Goal: Task Accomplishment & Management: Use online tool/utility

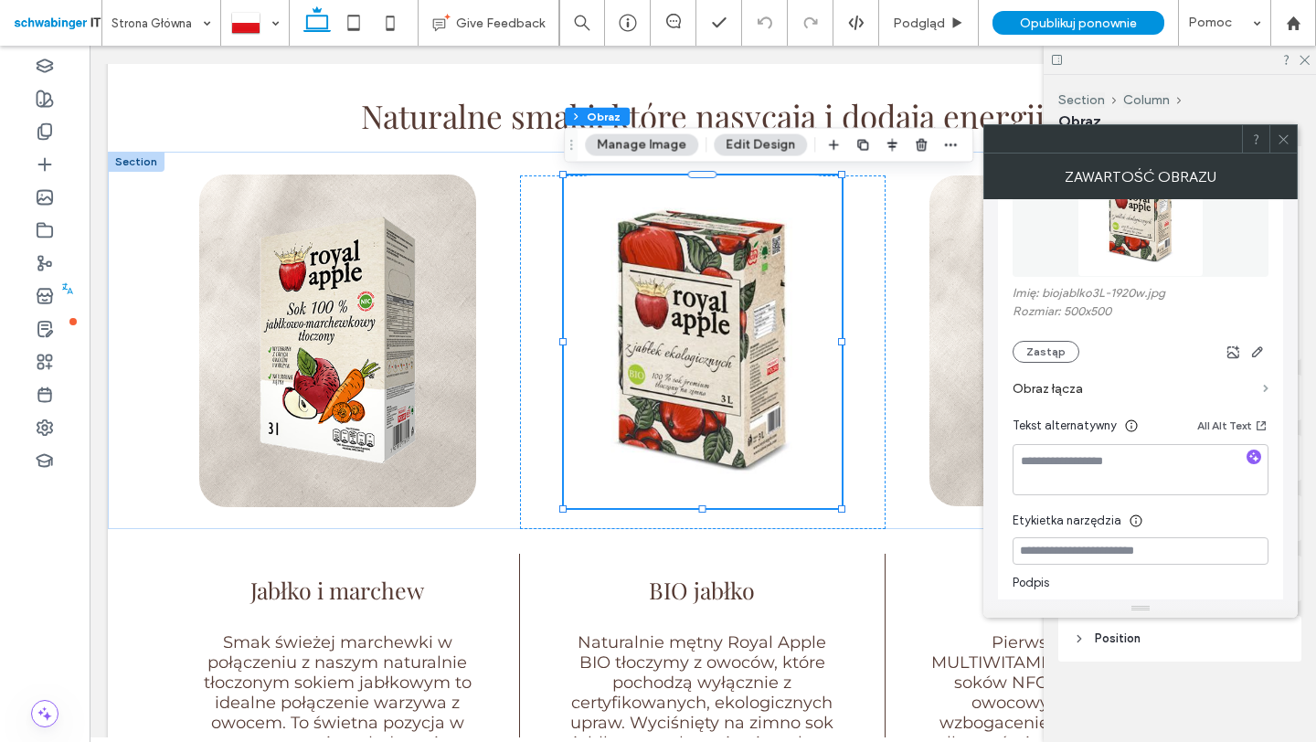
scroll to position [812, 0]
click at [1265, 387] on span at bounding box center [1265, 389] width 5 height 8
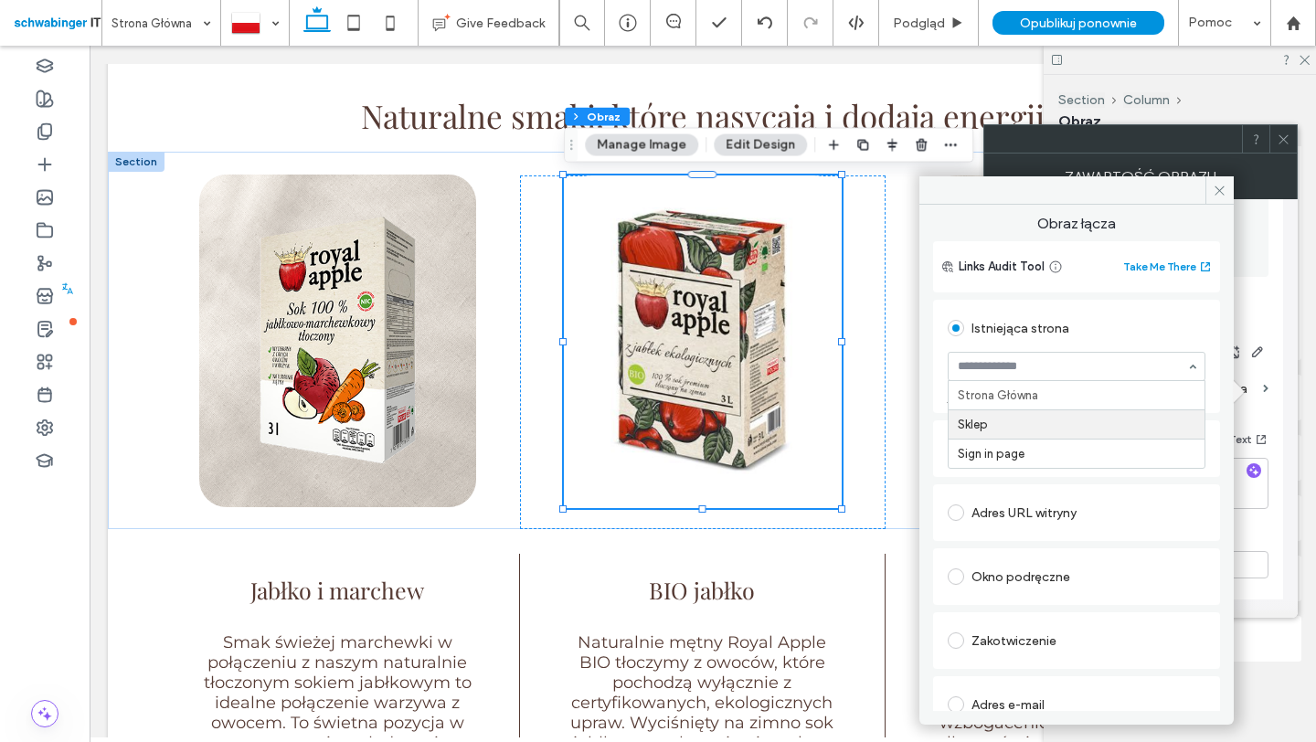
click at [1215, 468] on div "Obraz łącza Links Audit Tool Take Me There Istniejąca strona Strona Główna Skle…" at bounding box center [1076, 458] width 314 height 506
click at [1027, 452] on div "Store page" at bounding box center [1077, 448] width 258 height 29
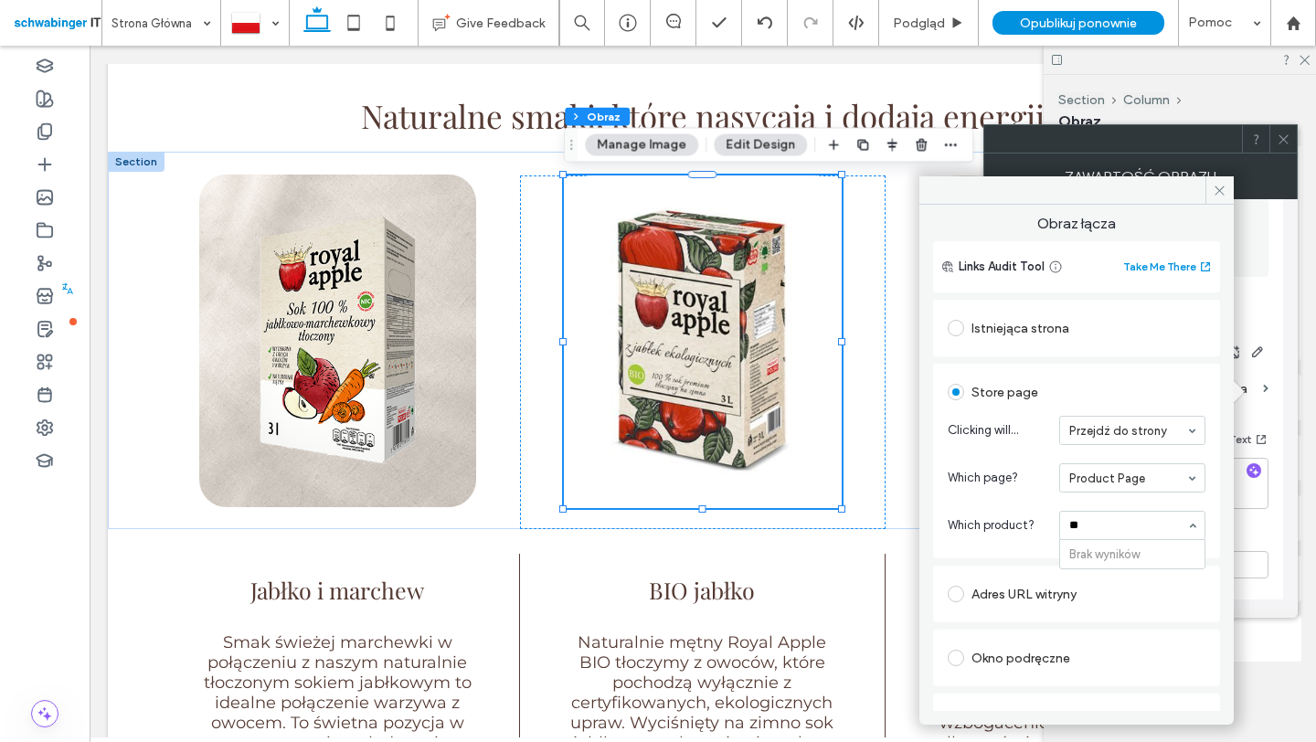
type input "*"
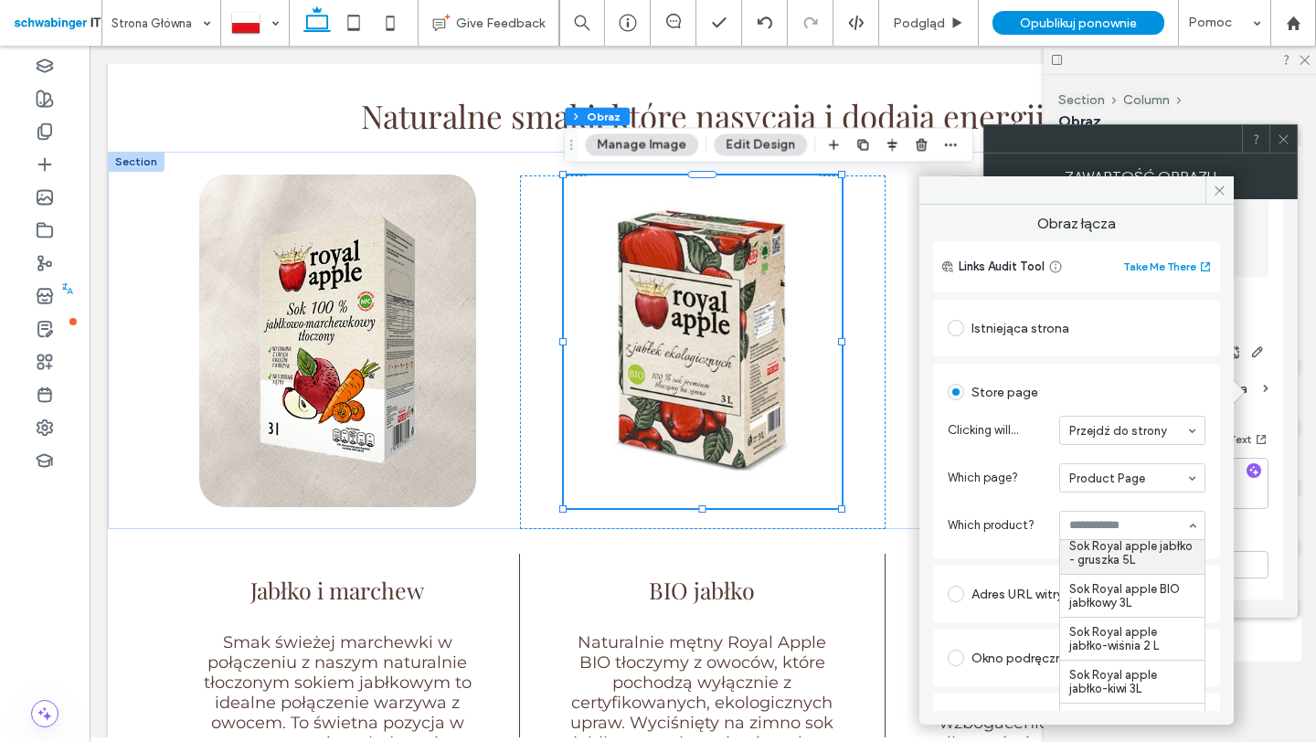
scroll to position [731, 0]
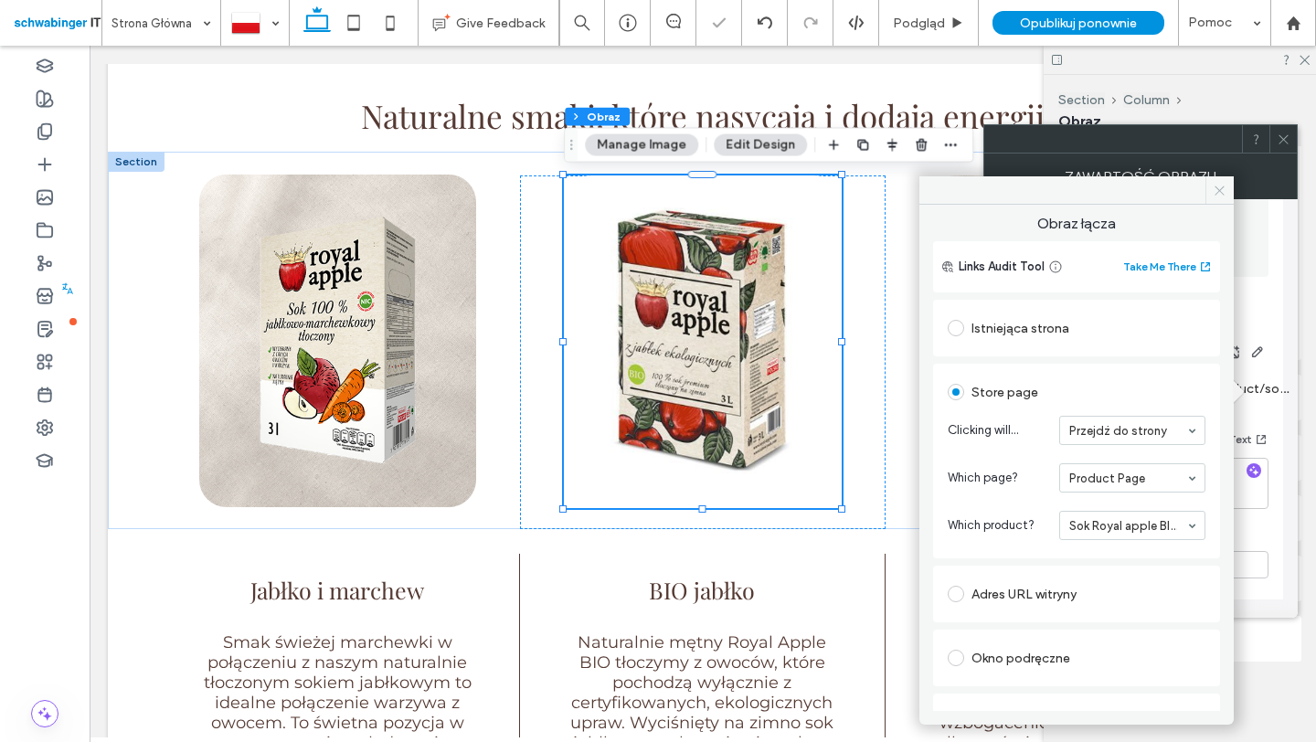
click at [1218, 188] on use at bounding box center [1218, 190] width 9 height 9
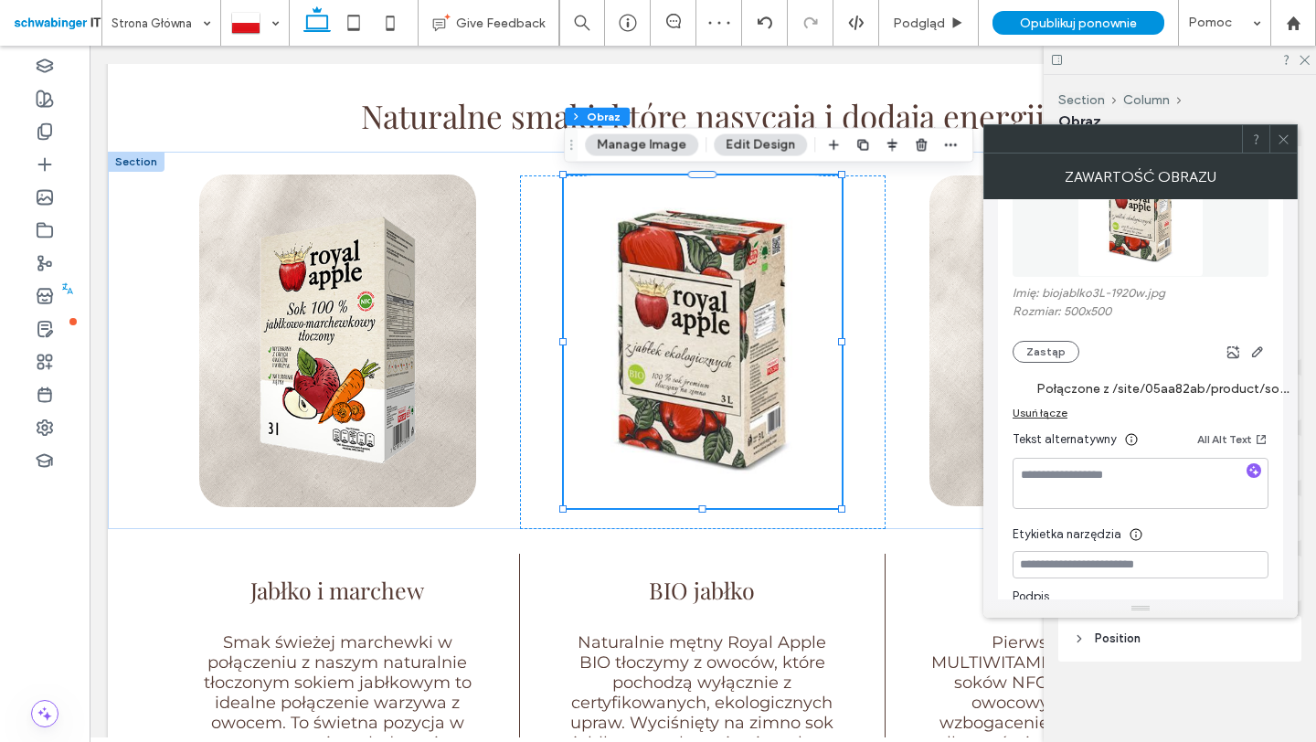
click at [1277, 136] on icon at bounding box center [1284, 140] width 14 height 14
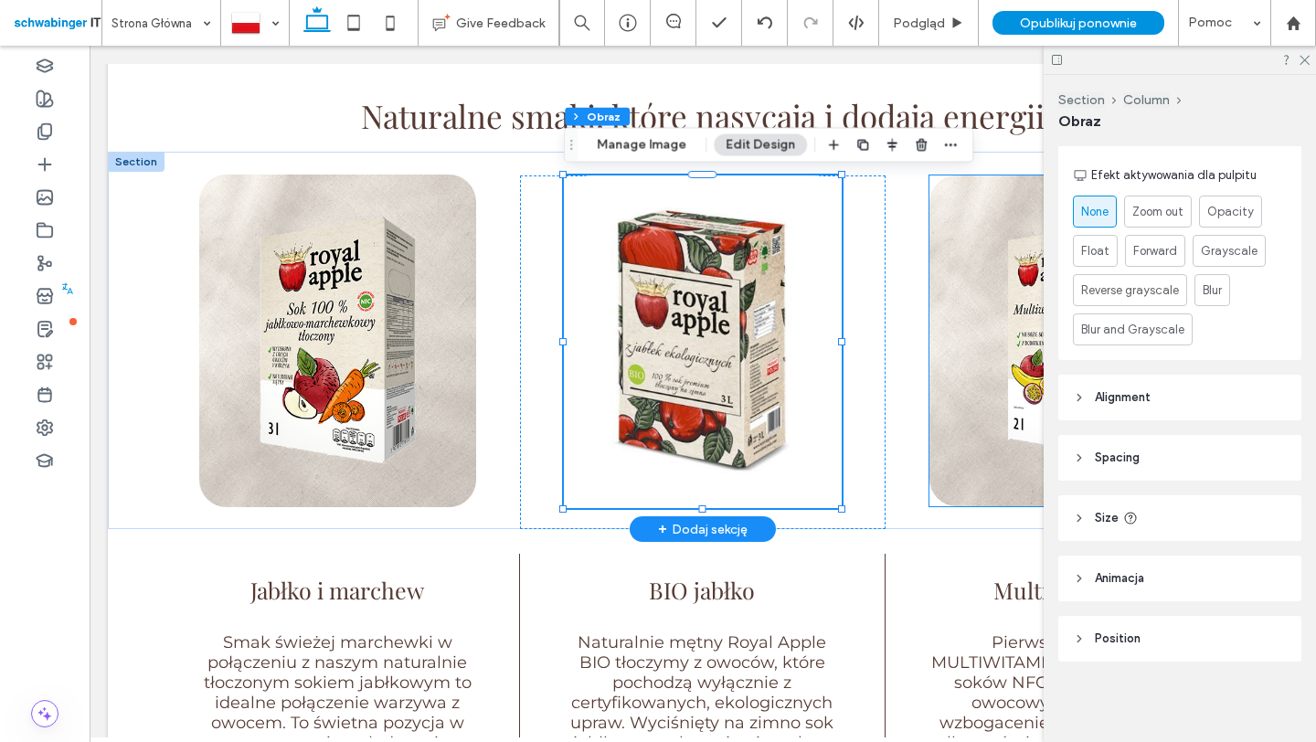
click at [980, 284] on img at bounding box center [1067, 340] width 277 height 331
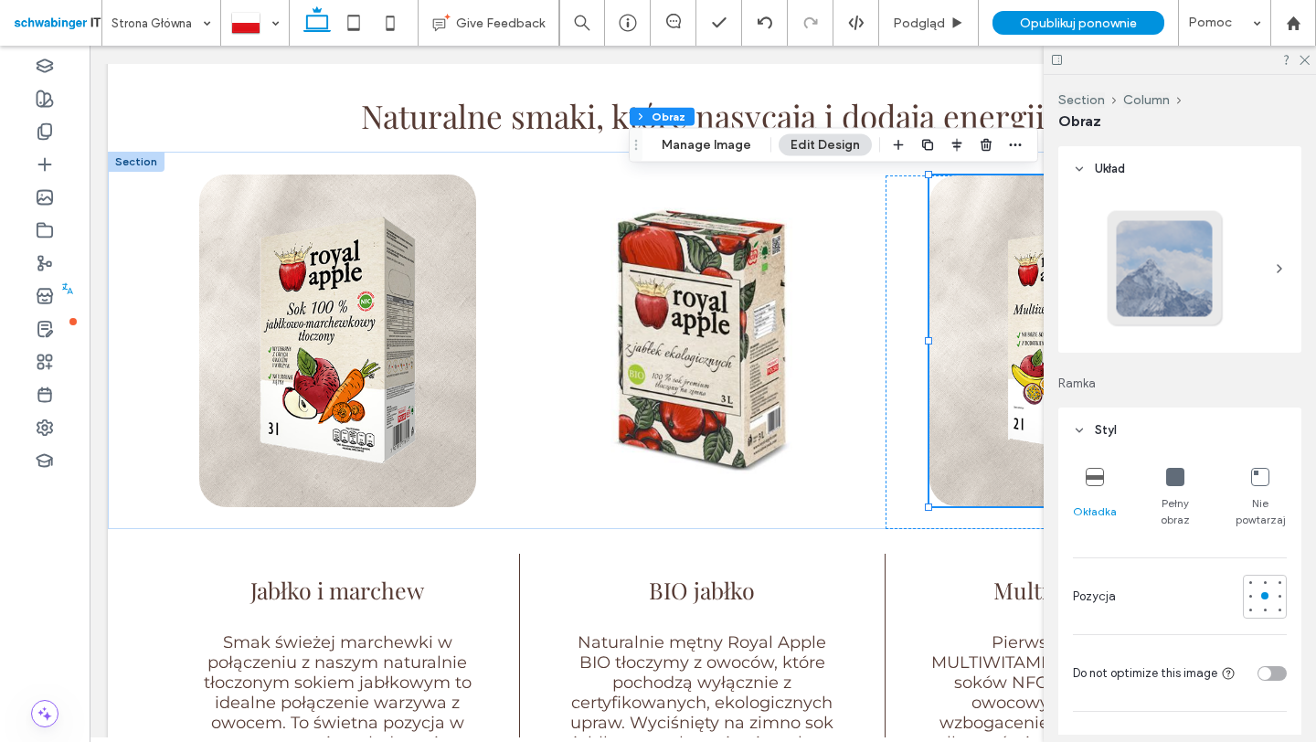
type input "**"
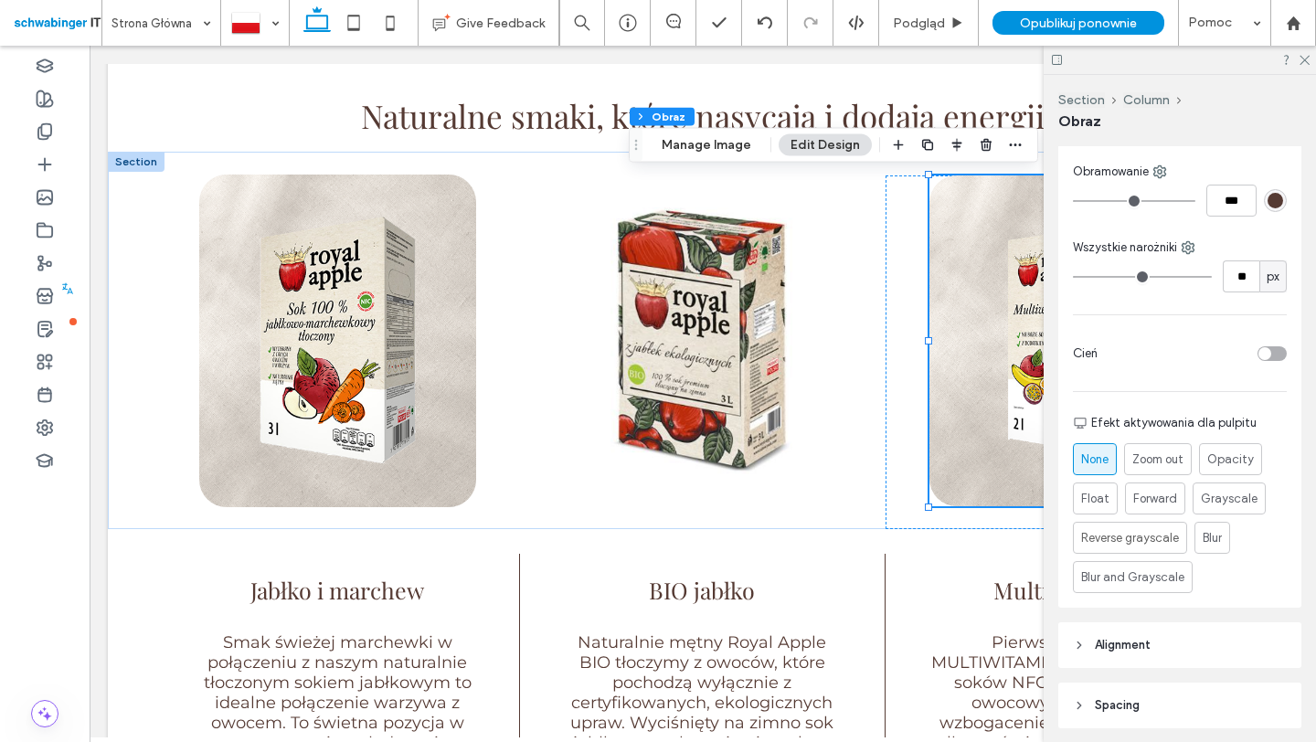
scroll to position [557, 0]
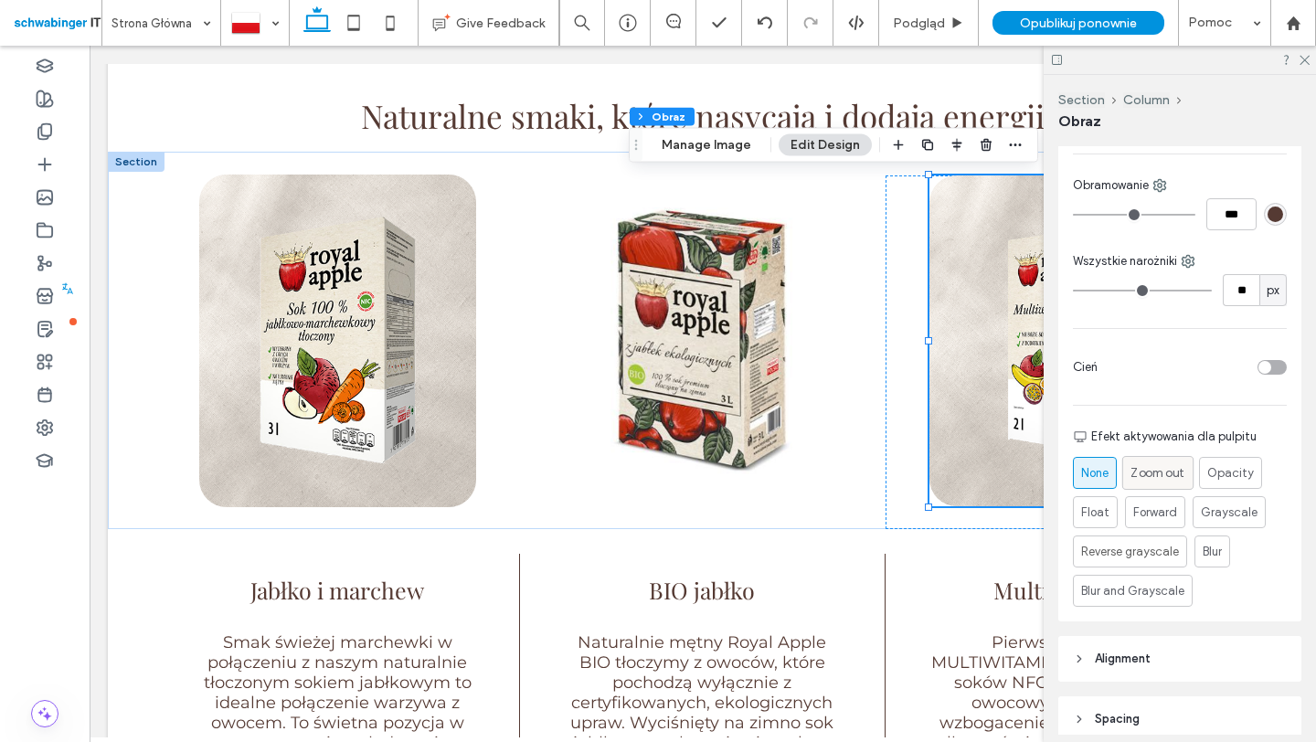
click at [1156, 471] on span "Zoom out" at bounding box center [1157, 472] width 54 height 19
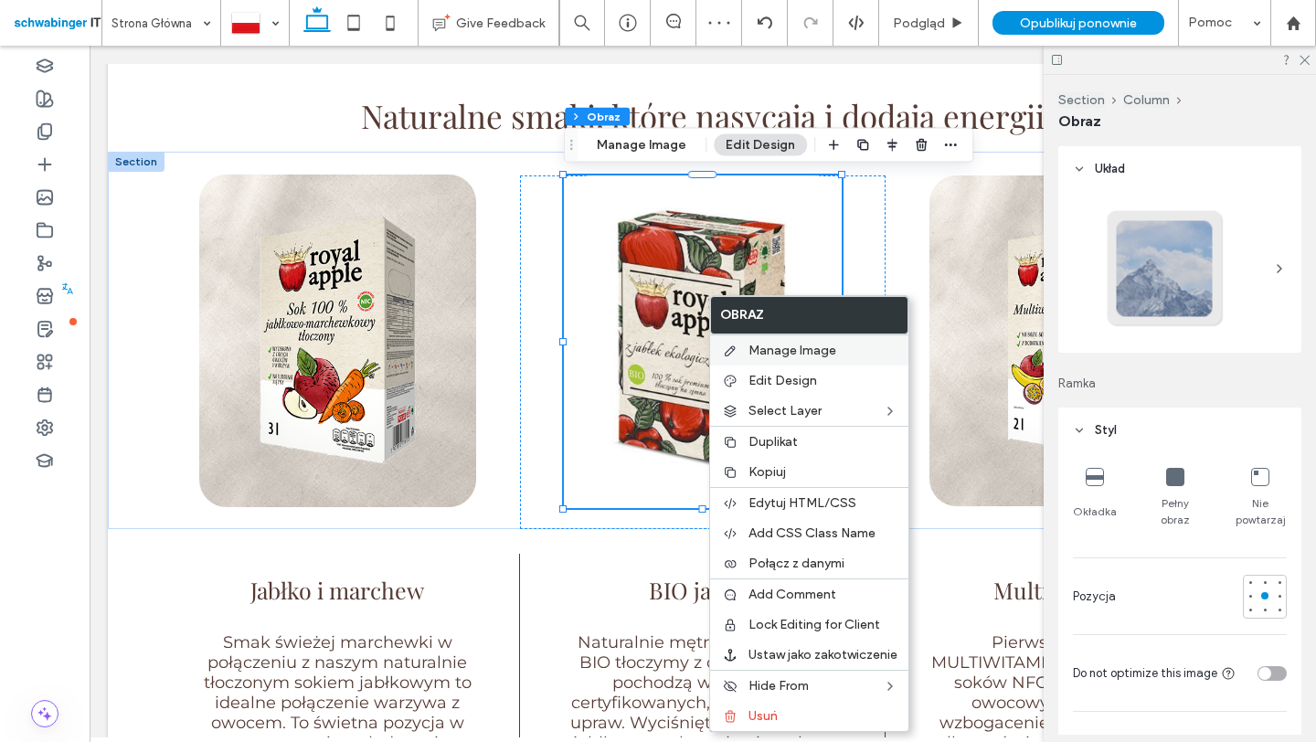
type input "**"
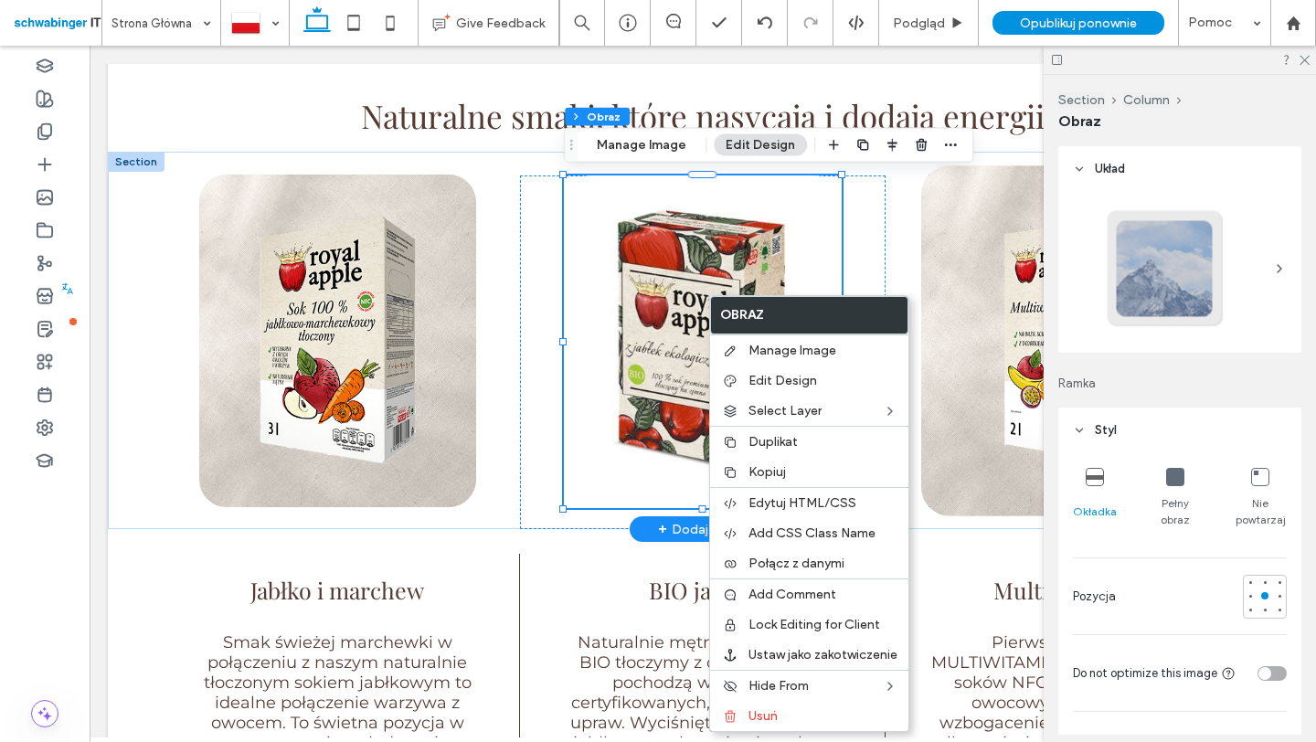
click at [978, 300] on img at bounding box center [1067, 340] width 294 height 351
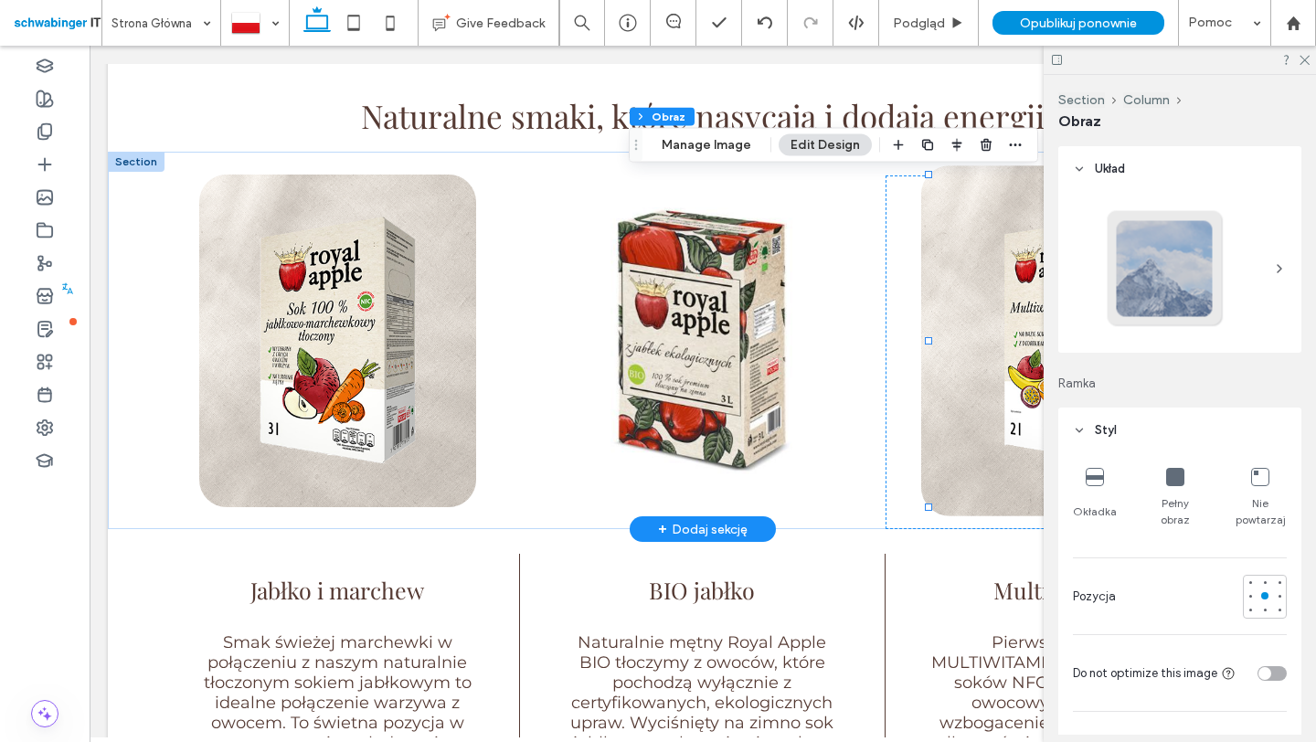
type input "**"
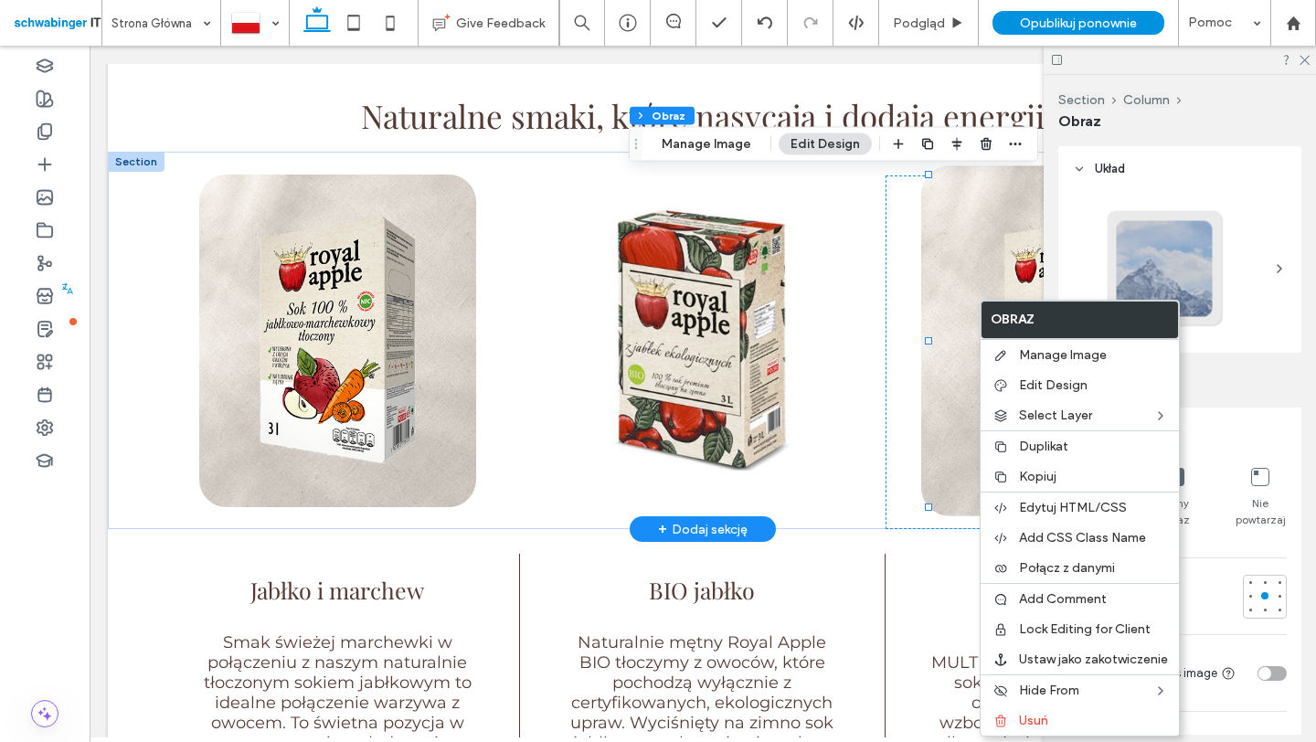
scroll to position [813, 0]
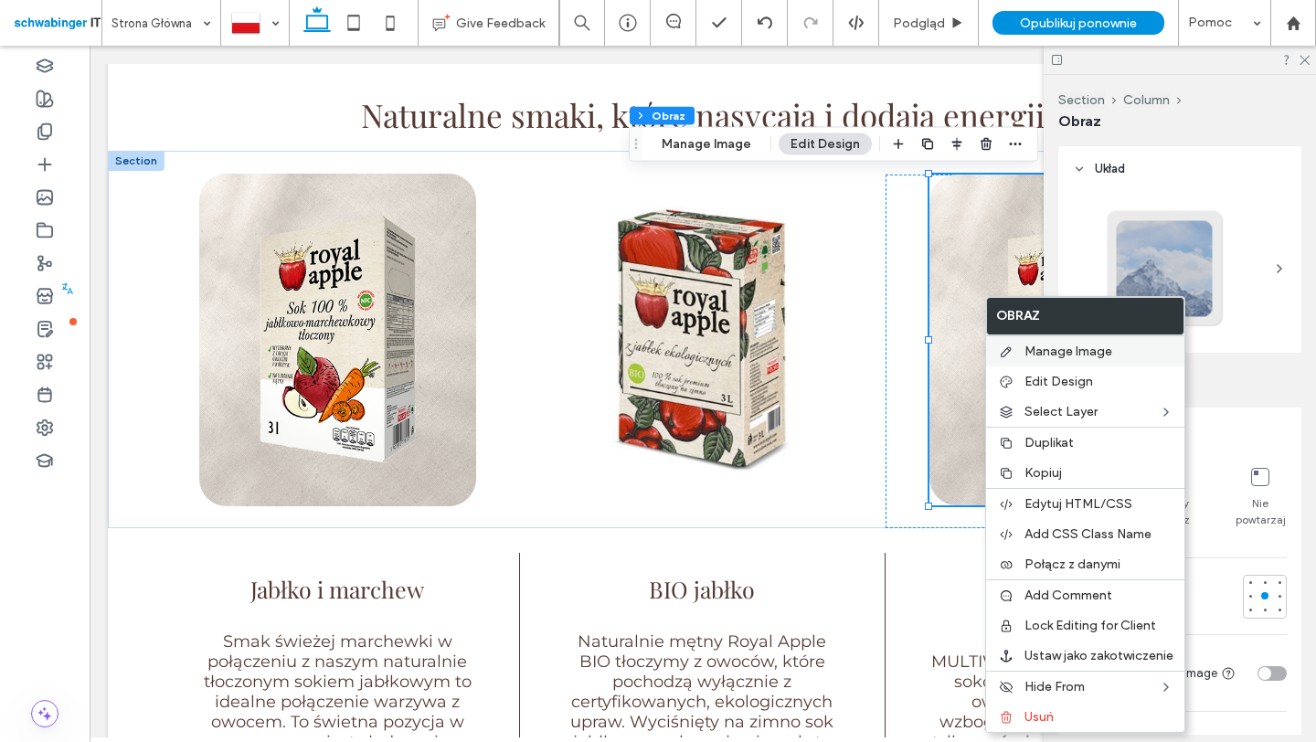
click at [1042, 359] on div "Manage Image" at bounding box center [1085, 350] width 198 height 31
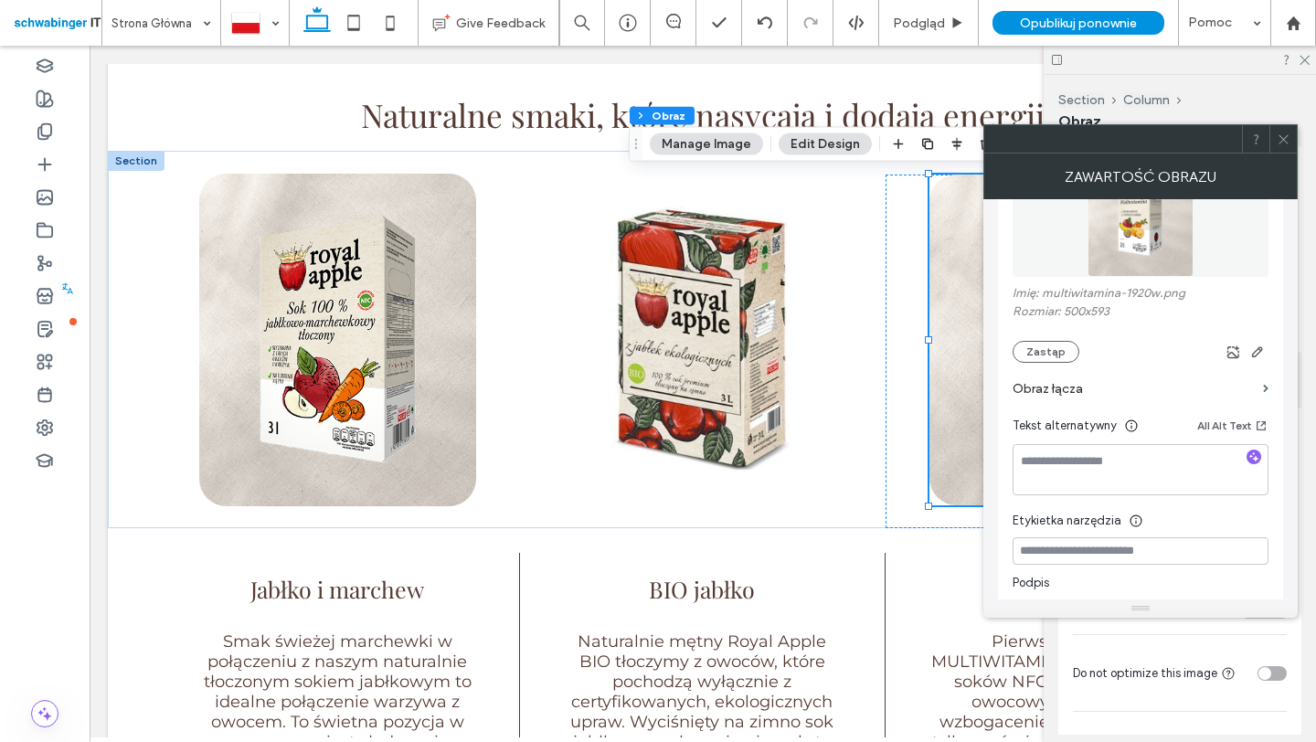
scroll to position [264, 0]
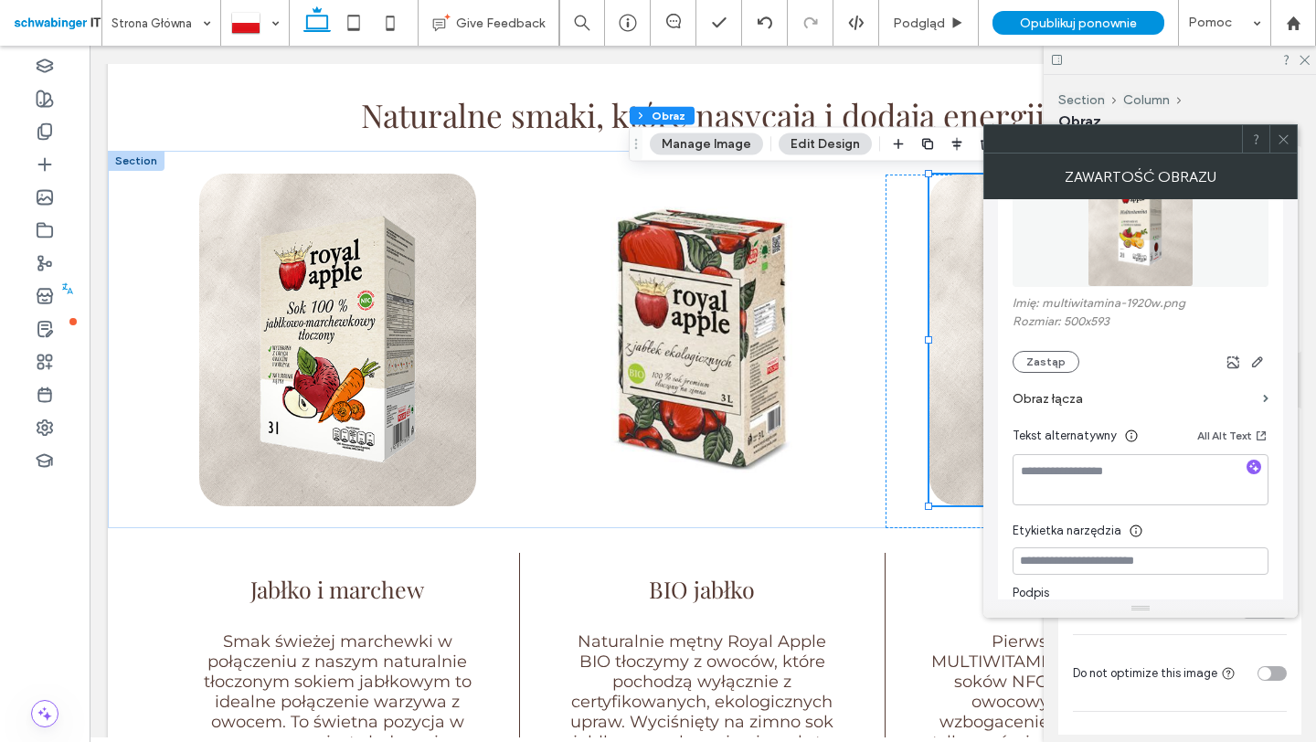
click at [1094, 397] on label "Obraz łącza" at bounding box center [1133, 399] width 243 height 34
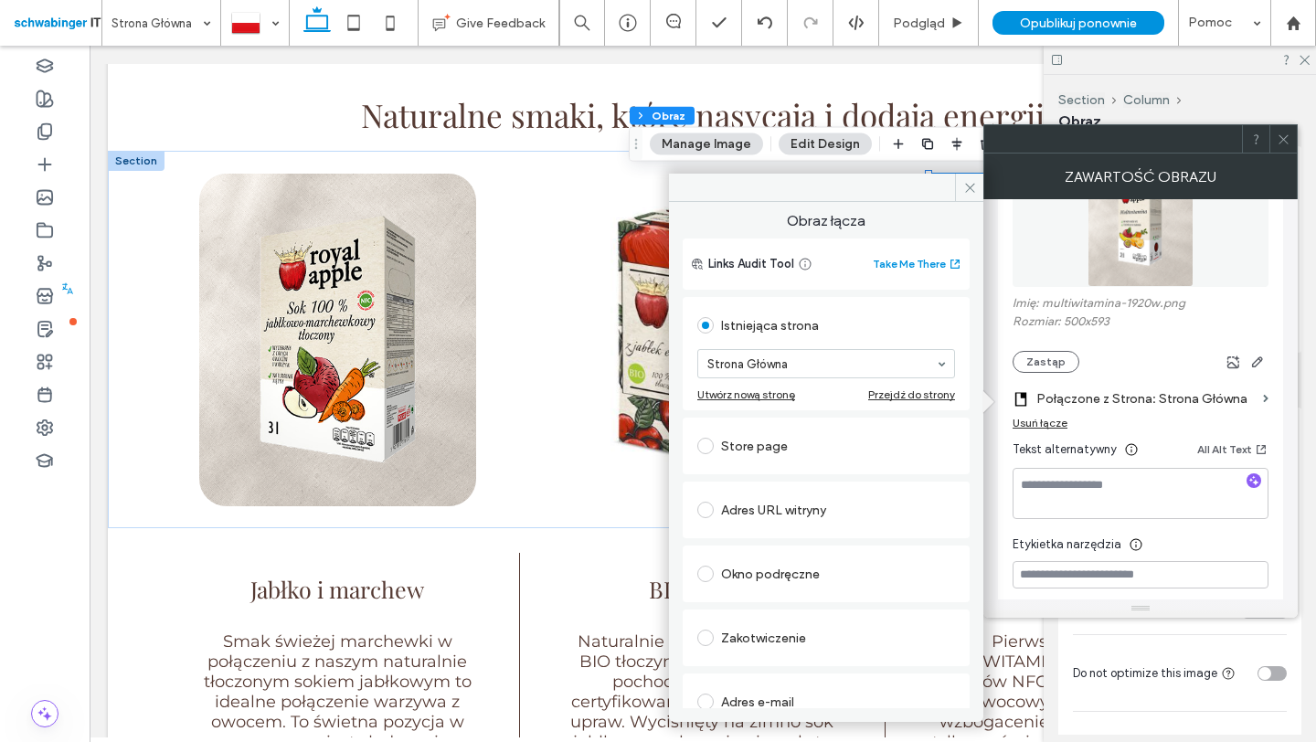
click at [1140, 399] on label "Połączone z Strona: Strona Główna" at bounding box center [1145, 399] width 219 height 34
click at [1239, 401] on label "Połączone z Strona: Strona Główna" at bounding box center [1145, 399] width 219 height 34
click at [1265, 395] on span at bounding box center [1265, 399] width 5 height 8
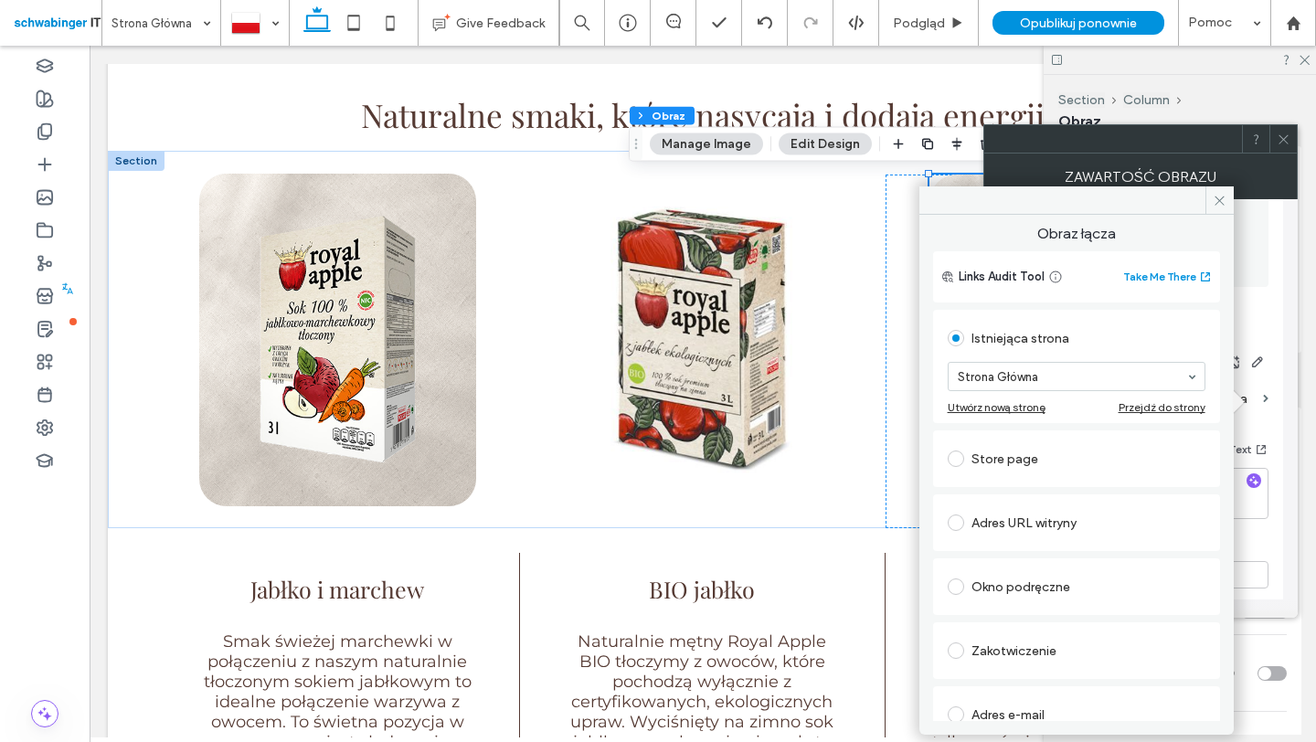
click at [1050, 420] on div "Istniejąca strona Strona Główna Utwórz nową stronę Przejdź do strony" at bounding box center [1076, 366] width 287 height 113
click at [993, 459] on div "Store page" at bounding box center [1077, 458] width 258 height 29
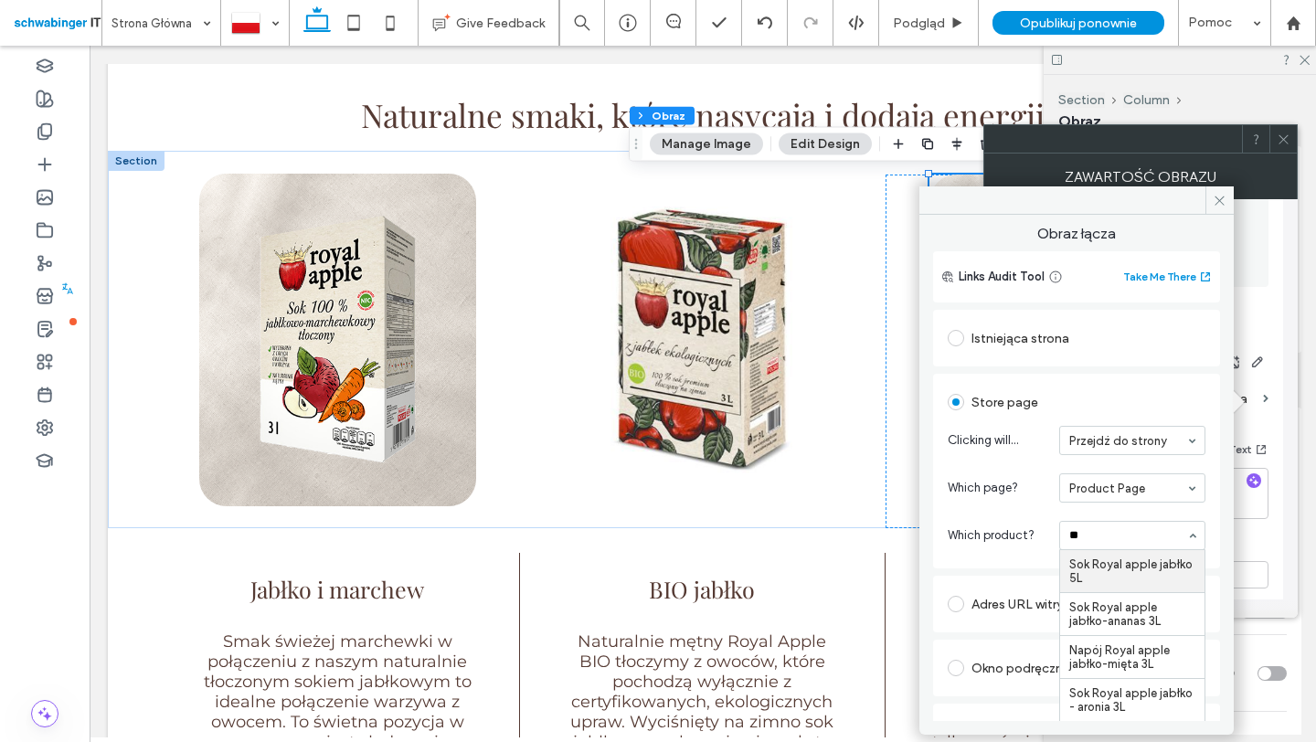
type input "***"
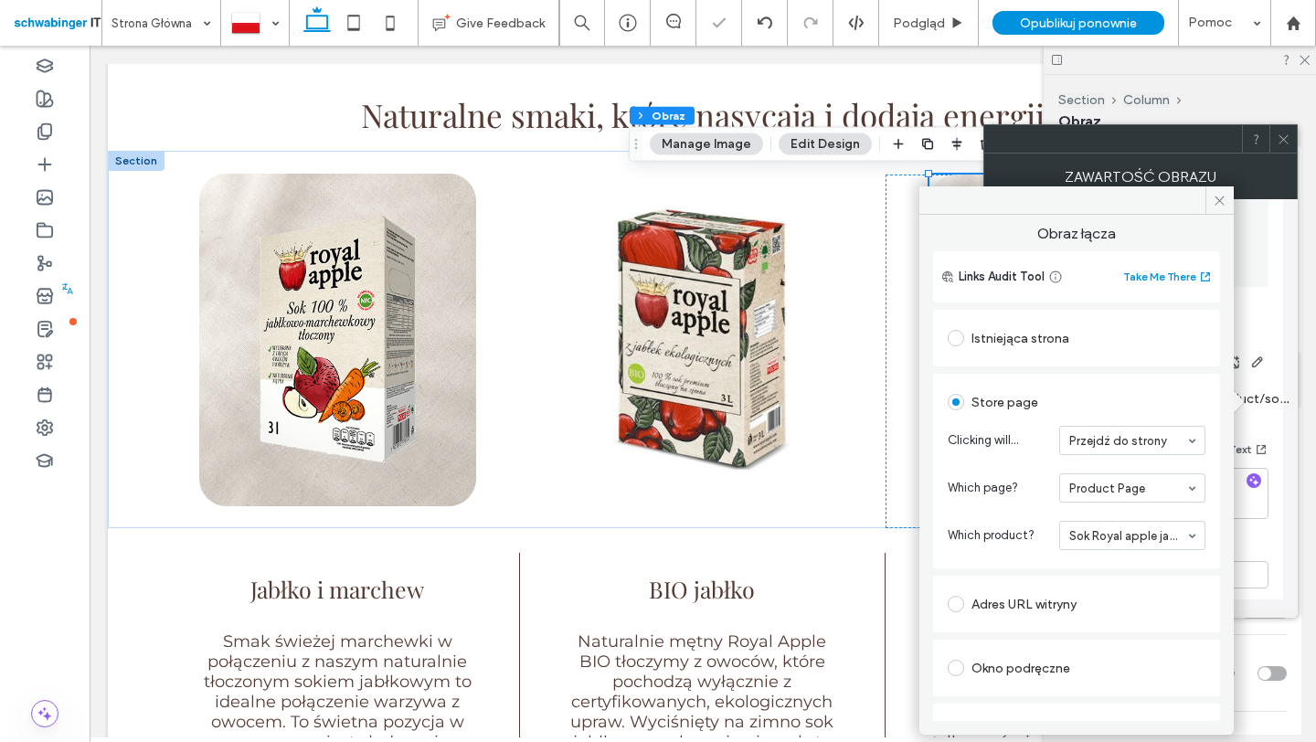
click at [1109, 535] on input at bounding box center [1127, 535] width 117 height 13
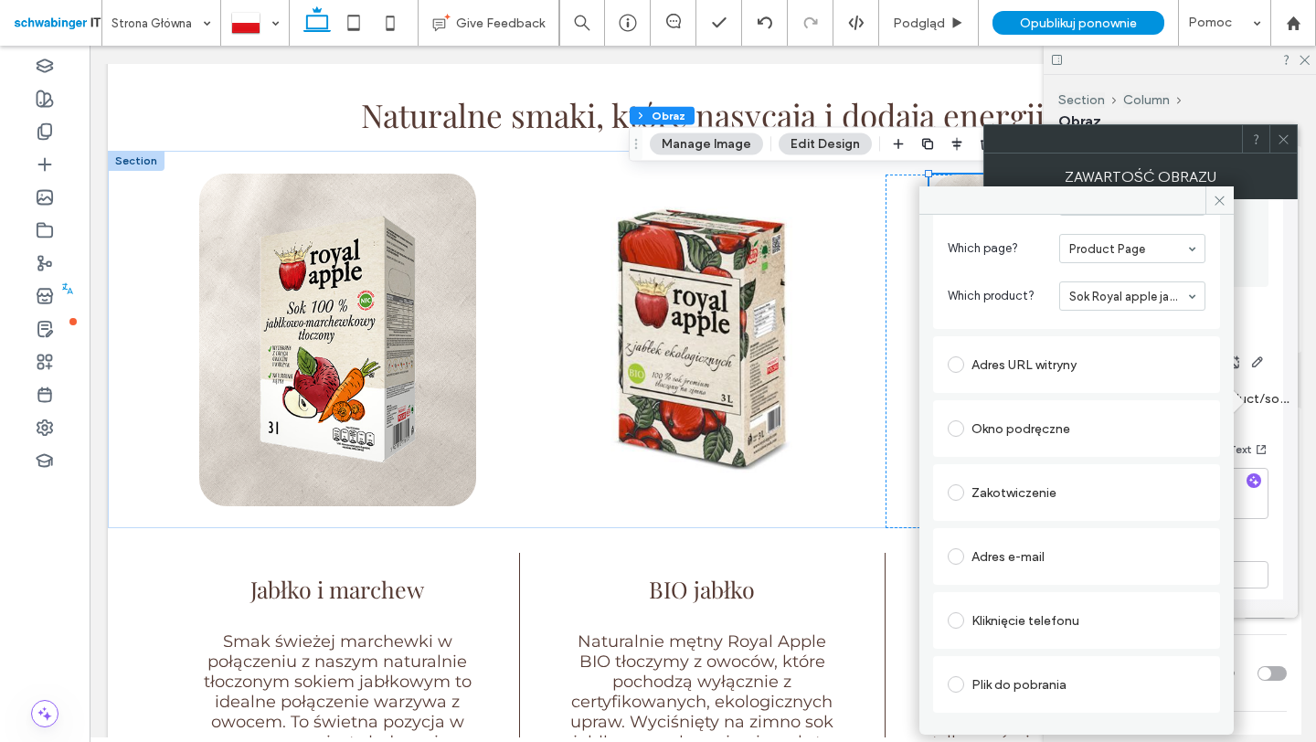
scroll to position [230, 0]
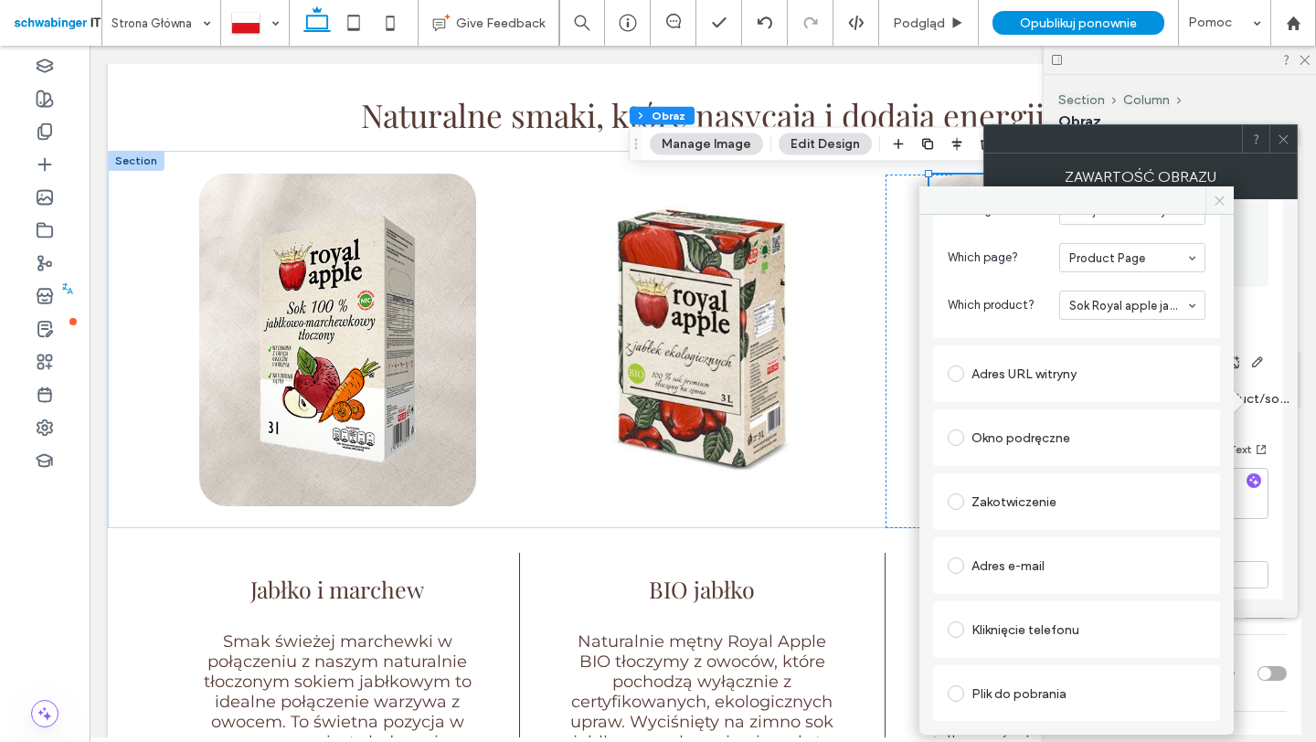
click at [1216, 196] on icon at bounding box center [1220, 201] width 14 height 14
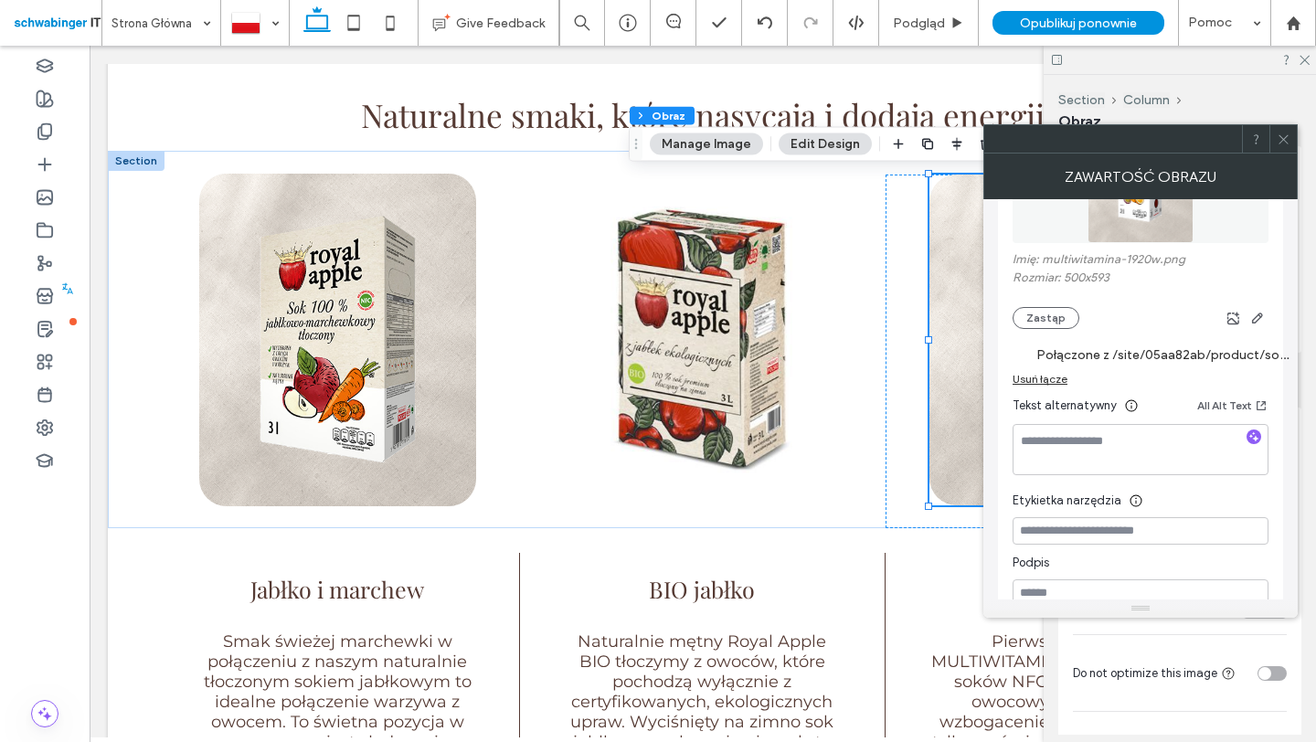
scroll to position [0, 0]
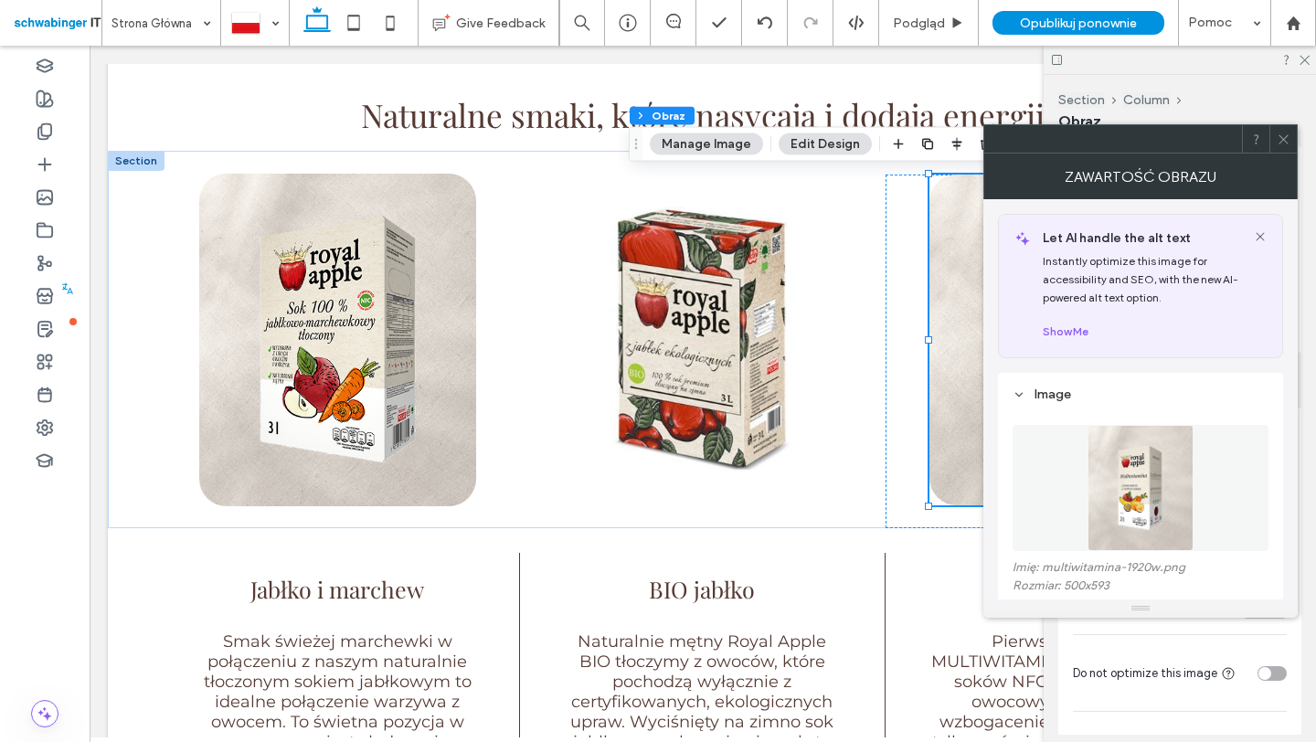
click at [1283, 143] on icon at bounding box center [1284, 140] width 14 height 14
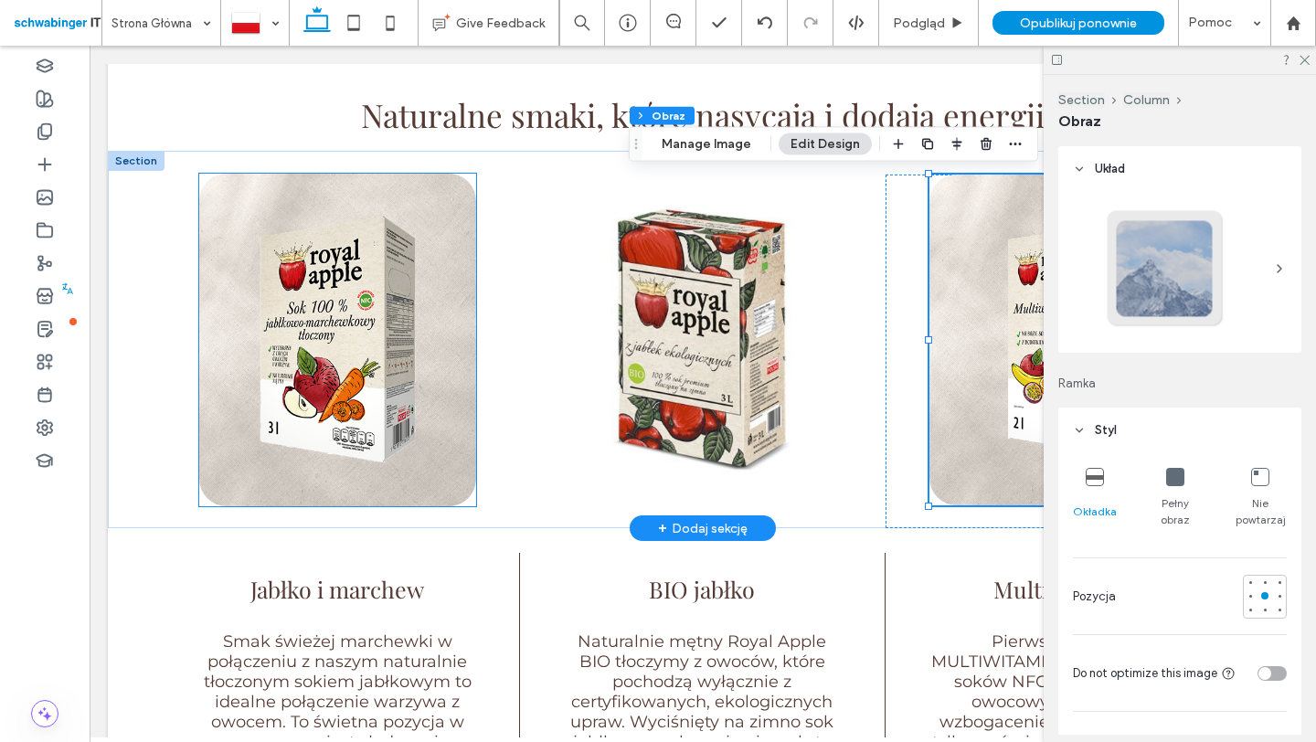
click at [358, 365] on img at bounding box center [337, 340] width 277 height 333
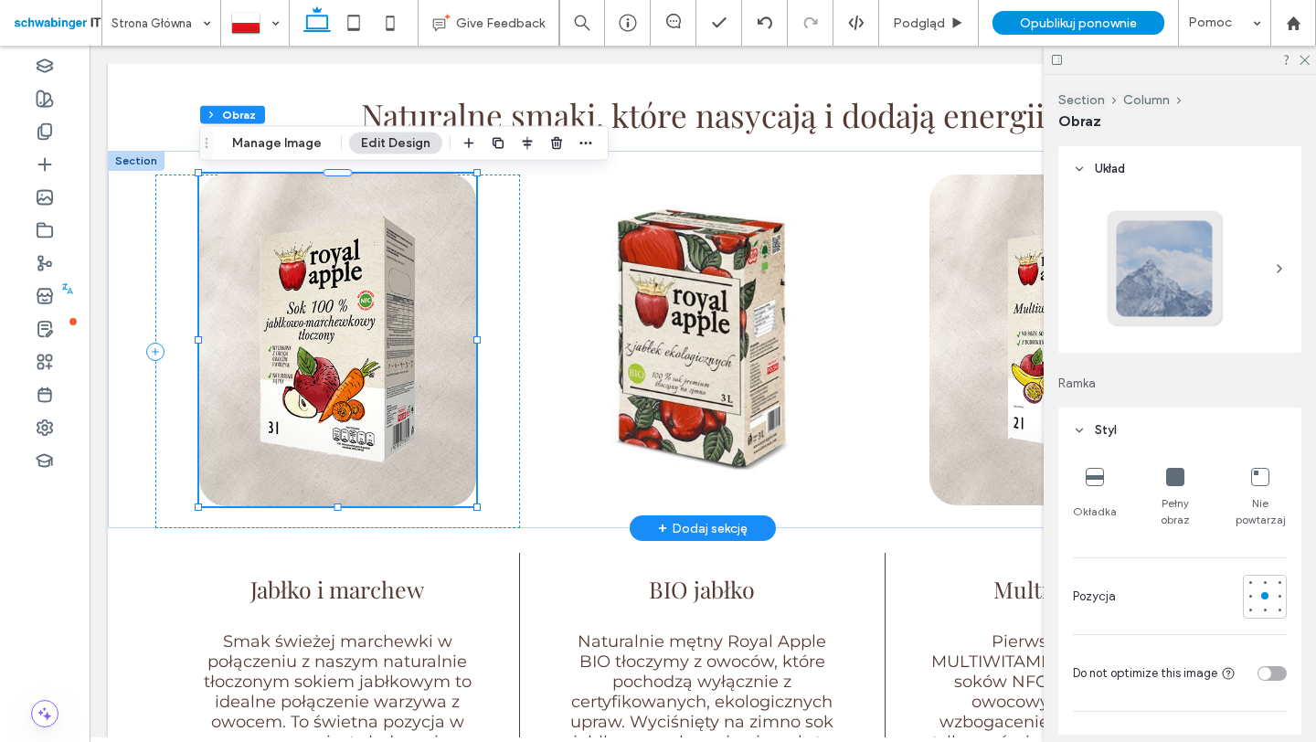
type input "**"
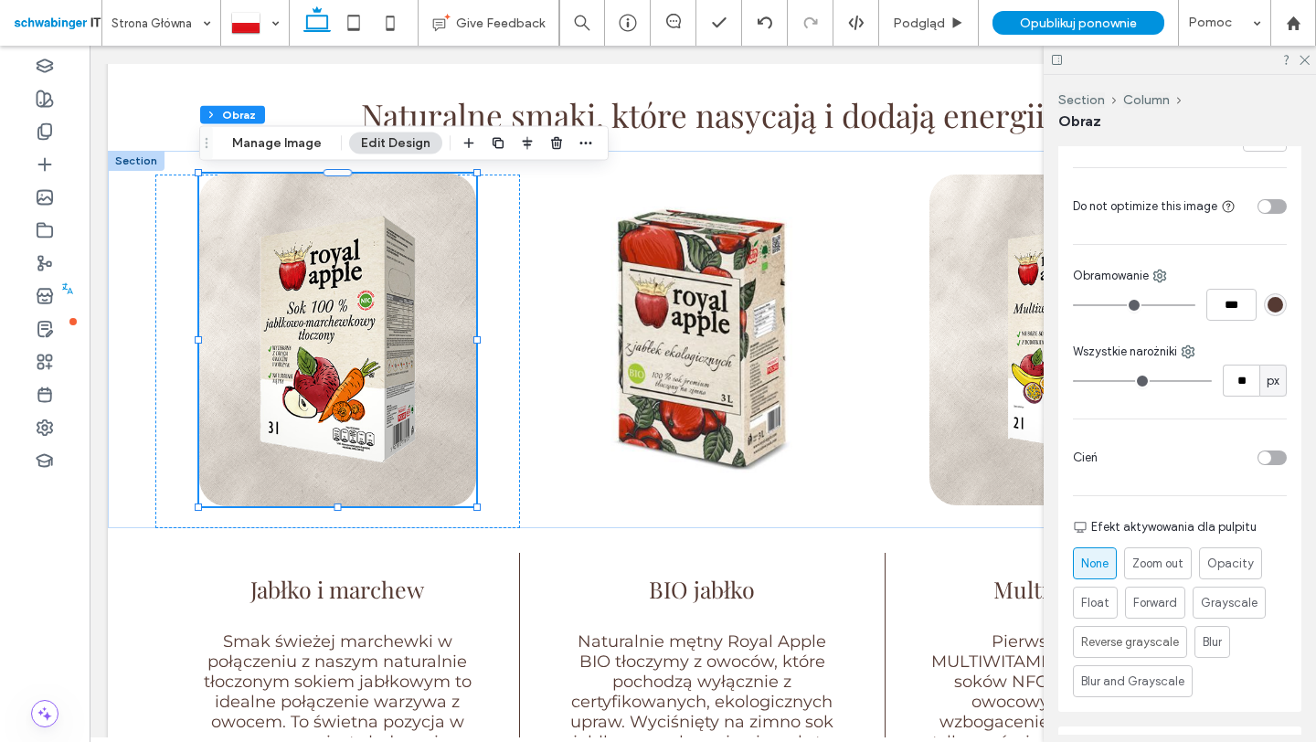
scroll to position [490, 0]
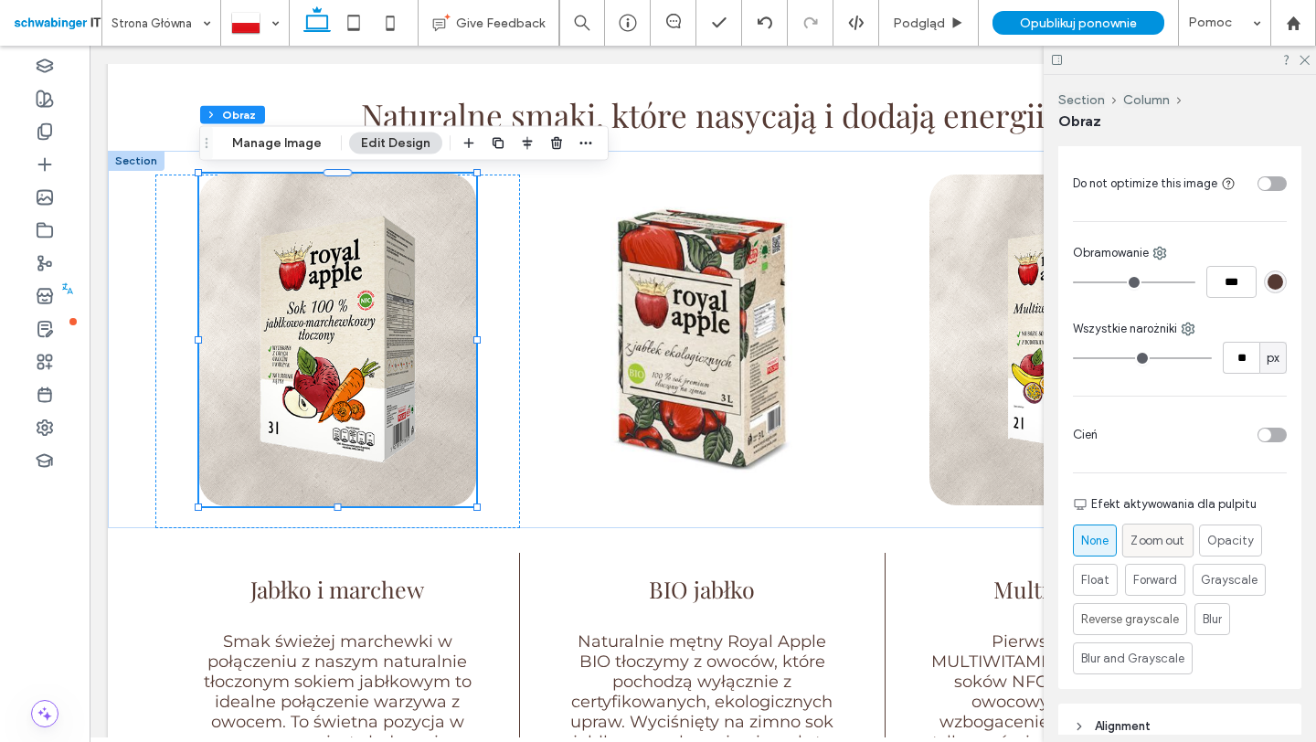
click at [1163, 533] on span "Zoom out" at bounding box center [1157, 540] width 54 height 19
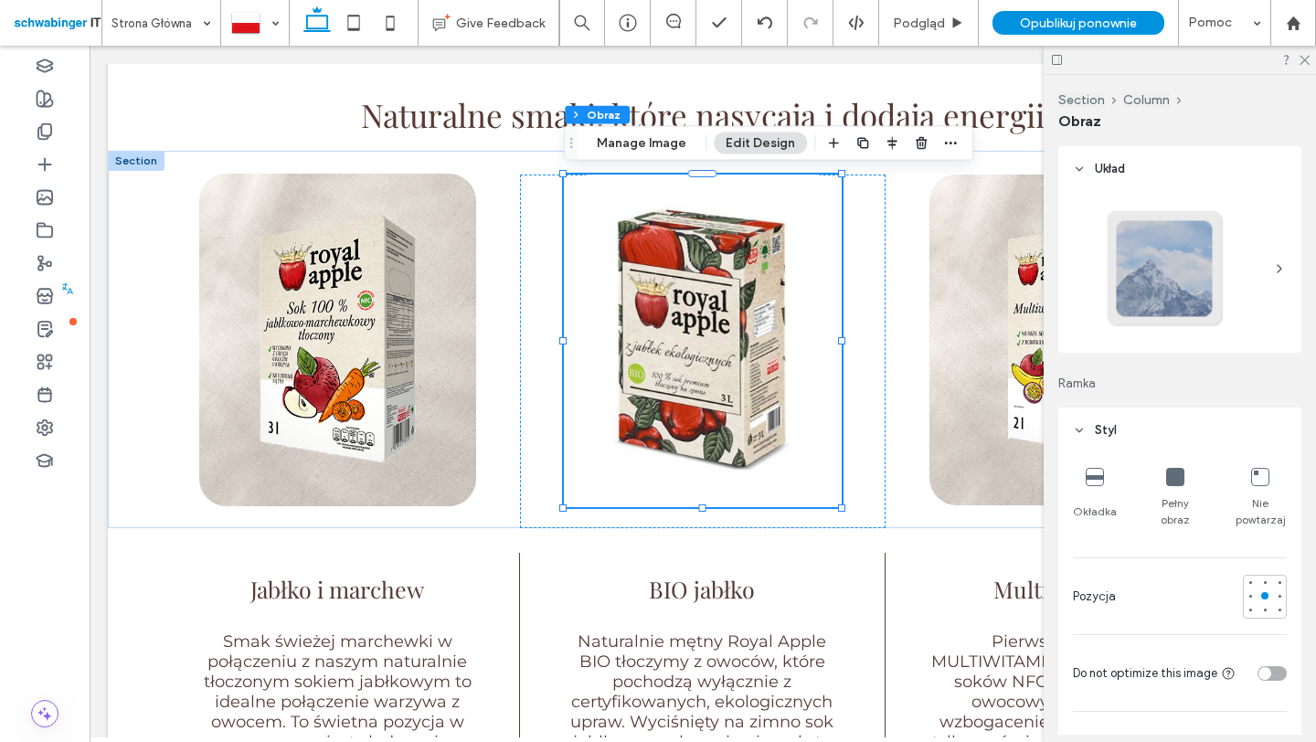
scroll to position [814, 0]
type input "**"
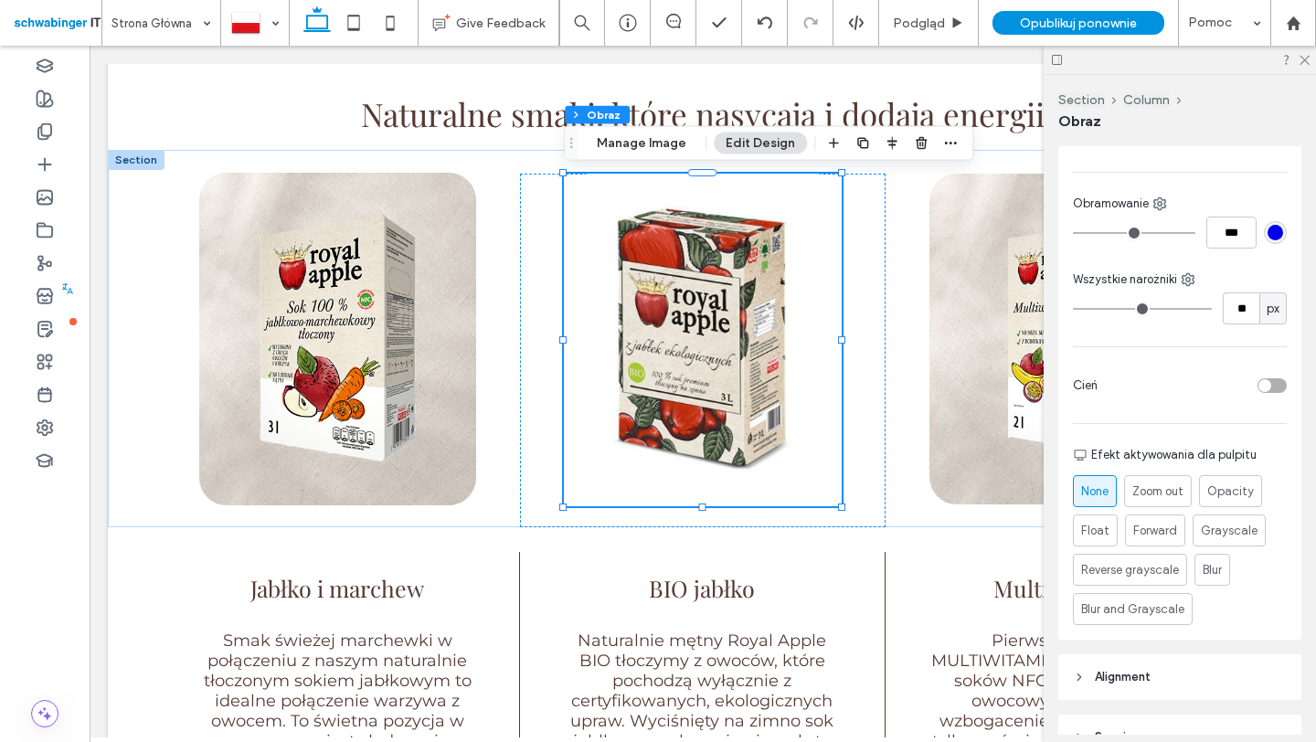
scroll to position [544, 0]
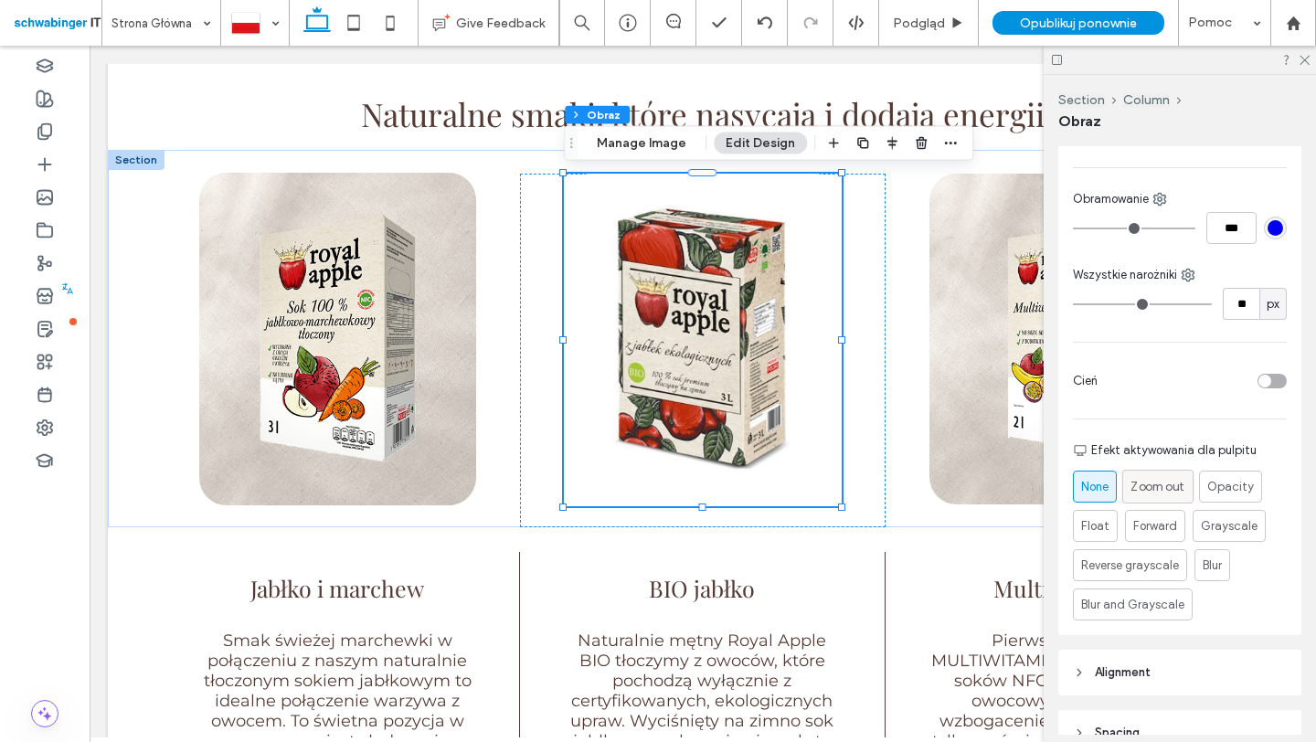
click at [1176, 487] on span "Zoom out" at bounding box center [1157, 486] width 54 height 19
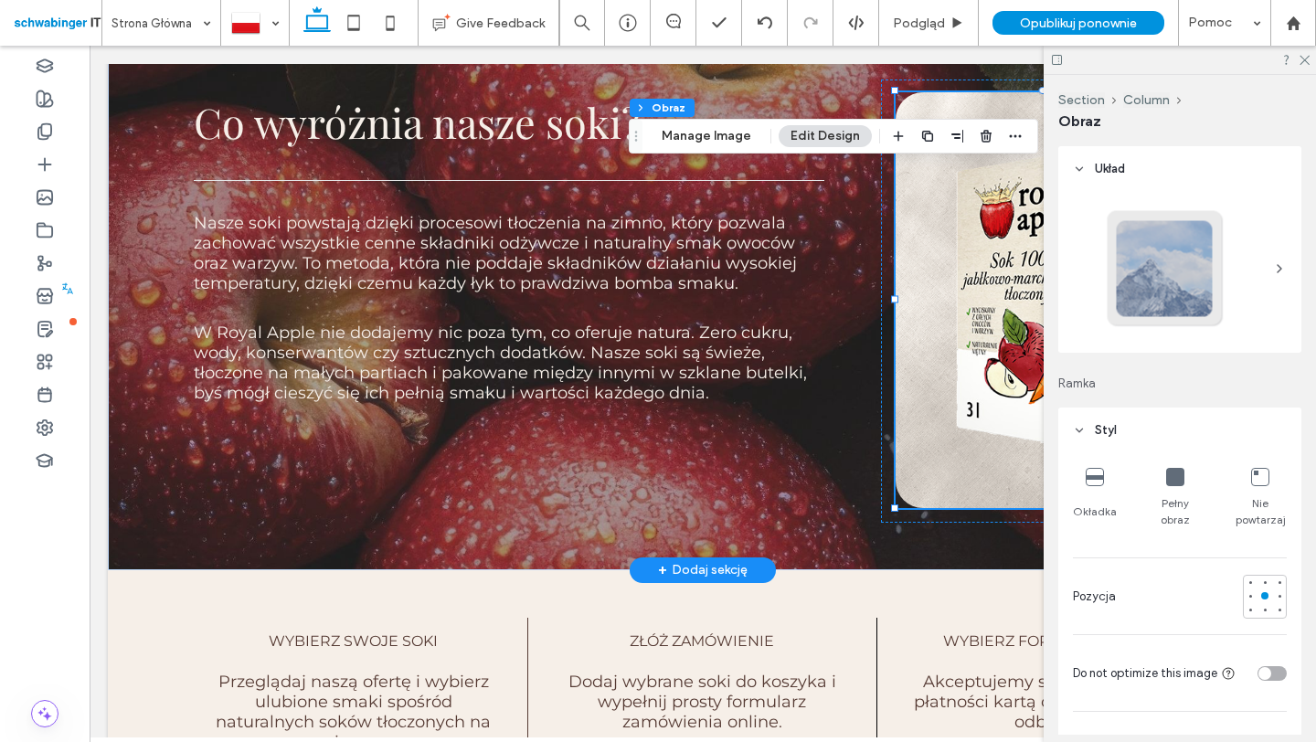
scroll to position [1684, 0]
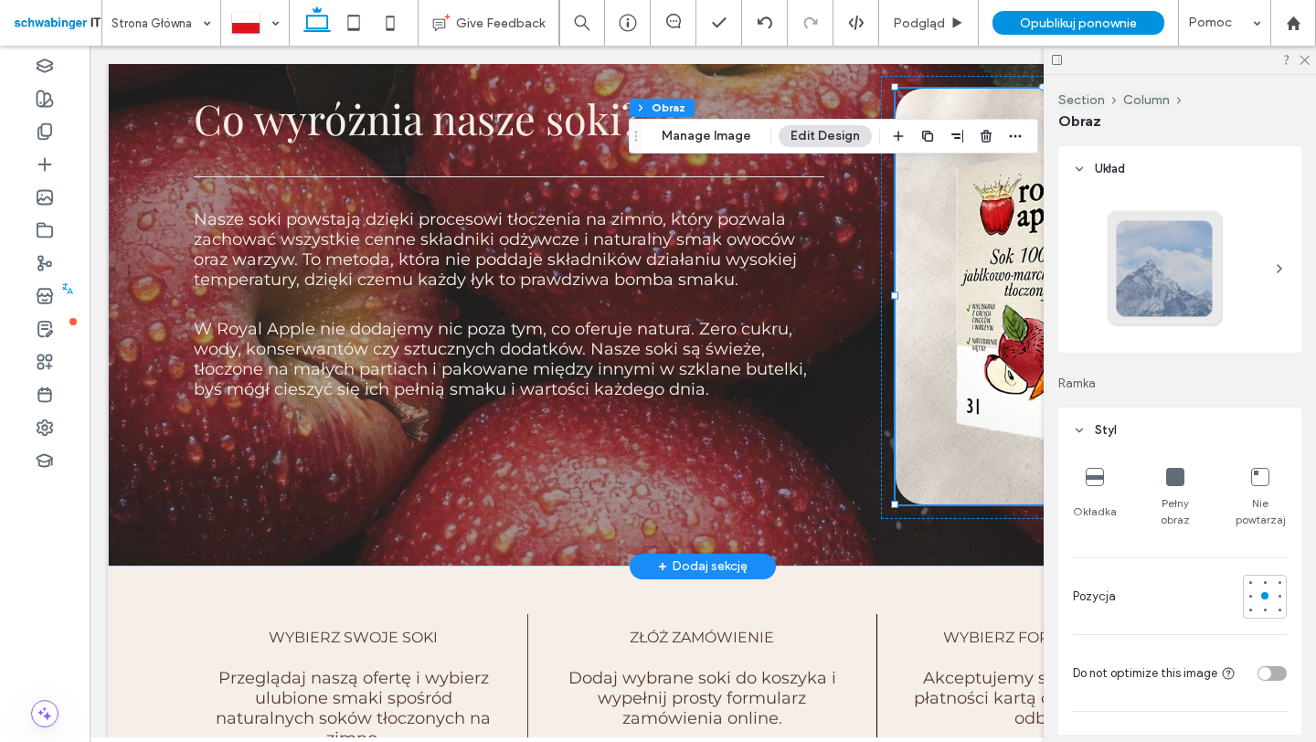
type input "**"
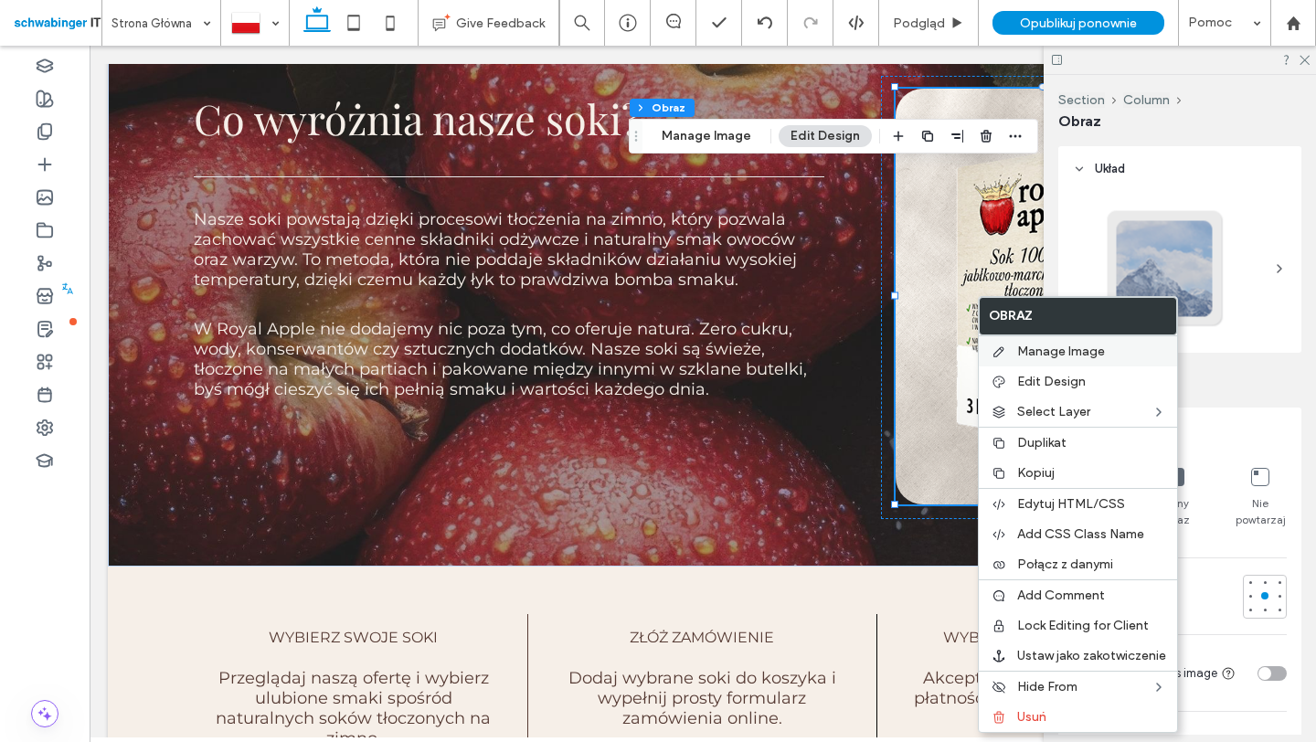
click at [1022, 355] on span "Manage Image" at bounding box center [1061, 352] width 88 height 16
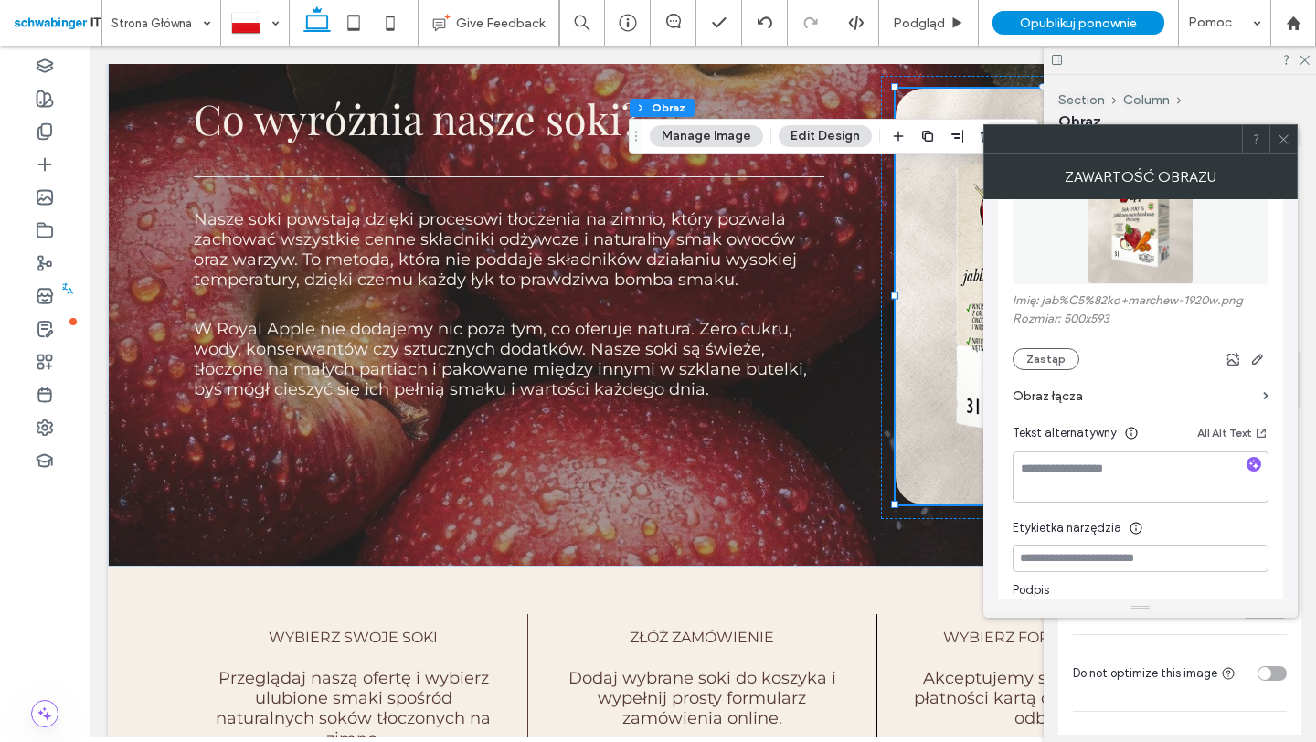
scroll to position [290, 0]
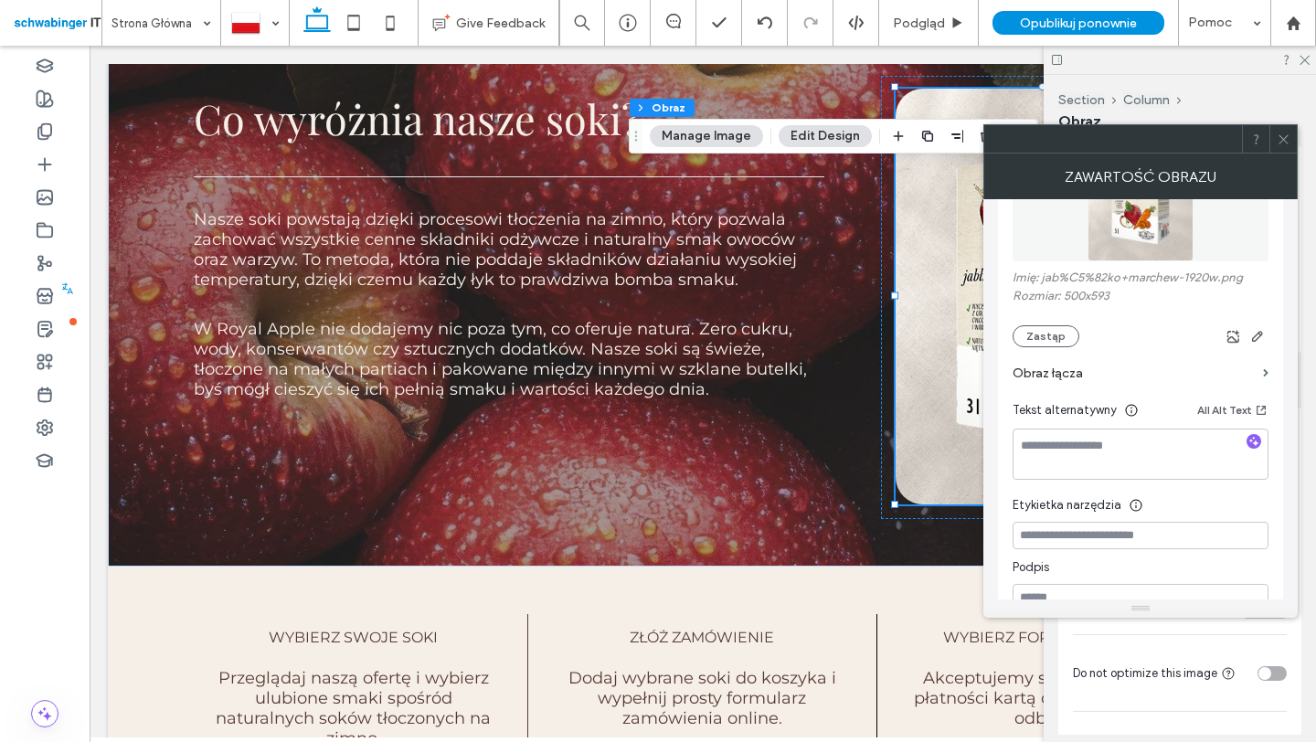
click at [1286, 144] on icon at bounding box center [1284, 140] width 14 height 14
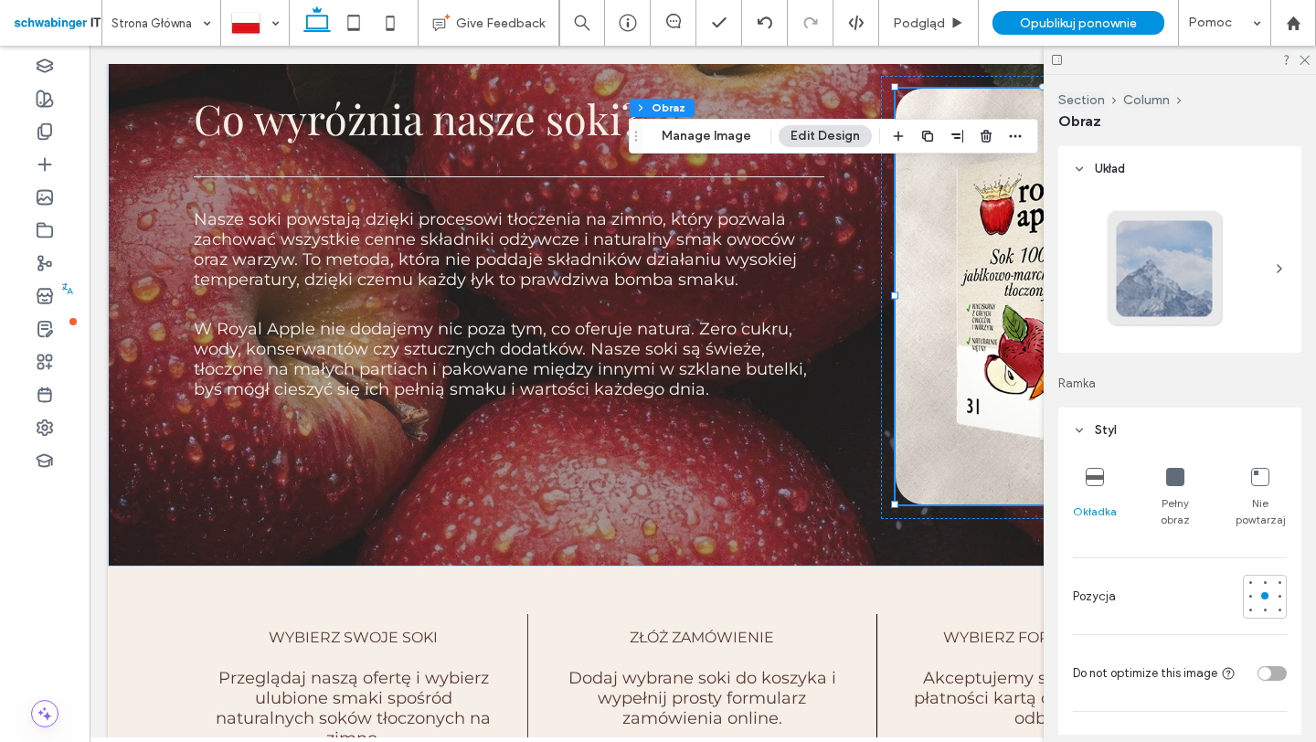
click at [826, 131] on button "Edit Design" at bounding box center [825, 136] width 93 height 22
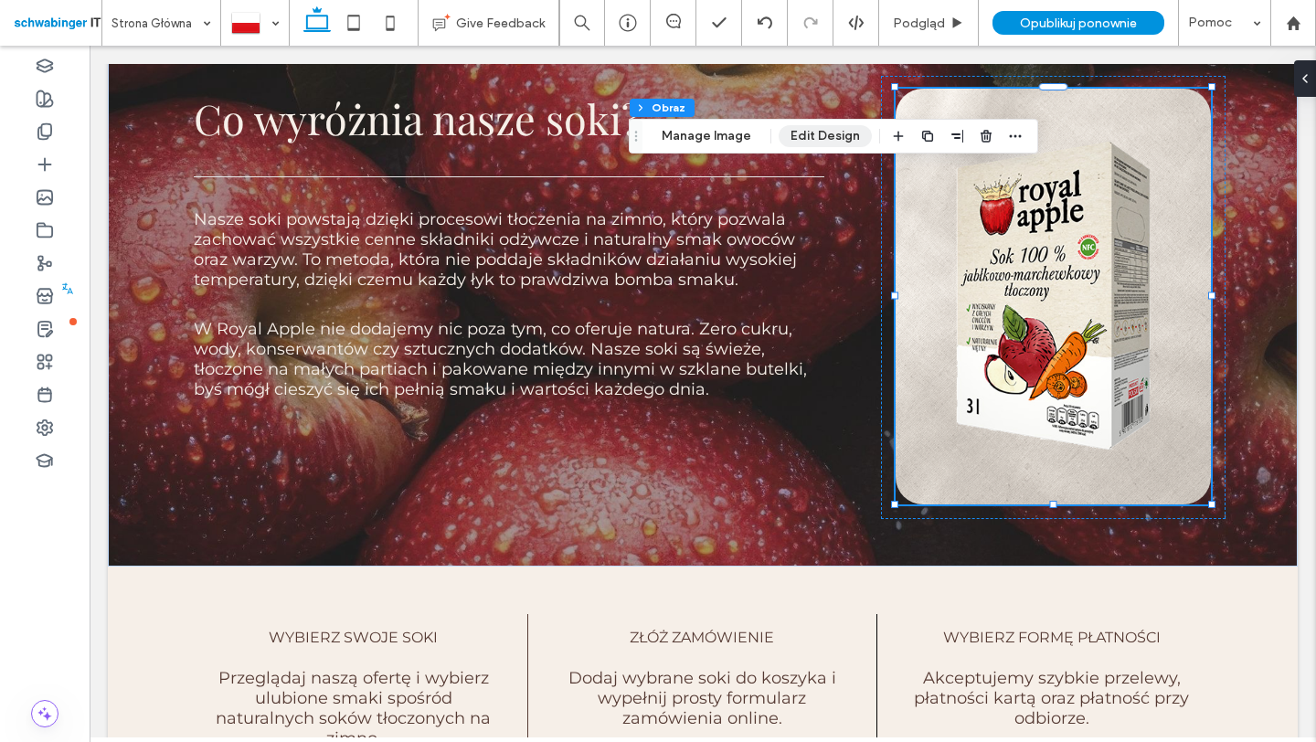
click at [838, 134] on button "Edit Design" at bounding box center [825, 136] width 93 height 22
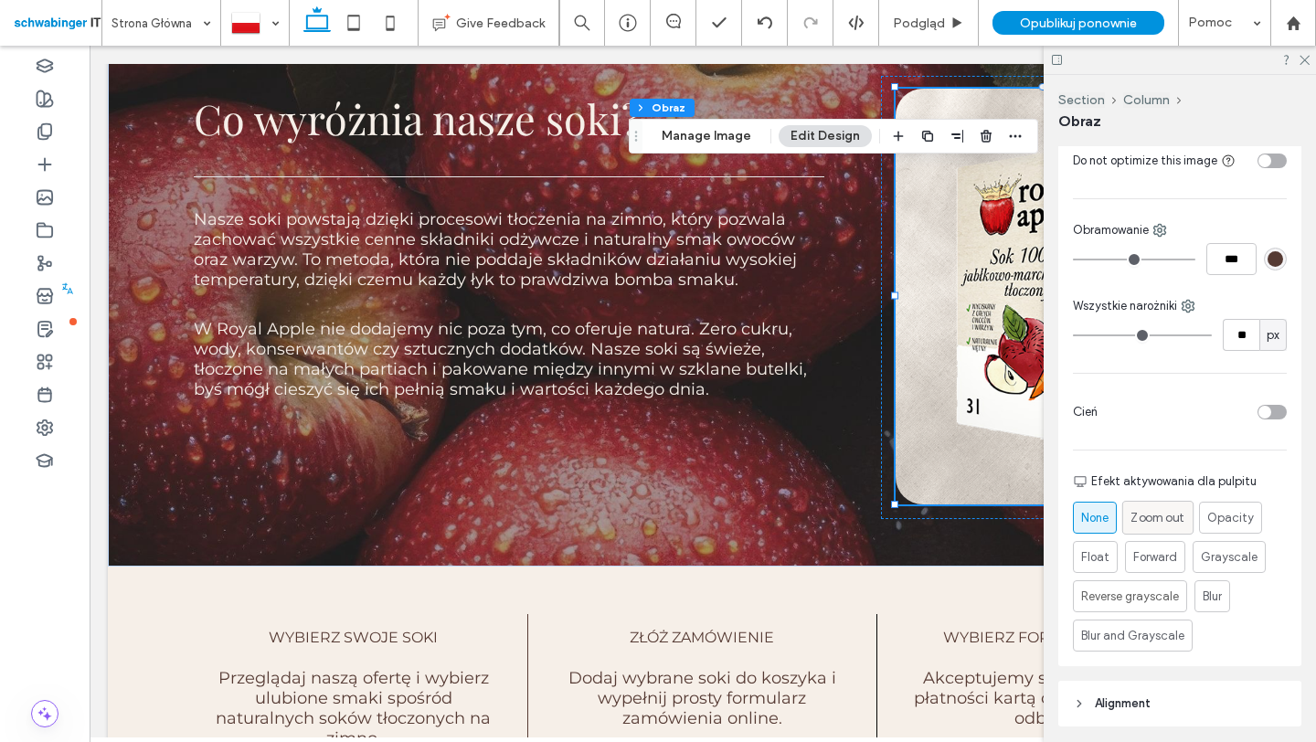
scroll to position [514, 0]
click at [1163, 517] on span "Zoom out" at bounding box center [1157, 515] width 54 height 19
click at [1304, 62] on icon at bounding box center [1304, 59] width 12 height 12
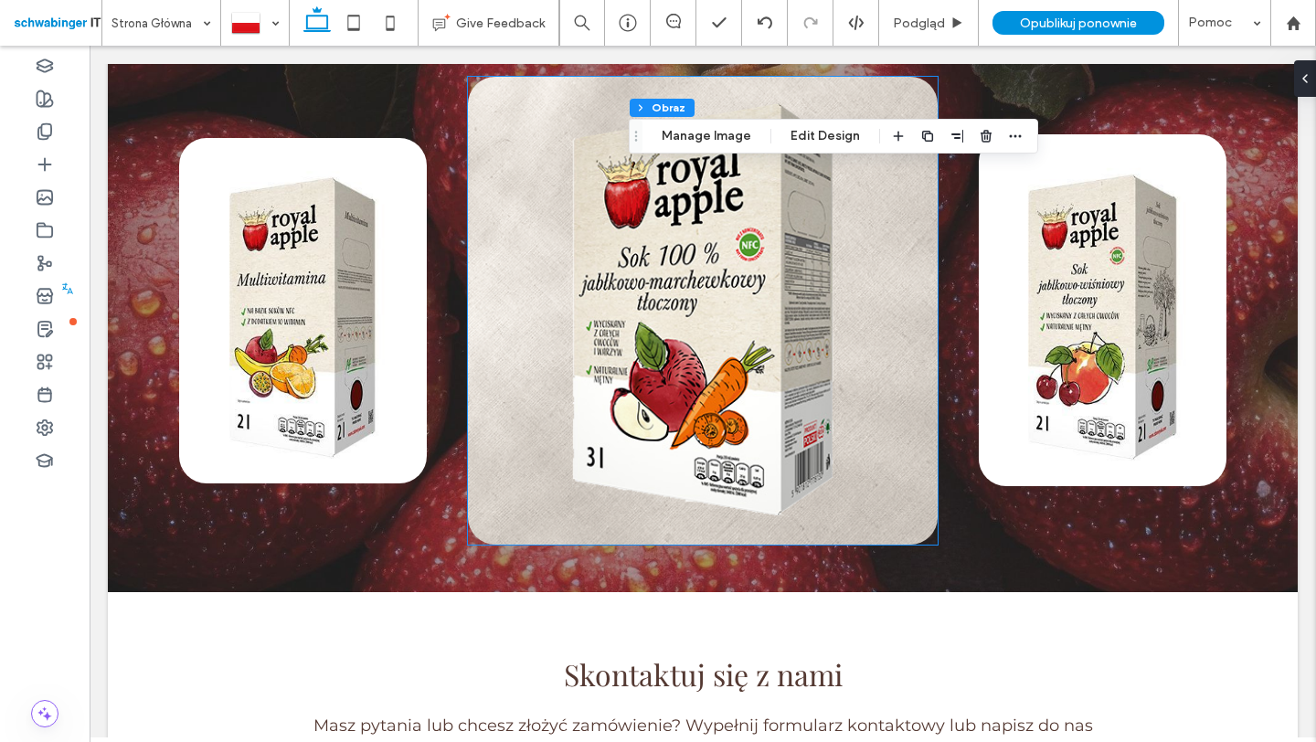
scroll to position [2680, 0]
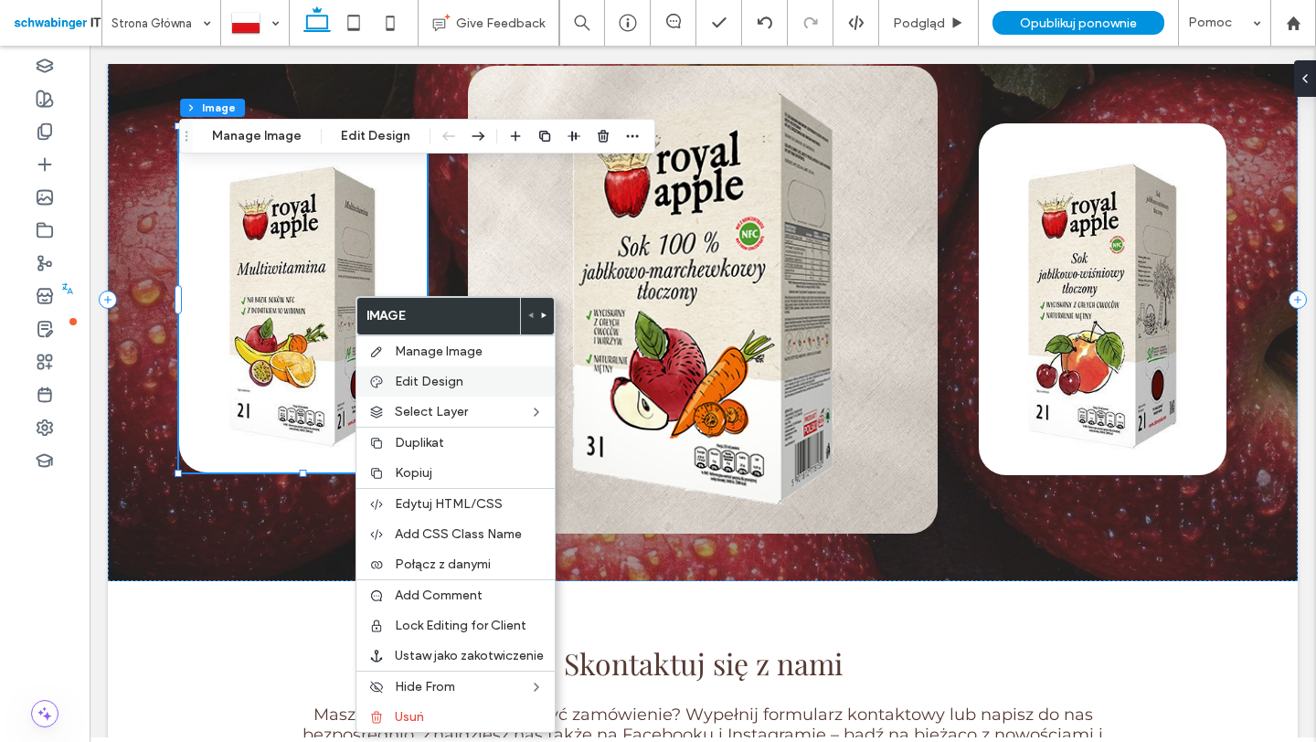
type input "**"
click at [413, 377] on span "Edit Design" at bounding box center [429, 382] width 69 height 16
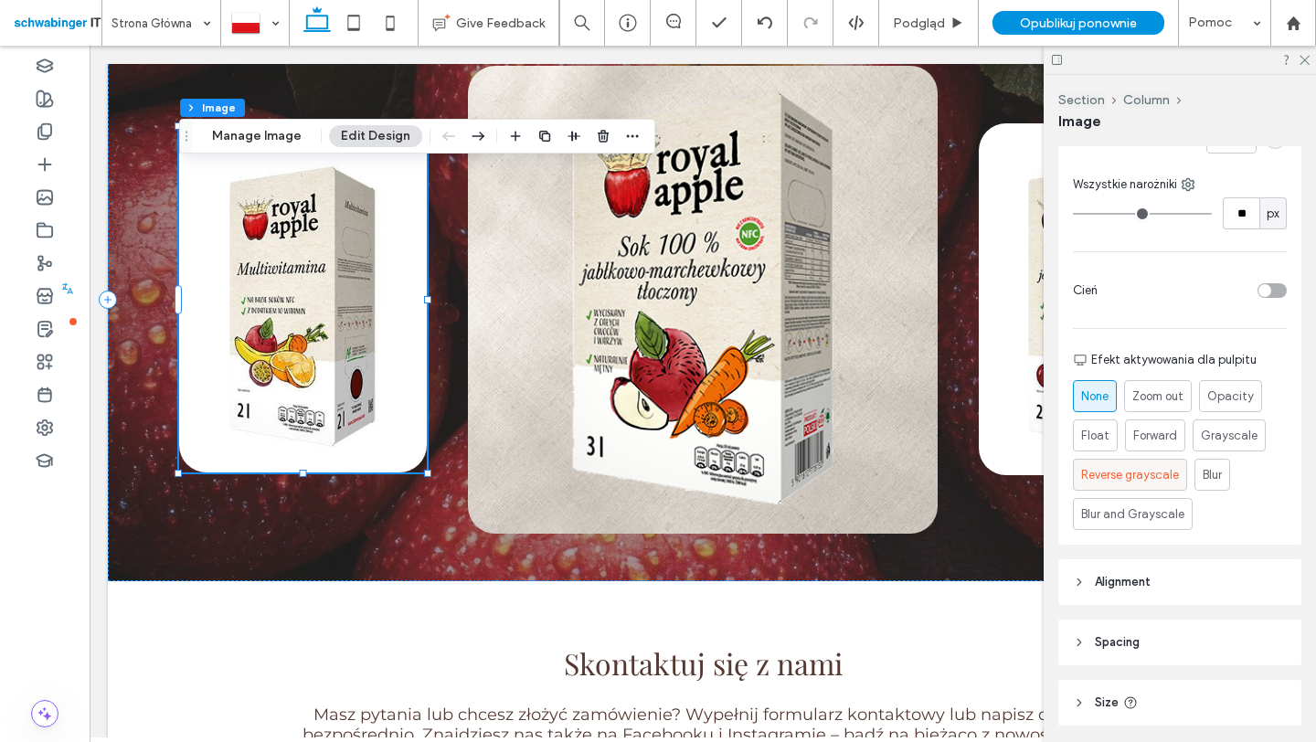
scroll to position [635, 0]
click at [1175, 389] on span "Zoom out" at bounding box center [1157, 395] width 54 height 19
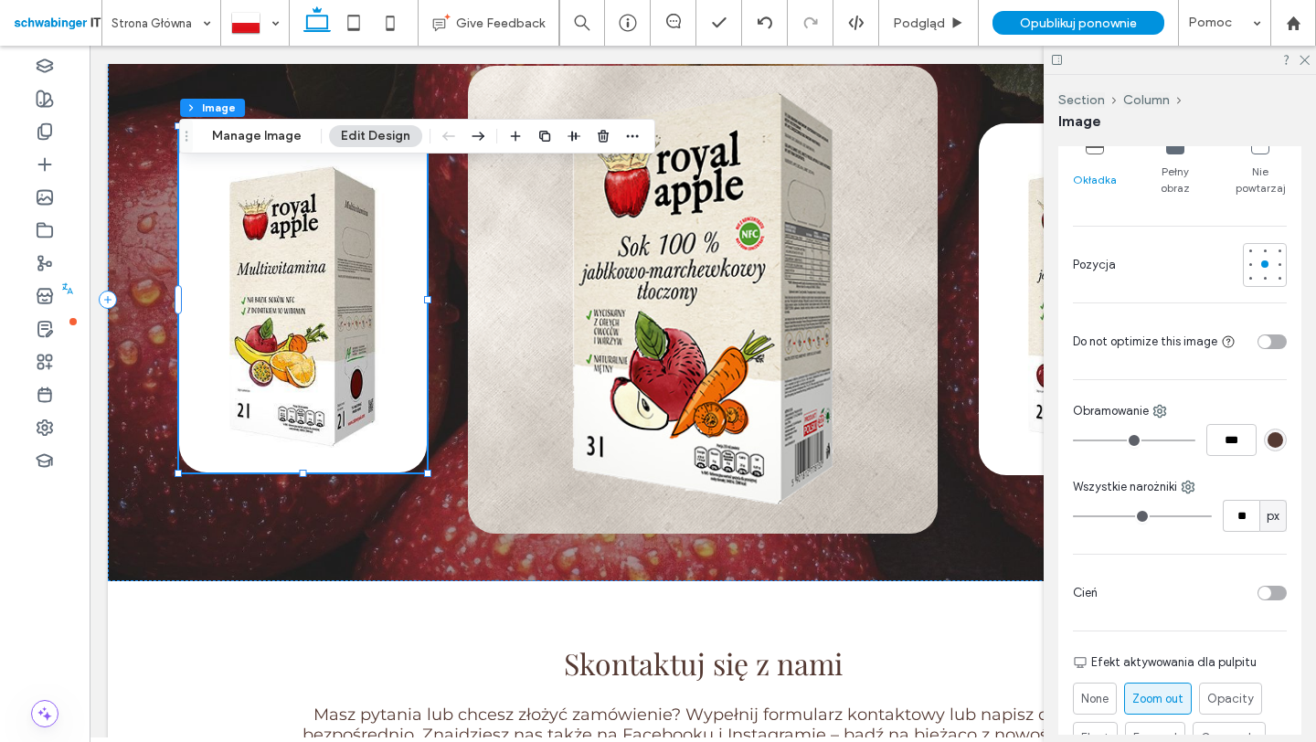
scroll to position [699, 0]
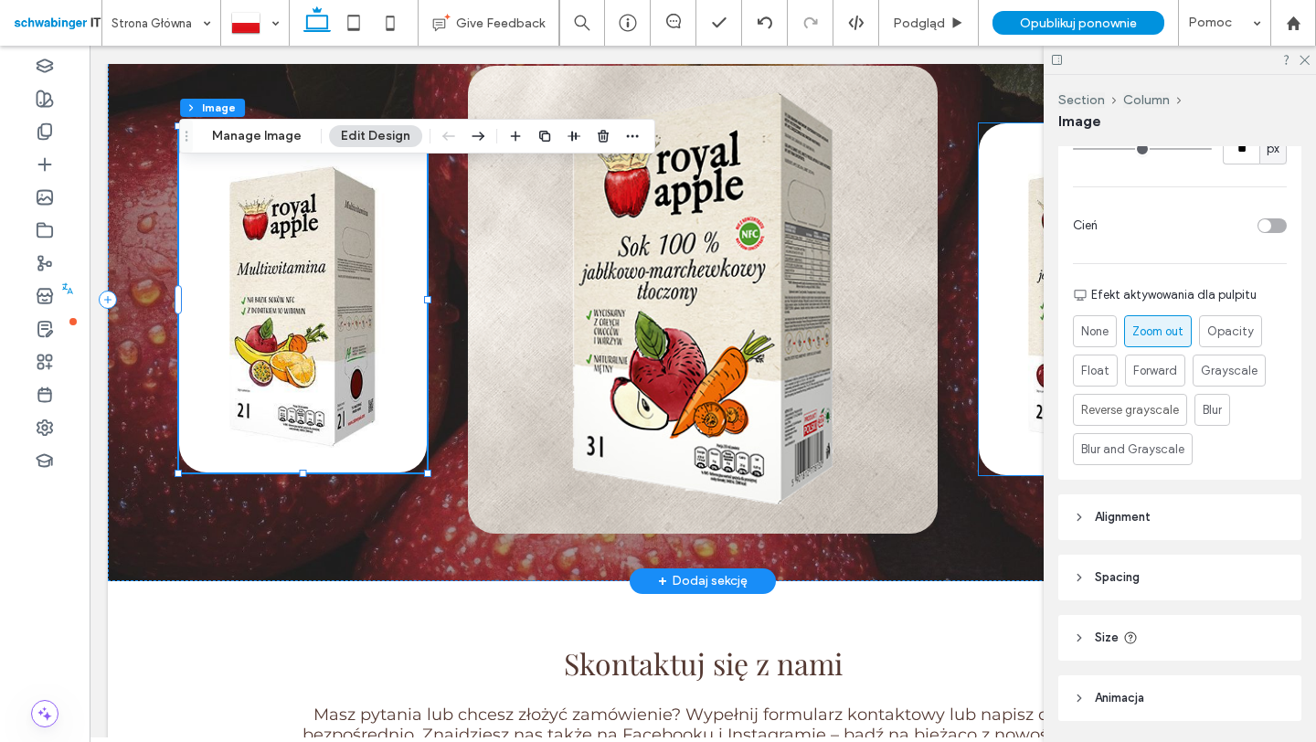
click at [802, 366] on img at bounding box center [702, 300] width 469 height 468
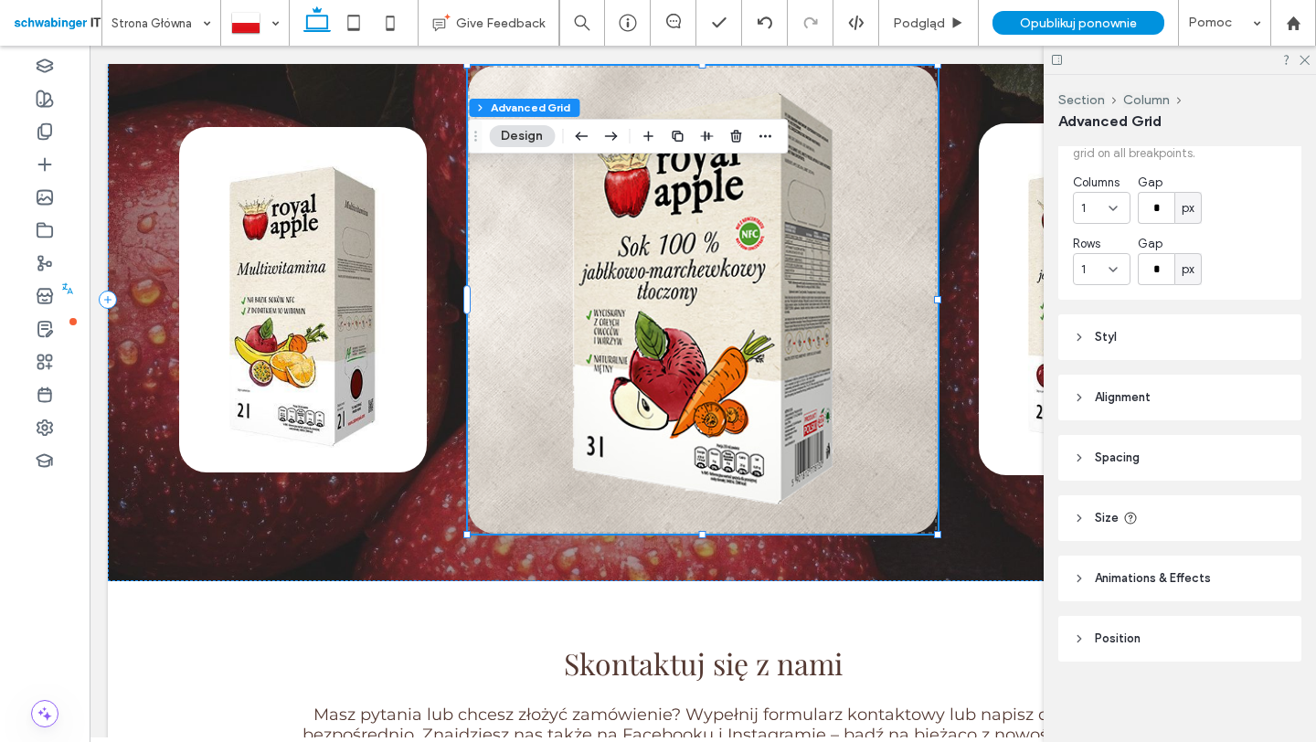
scroll to position [0, 0]
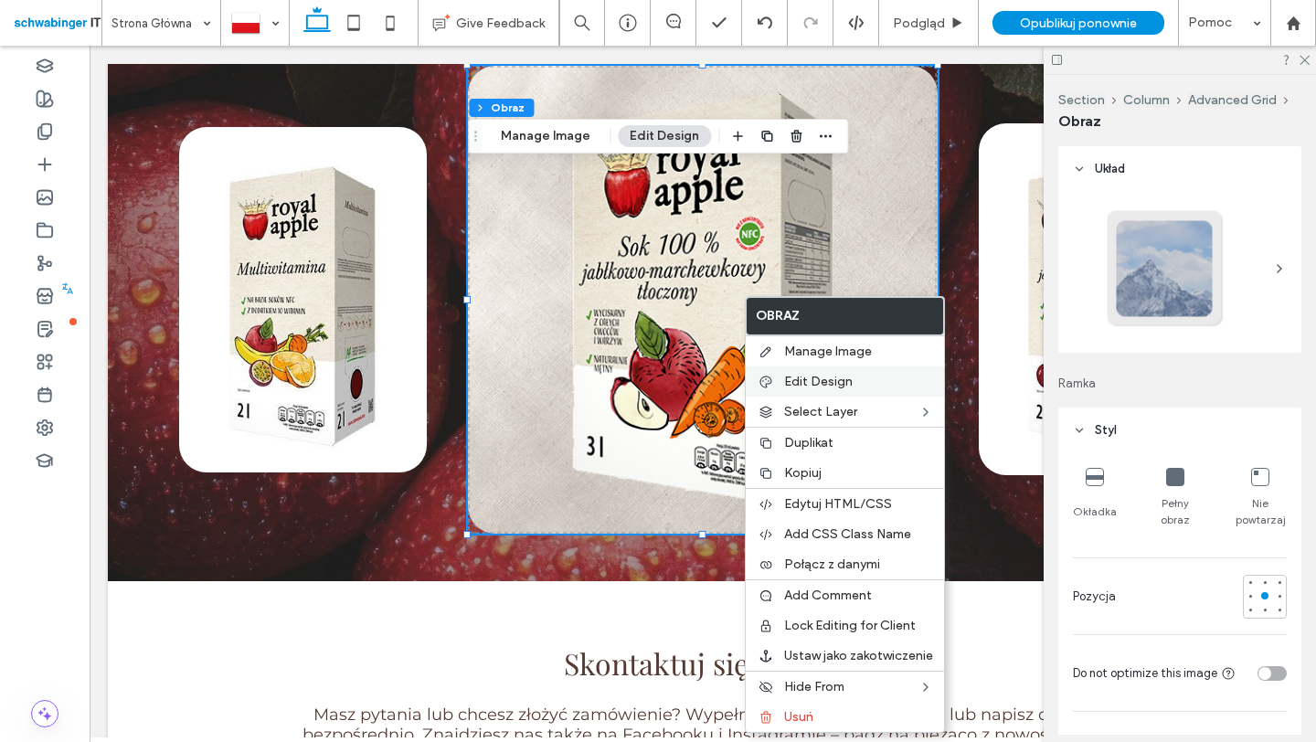
type input "**"
click at [784, 377] on span "Edit Design" at bounding box center [818, 382] width 69 height 16
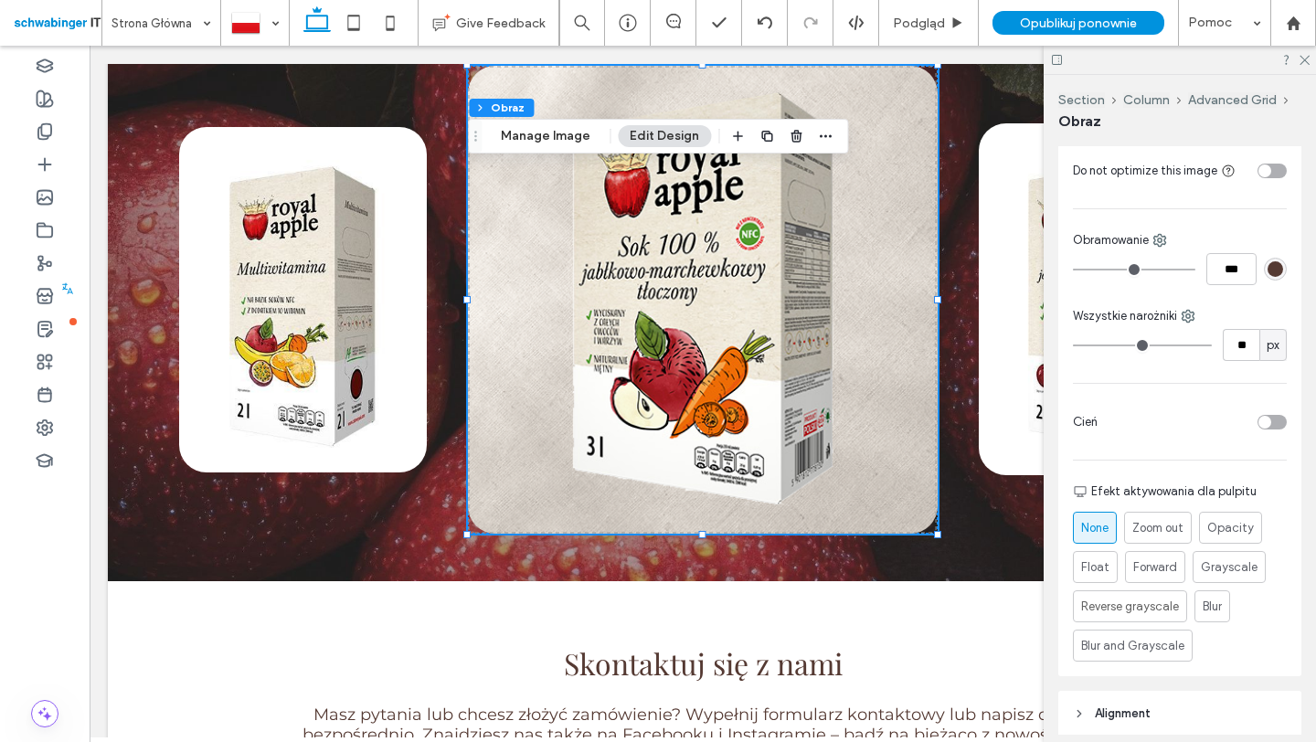
scroll to position [548, 0]
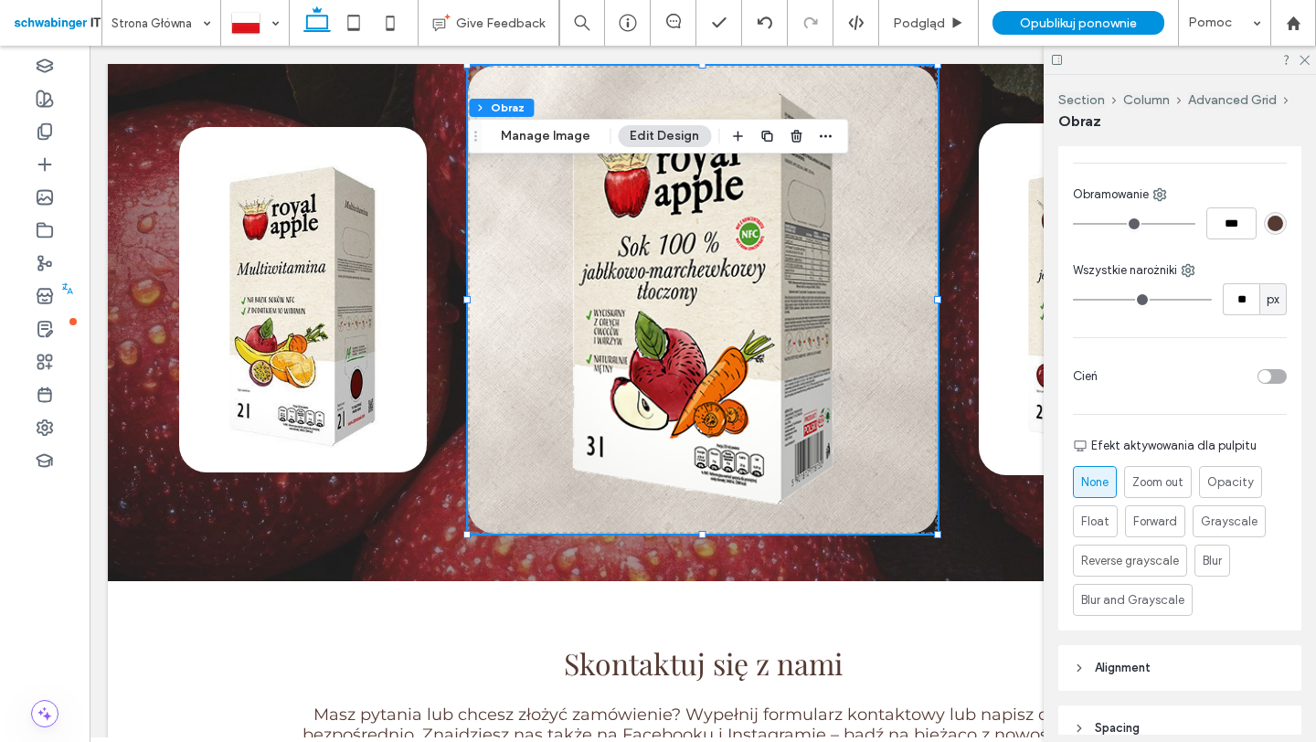
click at [1169, 462] on div "None Zoom out Opacity Float Forward Grayscale Reverse grayscale Blur Blur and G…" at bounding box center [1180, 537] width 214 height 157
click at [1161, 482] on span "Zoom out" at bounding box center [1157, 481] width 54 height 19
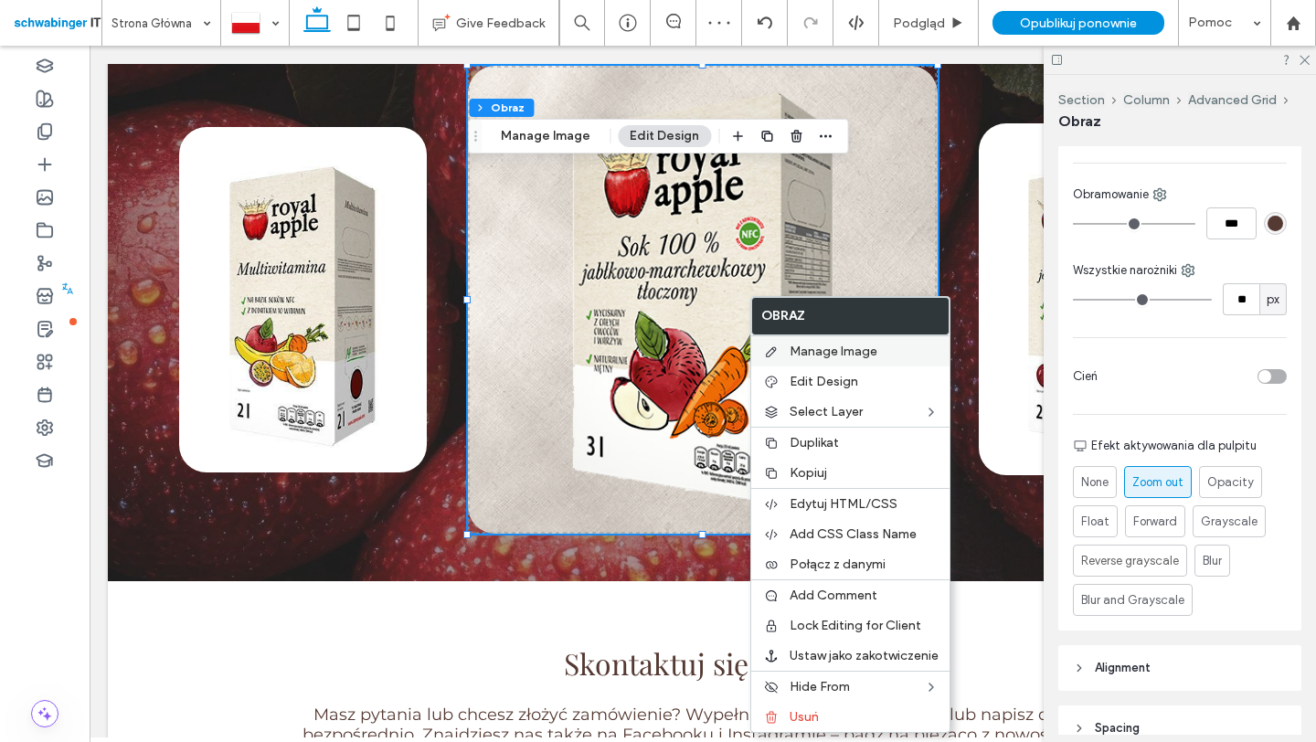
click at [840, 362] on div "Manage Image" at bounding box center [850, 350] width 198 height 31
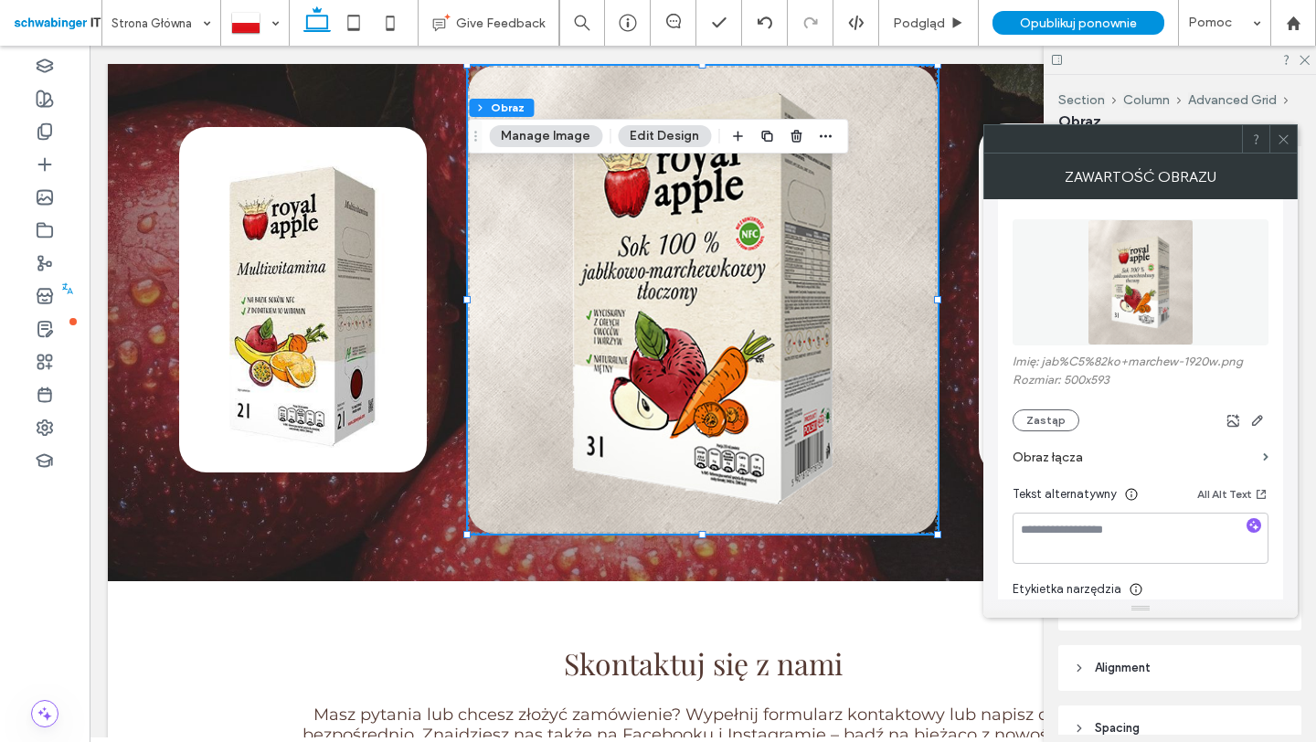
scroll to position [180, 0]
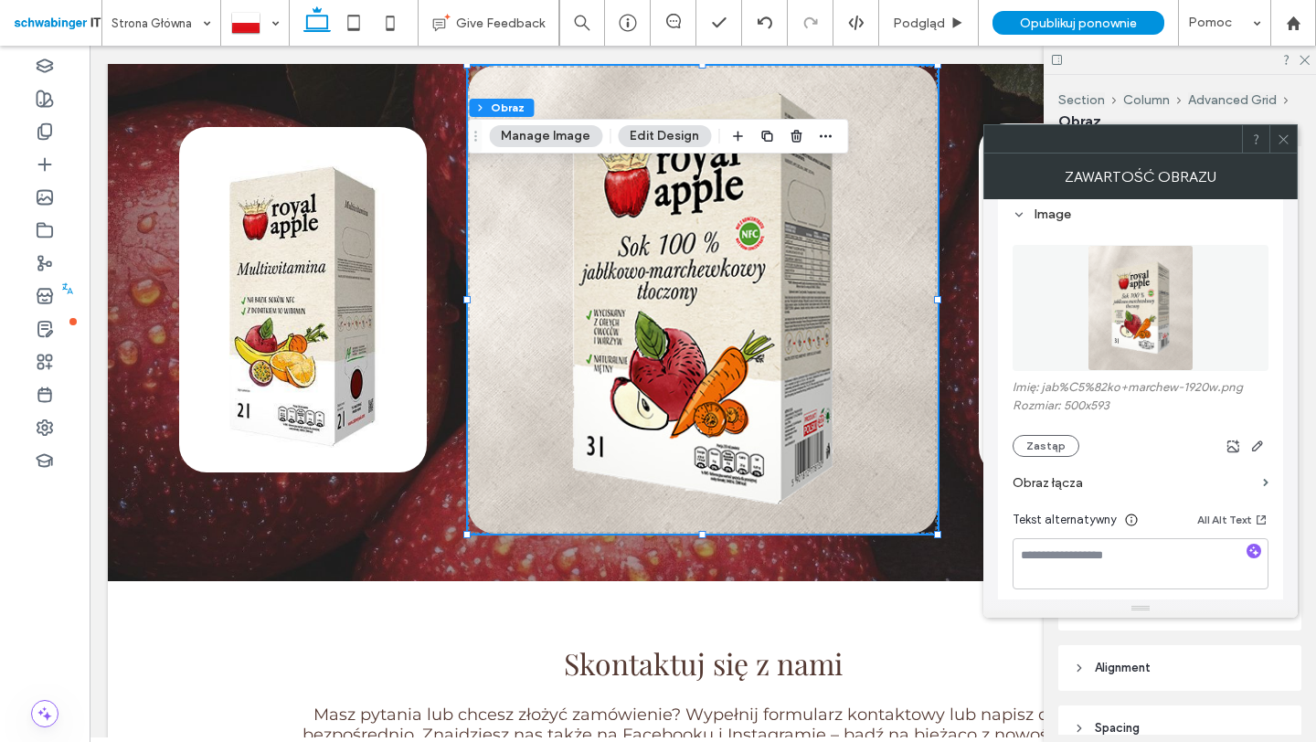
click at [1142, 468] on label "Obraz łącza" at bounding box center [1133, 483] width 243 height 34
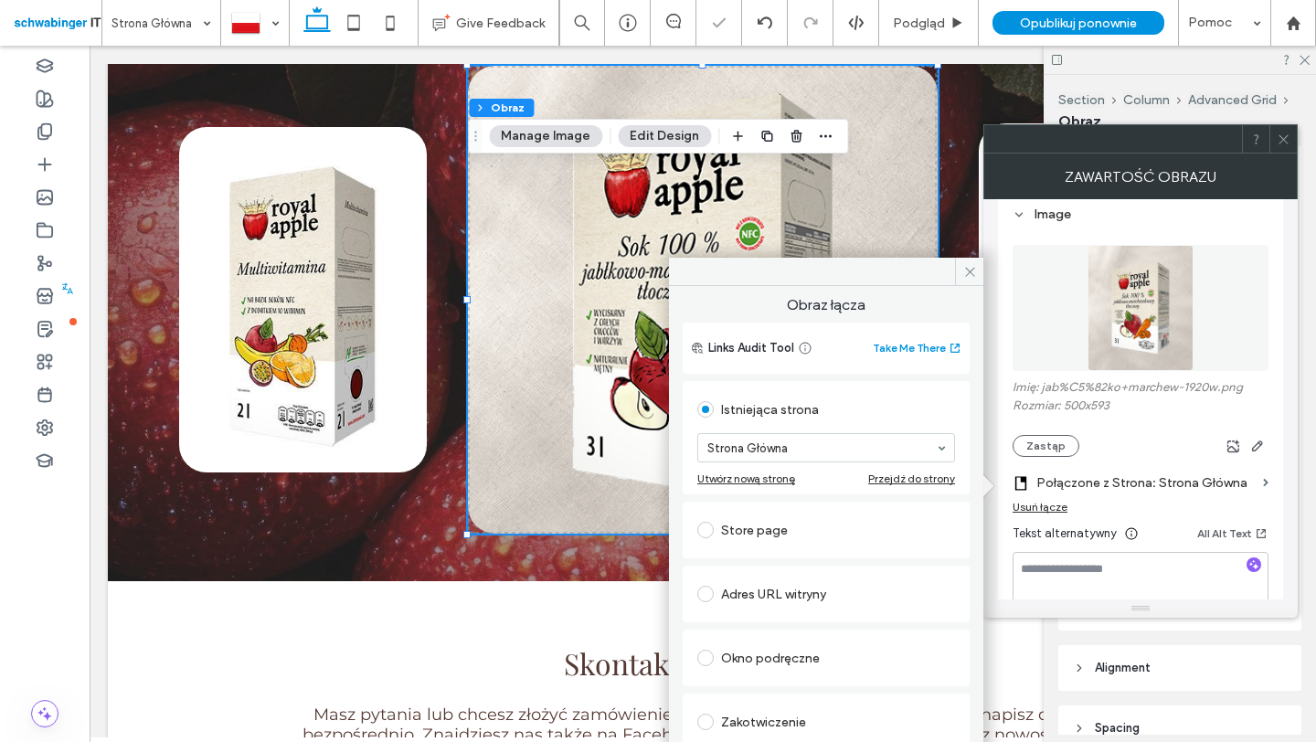
click at [770, 530] on div "Store page" at bounding box center [826, 529] width 258 height 29
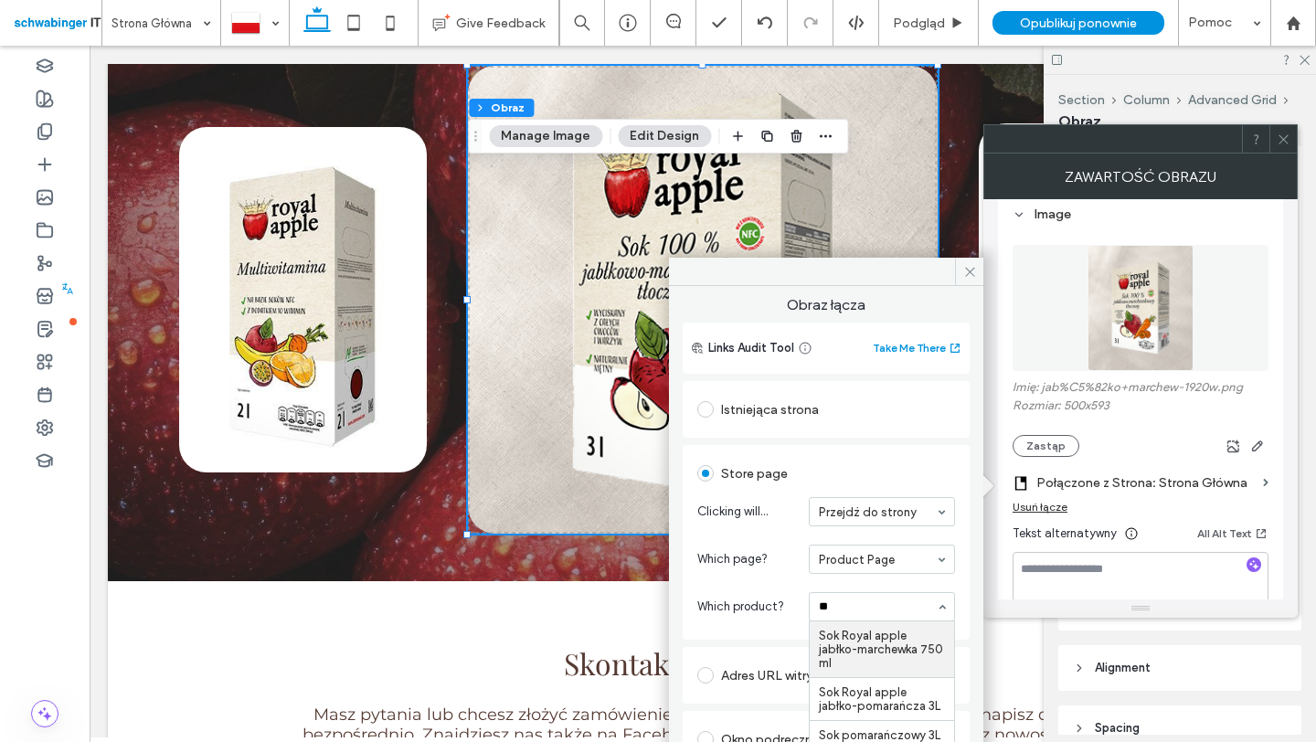
type input "***"
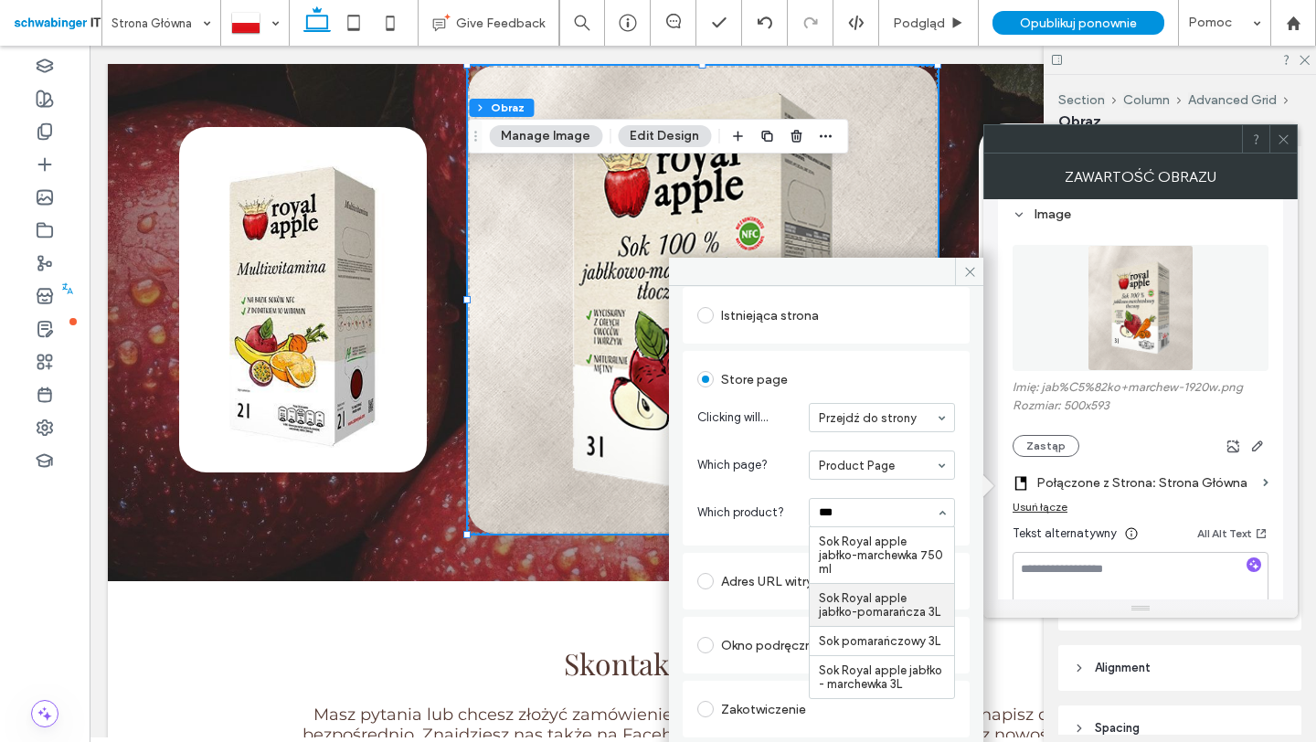
scroll to position [99, 0]
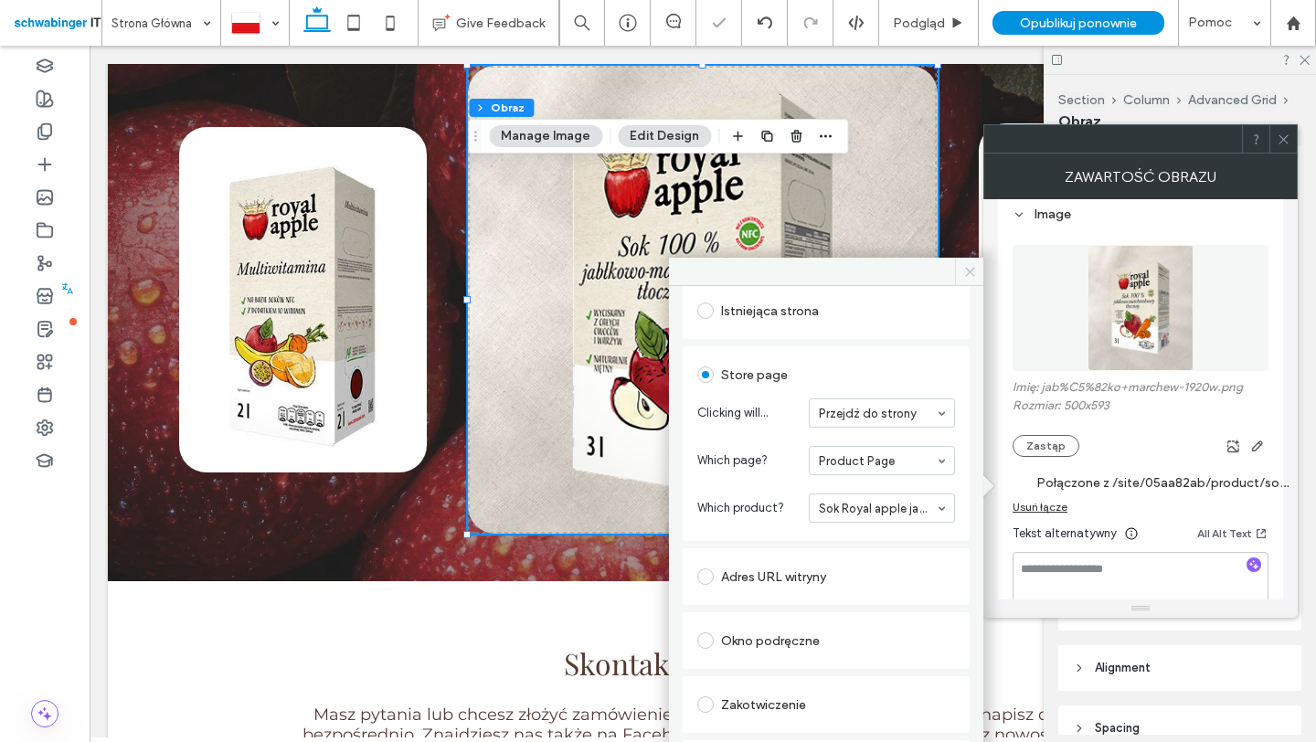
click at [970, 270] on icon at bounding box center [970, 272] width 14 height 14
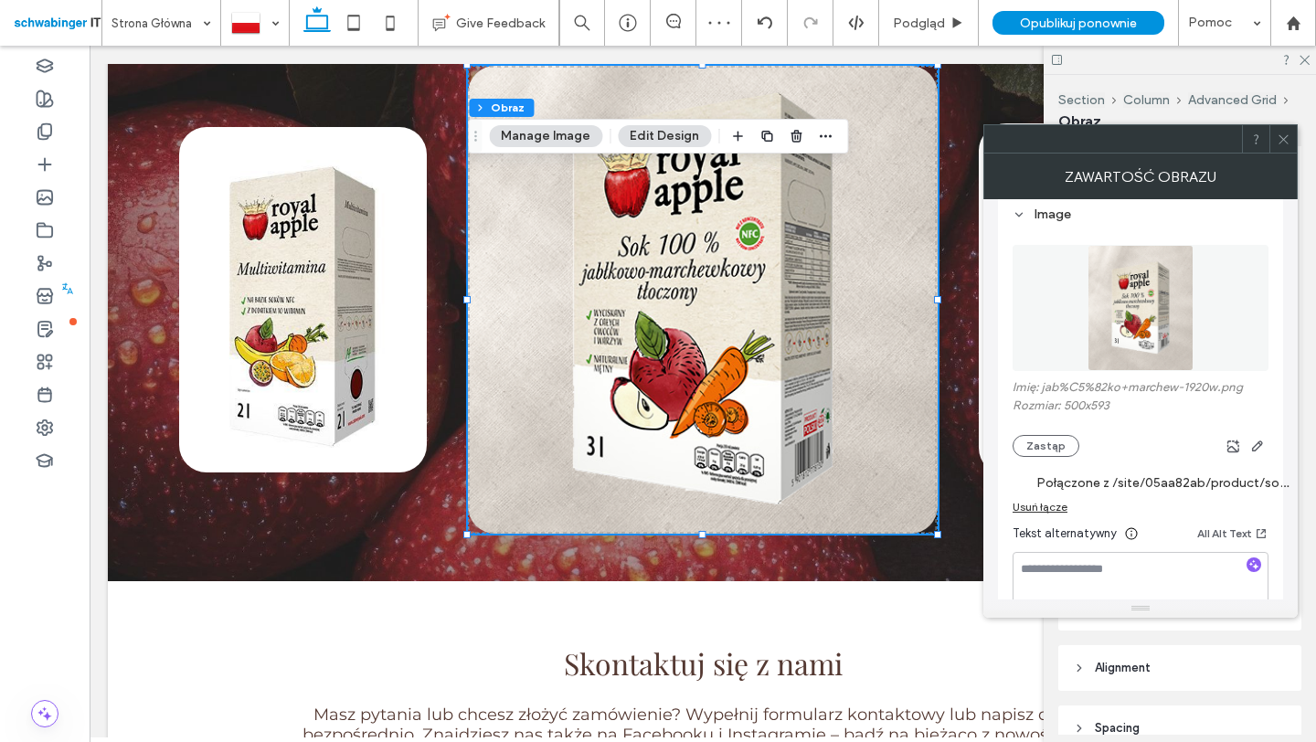
click at [1285, 140] on use at bounding box center [1282, 138] width 9 height 9
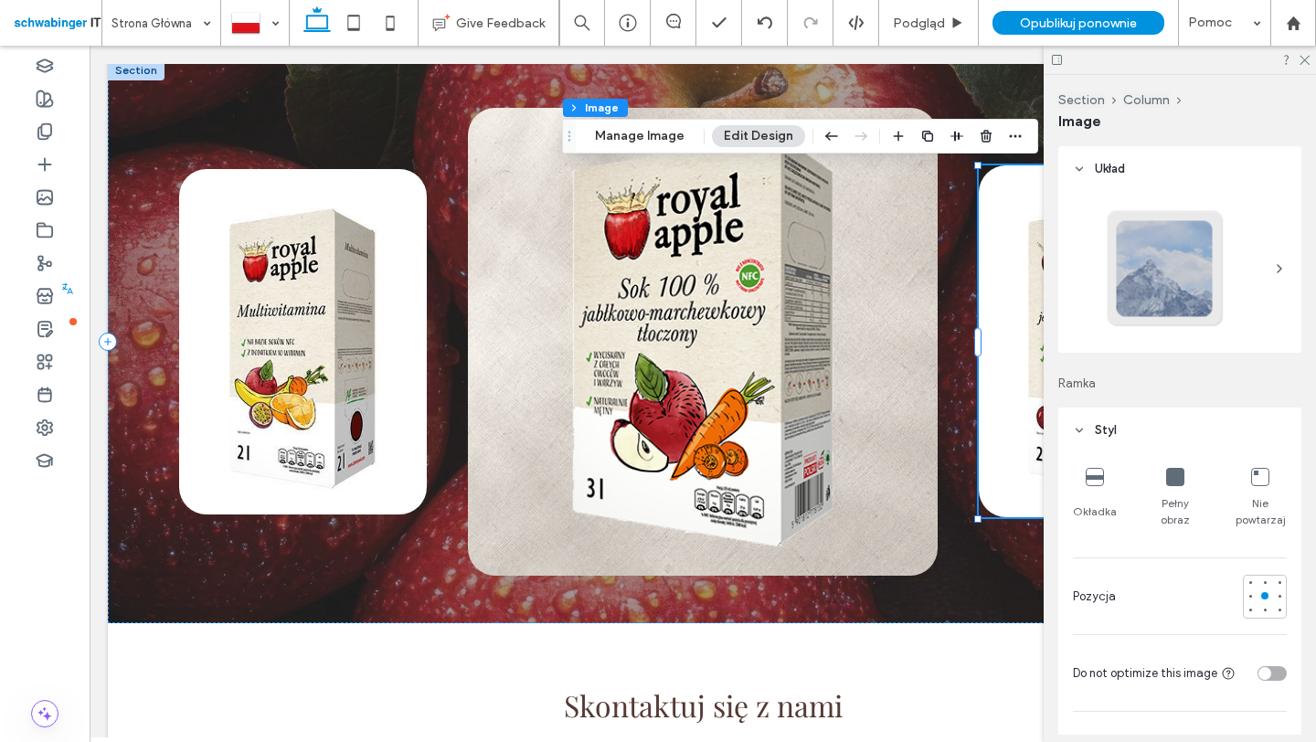
scroll to position [2639, 0]
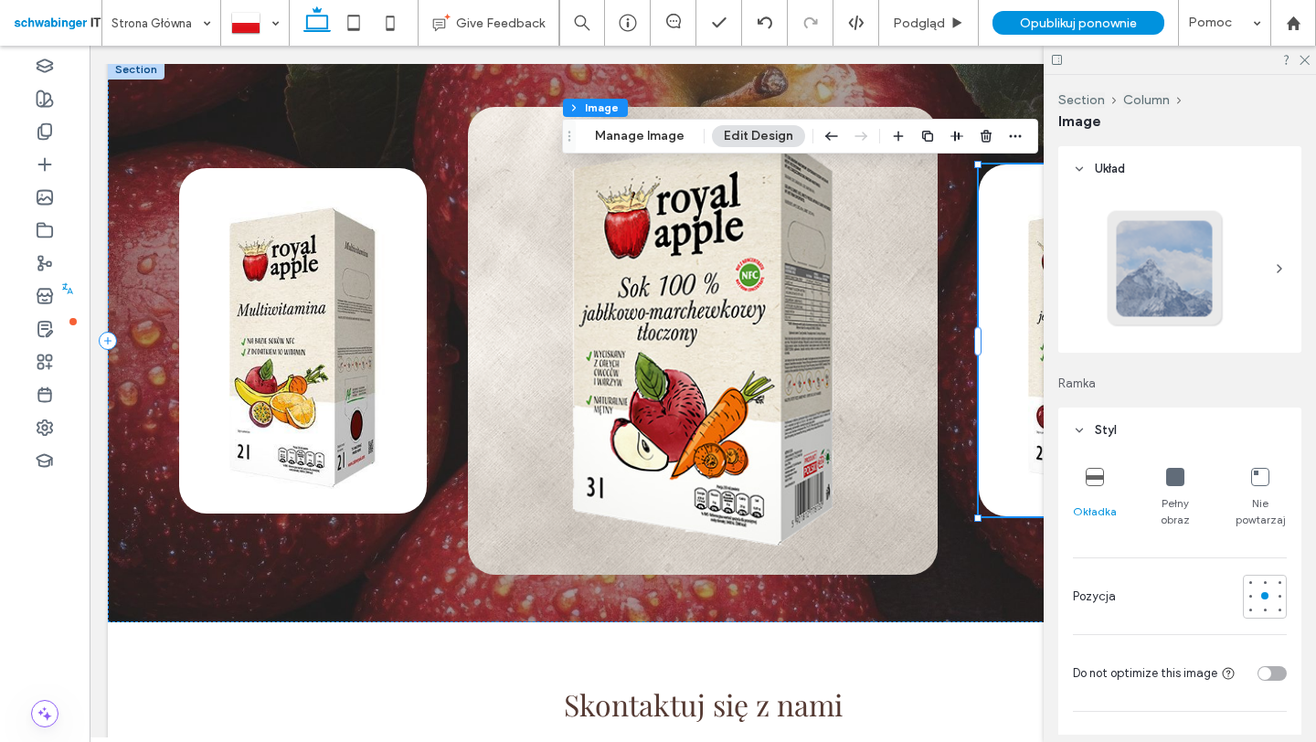
type input "**"
click at [1306, 59] on icon at bounding box center [1304, 59] width 12 height 12
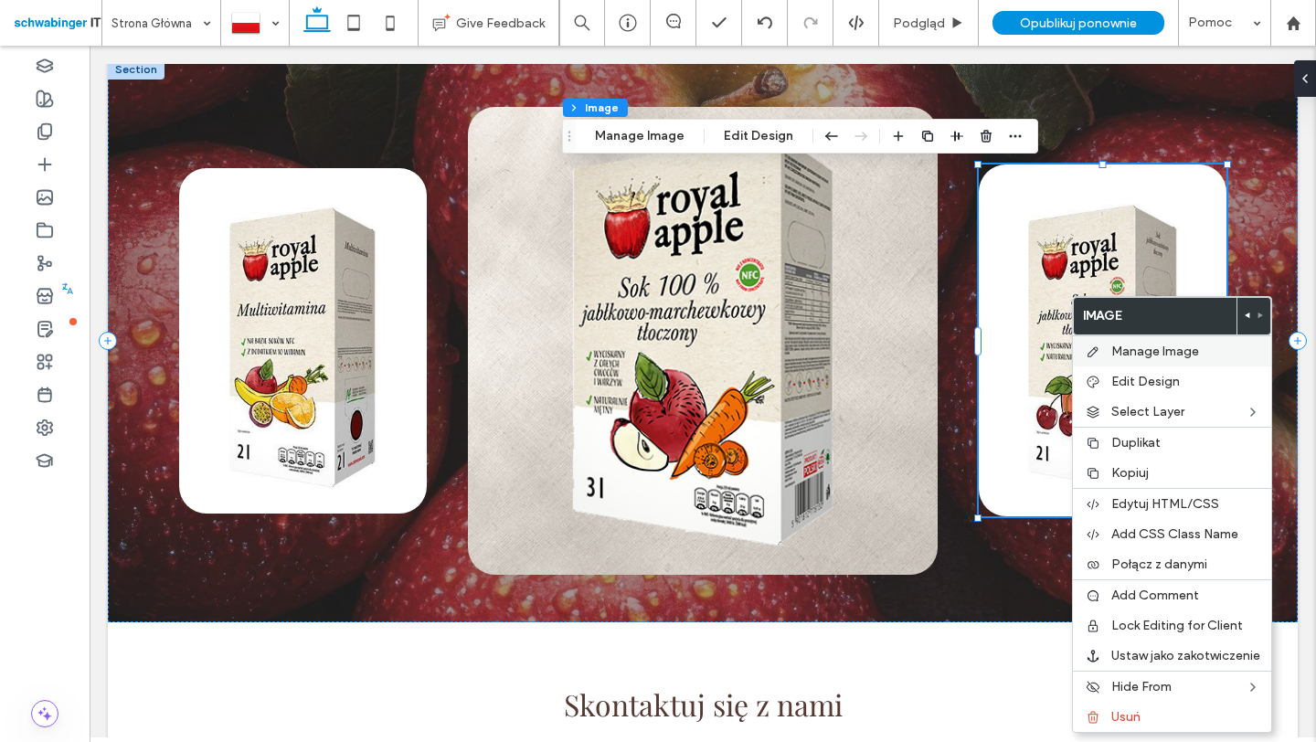
click at [1184, 353] on span "Manage Image" at bounding box center [1155, 352] width 88 height 16
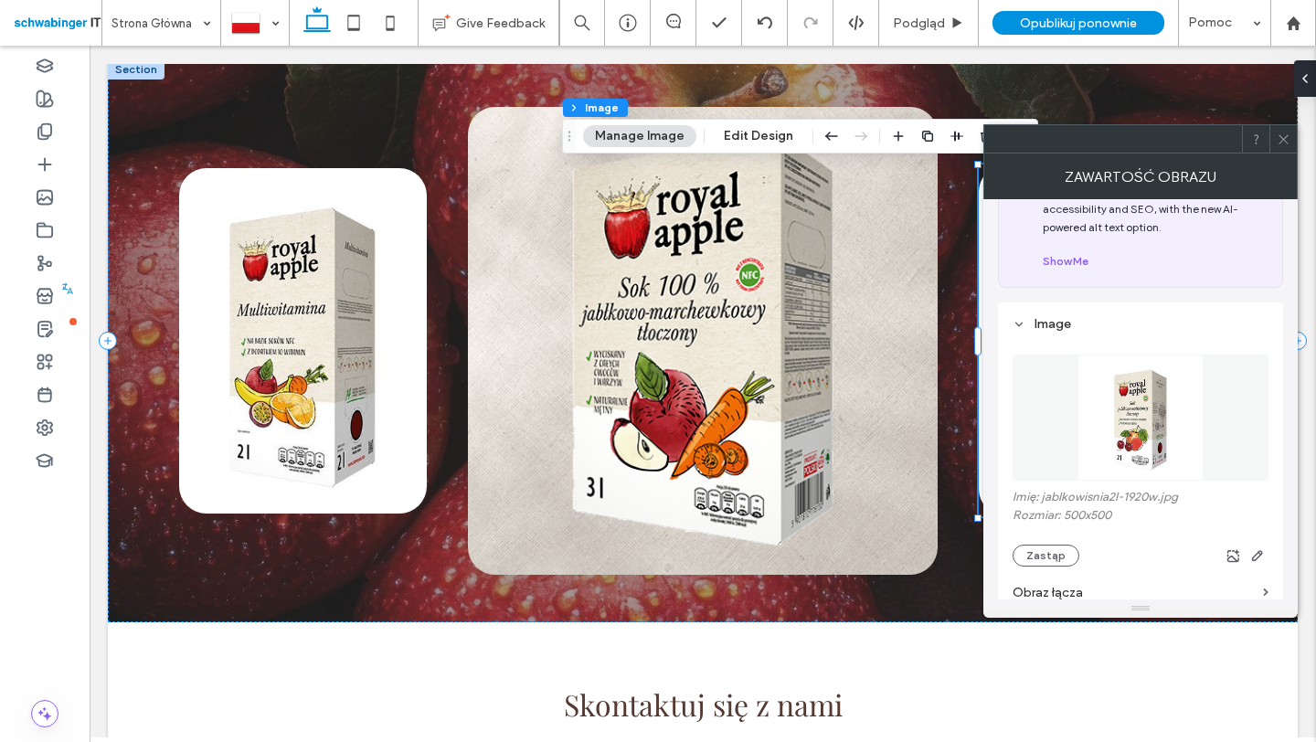
scroll to position [0, 0]
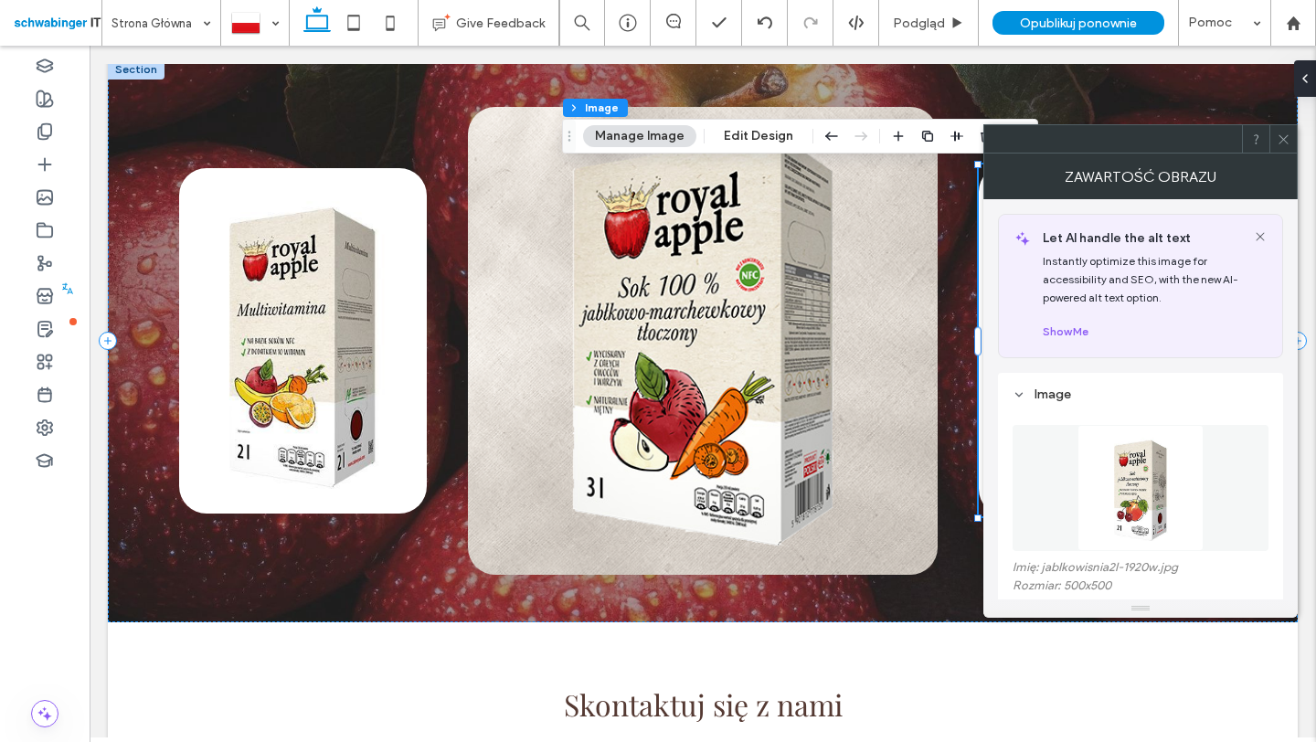
click at [1284, 144] on icon at bounding box center [1284, 140] width 14 height 14
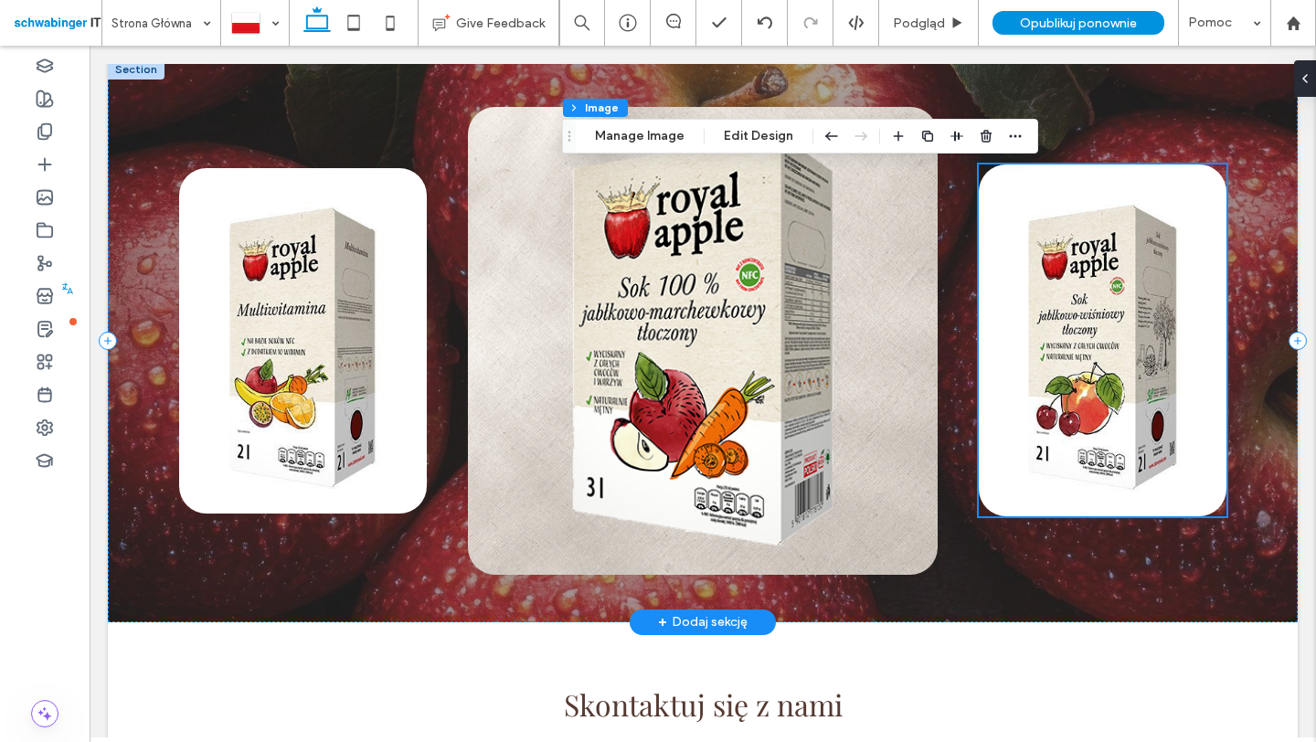
scroll to position [2643, 0]
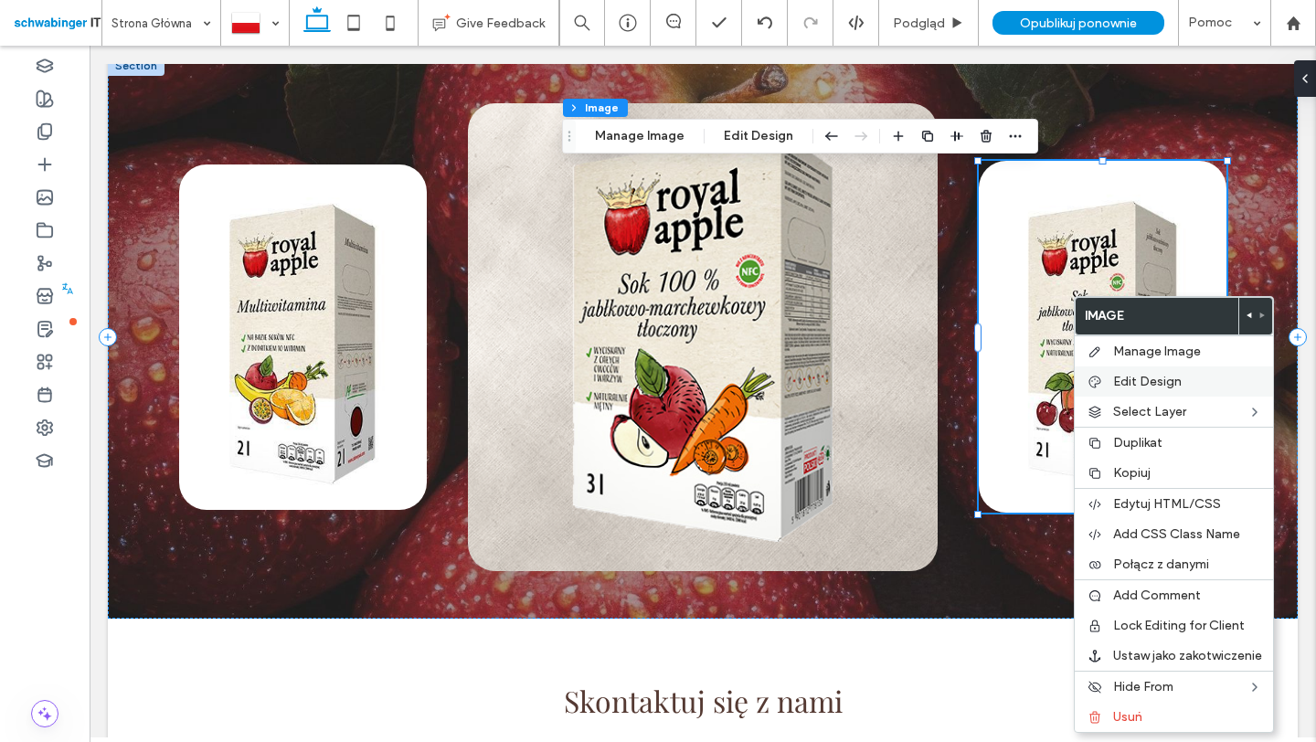
click at [1134, 378] on span "Edit Design" at bounding box center [1147, 382] width 69 height 16
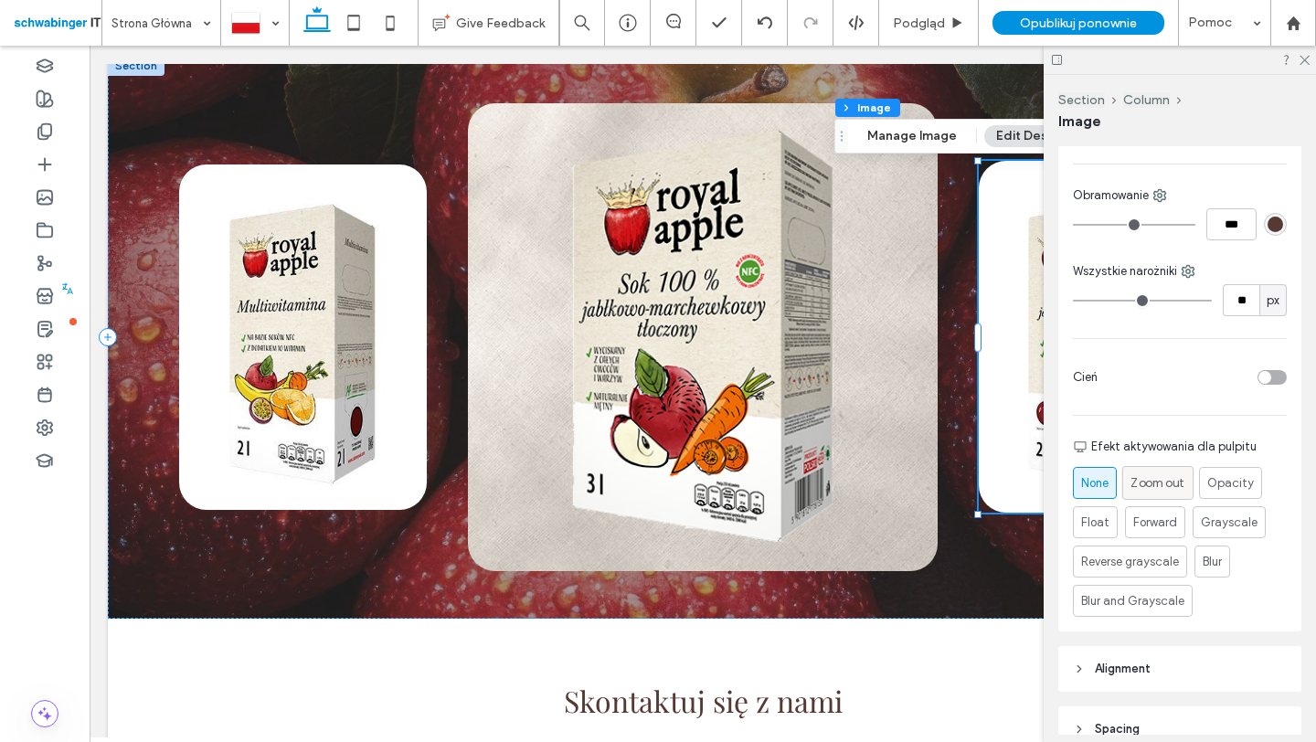
scroll to position [561, 0]
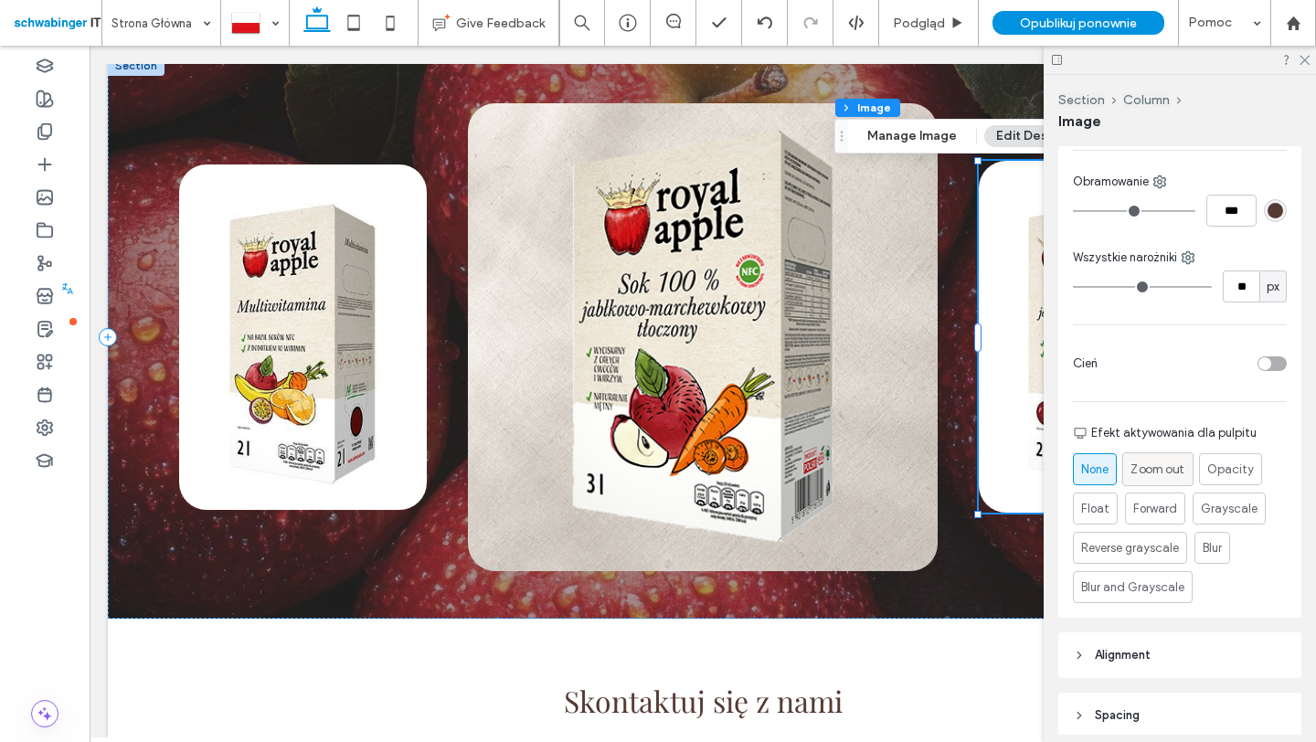
click at [1158, 467] on span "Zoom out" at bounding box center [1157, 469] width 54 height 19
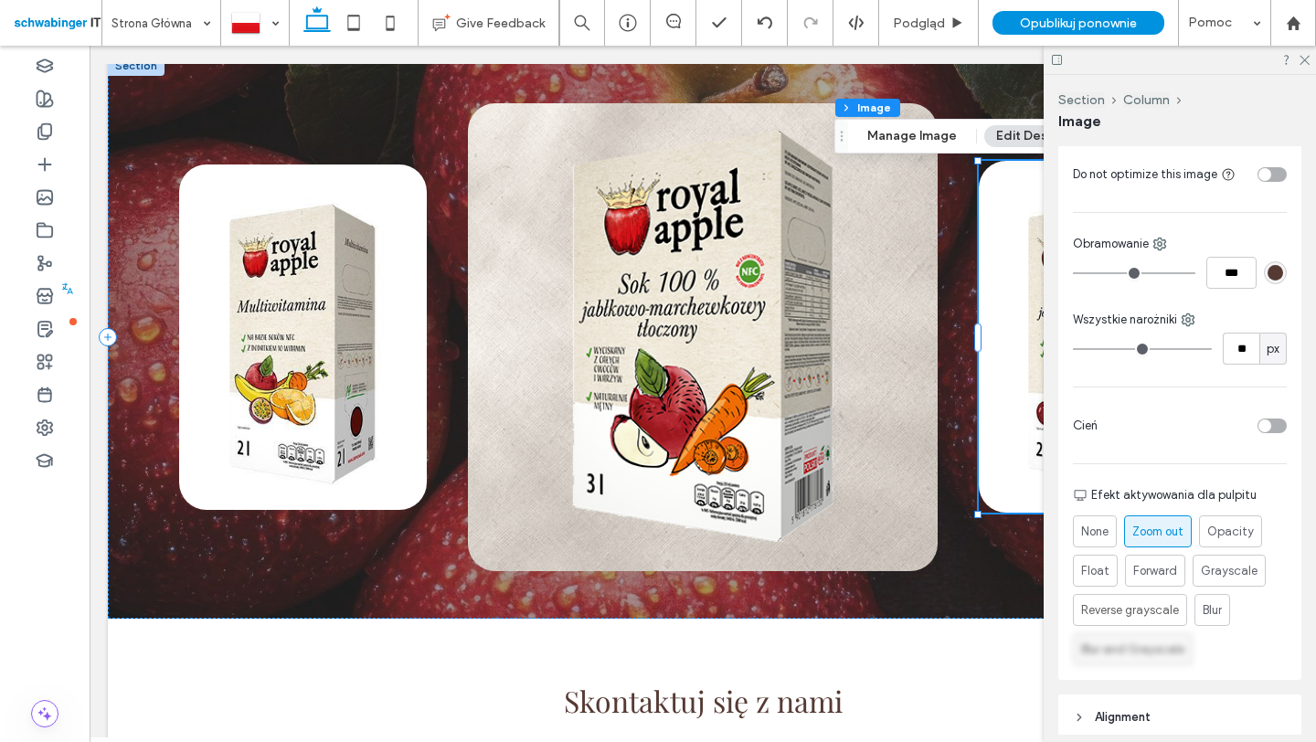
scroll to position [819, 0]
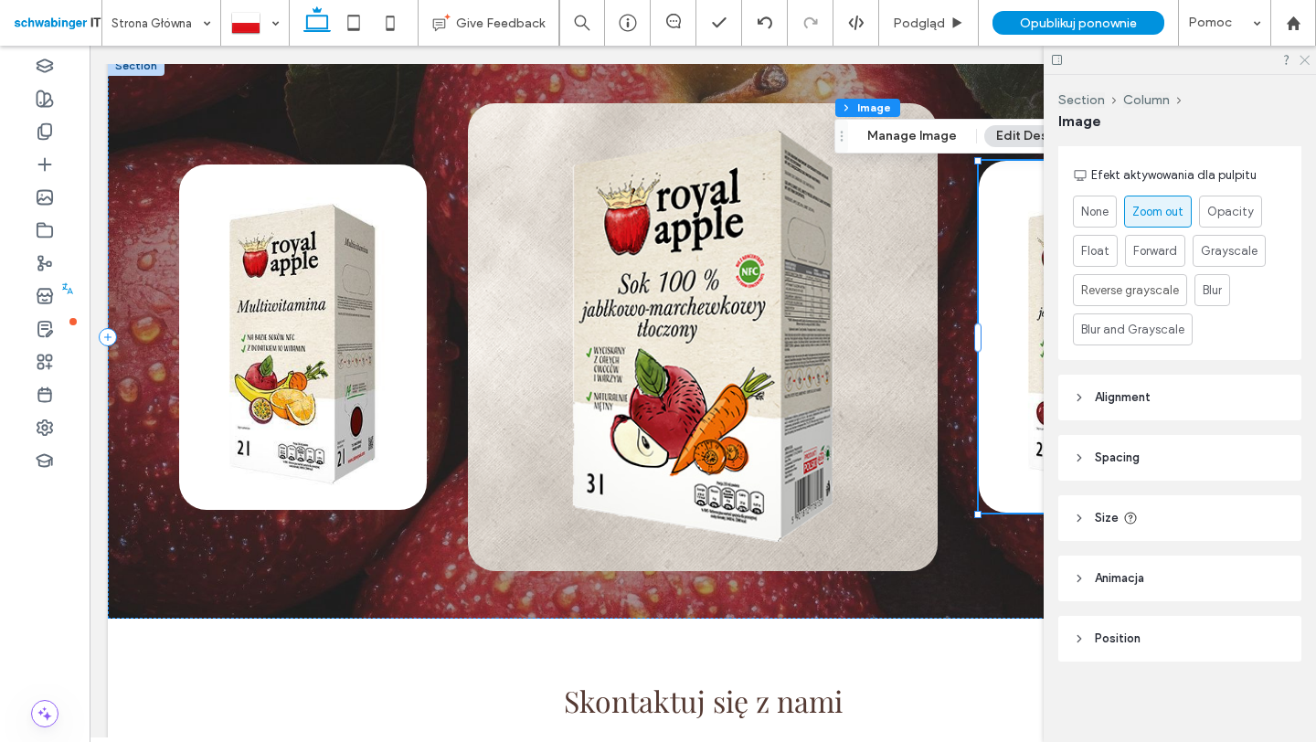
click at [1305, 57] on icon at bounding box center [1304, 59] width 12 height 12
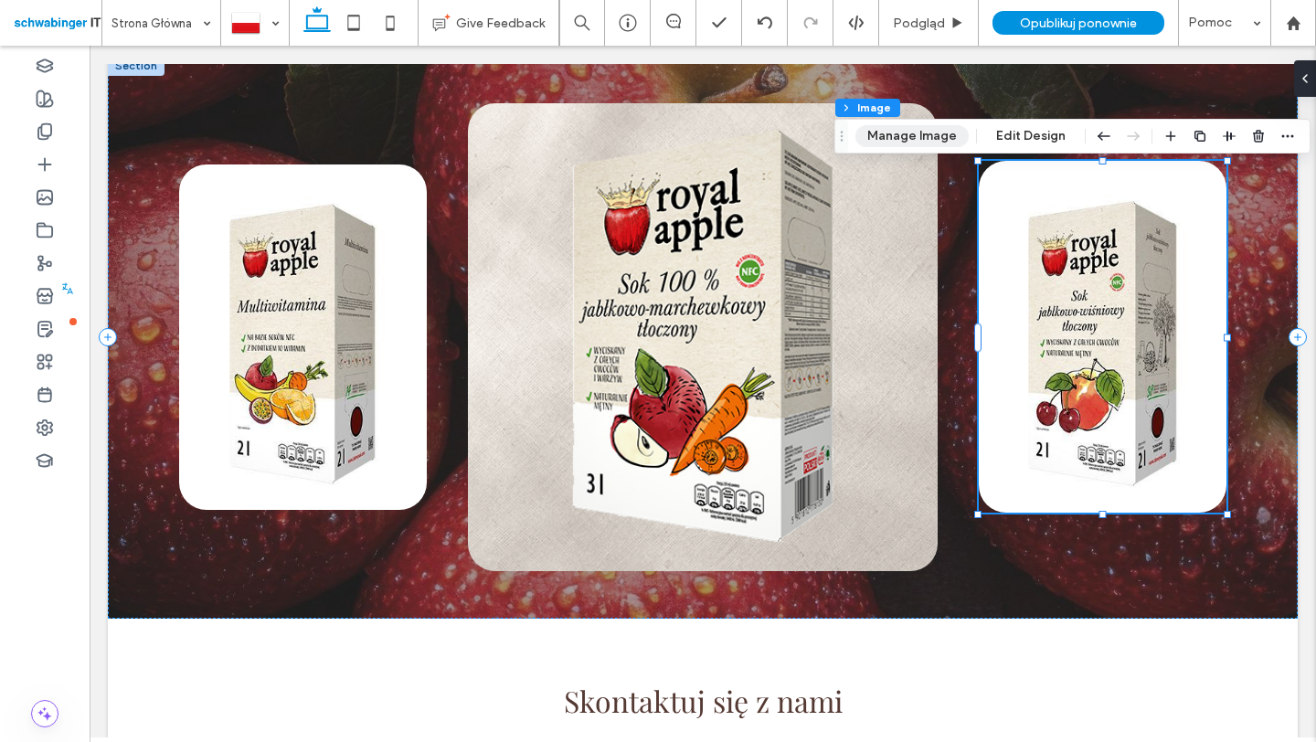
click at [939, 143] on button "Manage Image" at bounding box center [911, 136] width 113 height 22
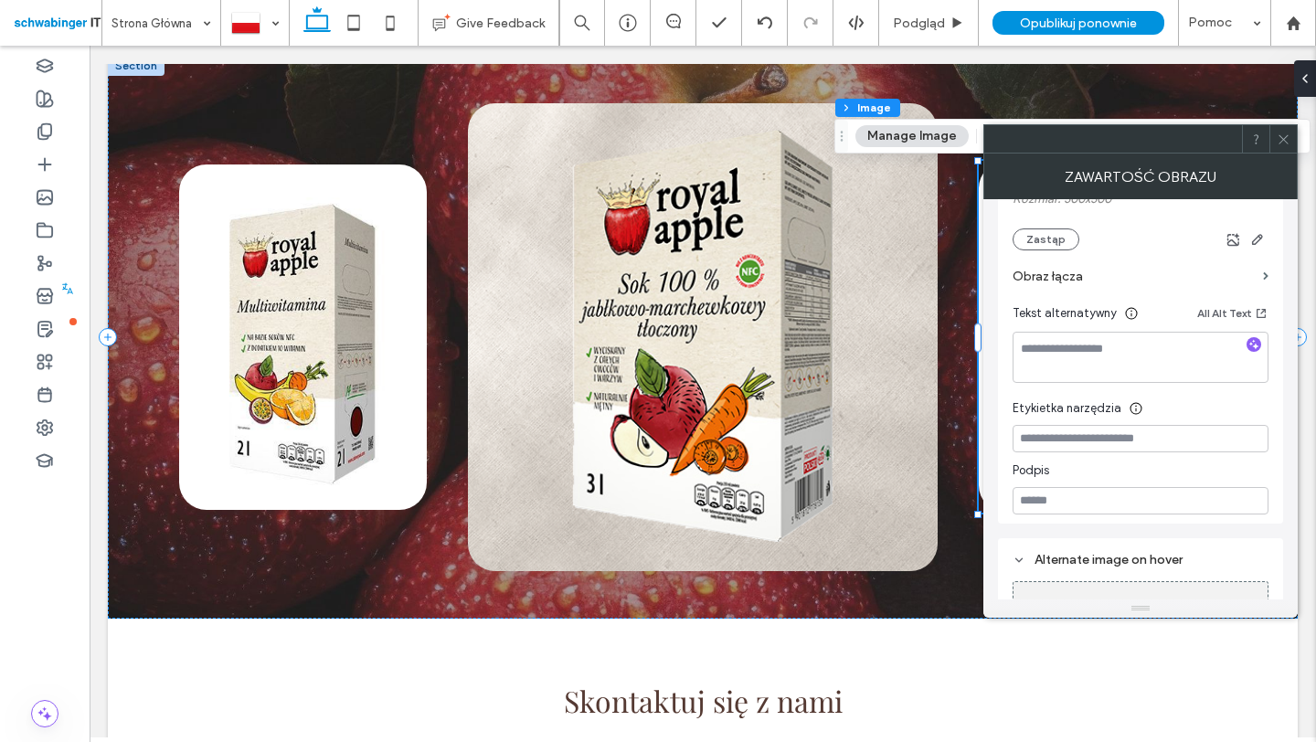
scroll to position [391, 0]
click at [1277, 140] on icon at bounding box center [1284, 140] width 14 height 14
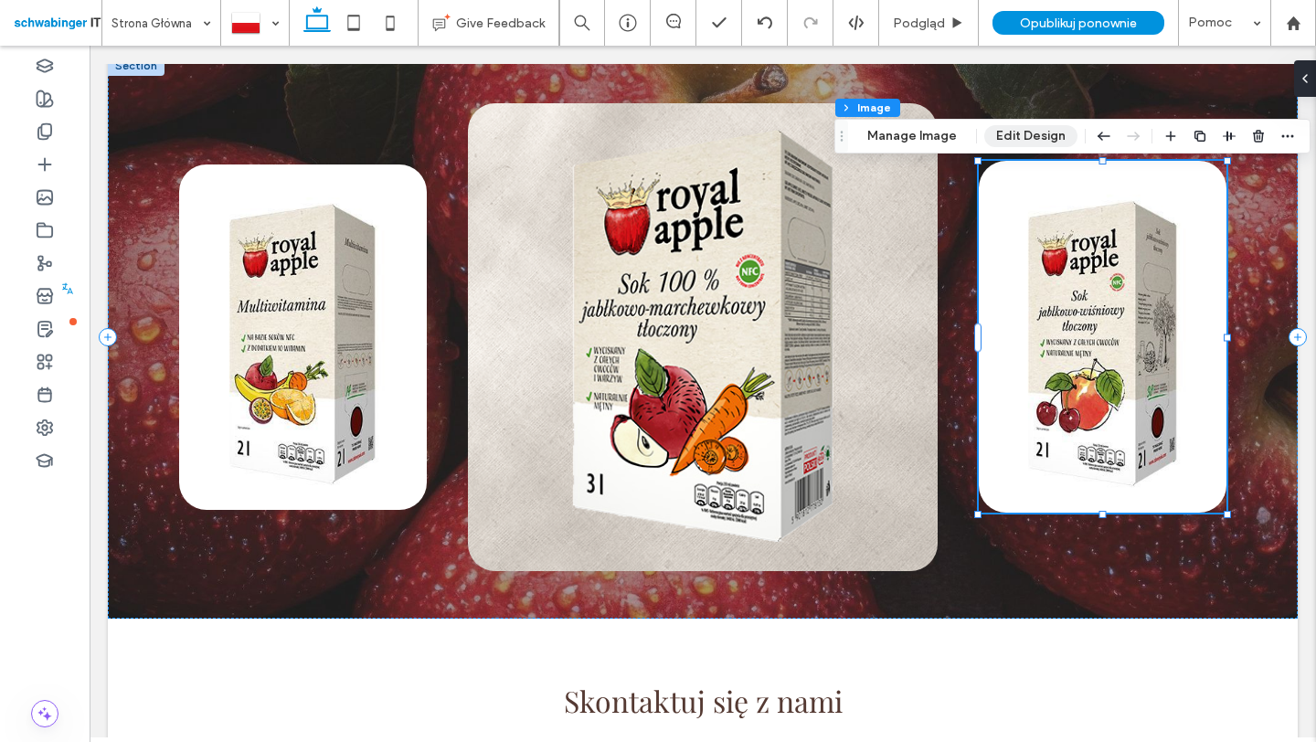
click at [1013, 134] on button "Edit Design" at bounding box center [1030, 136] width 93 height 22
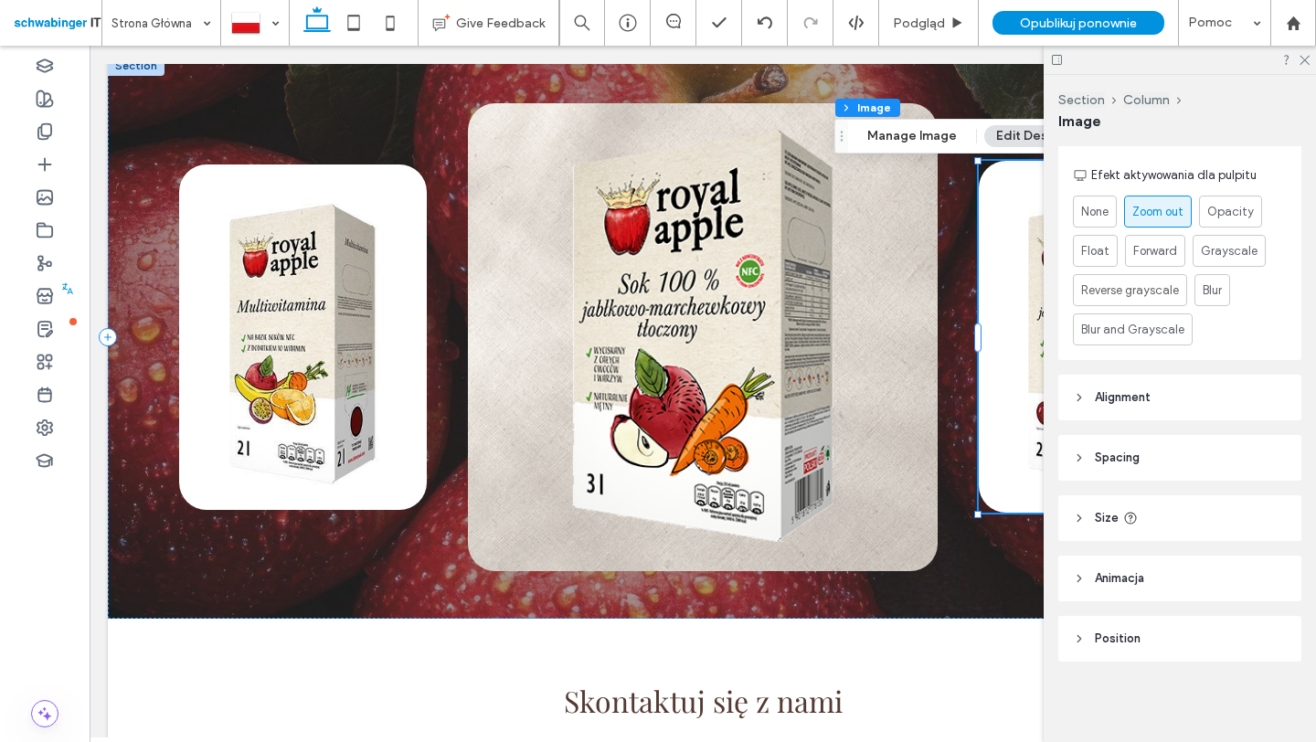
click at [1126, 396] on span "Alignment" at bounding box center [1123, 397] width 56 height 18
click at [1304, 57] on icon at bounding box center [1304, 59] width 12 height 12
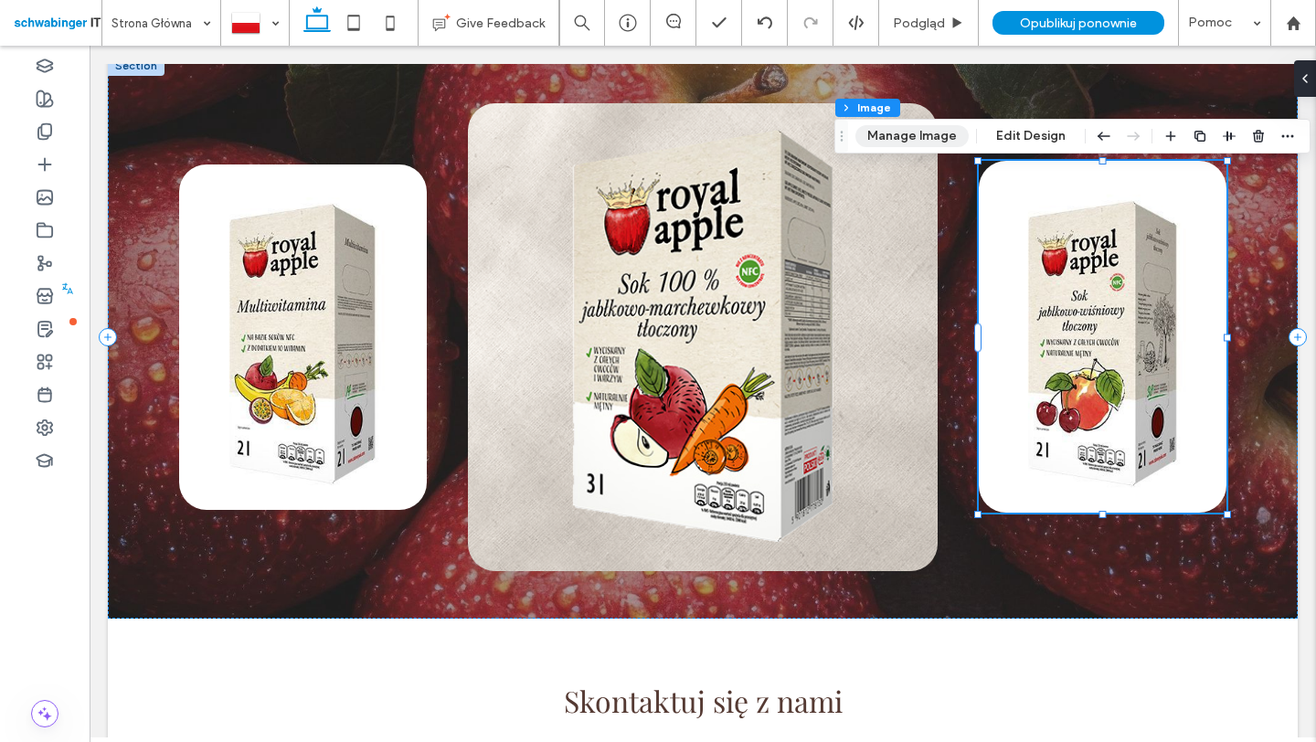
click at [927, 139] on button "Manage Image" at bounding box center [911, 136] width 113 height 22
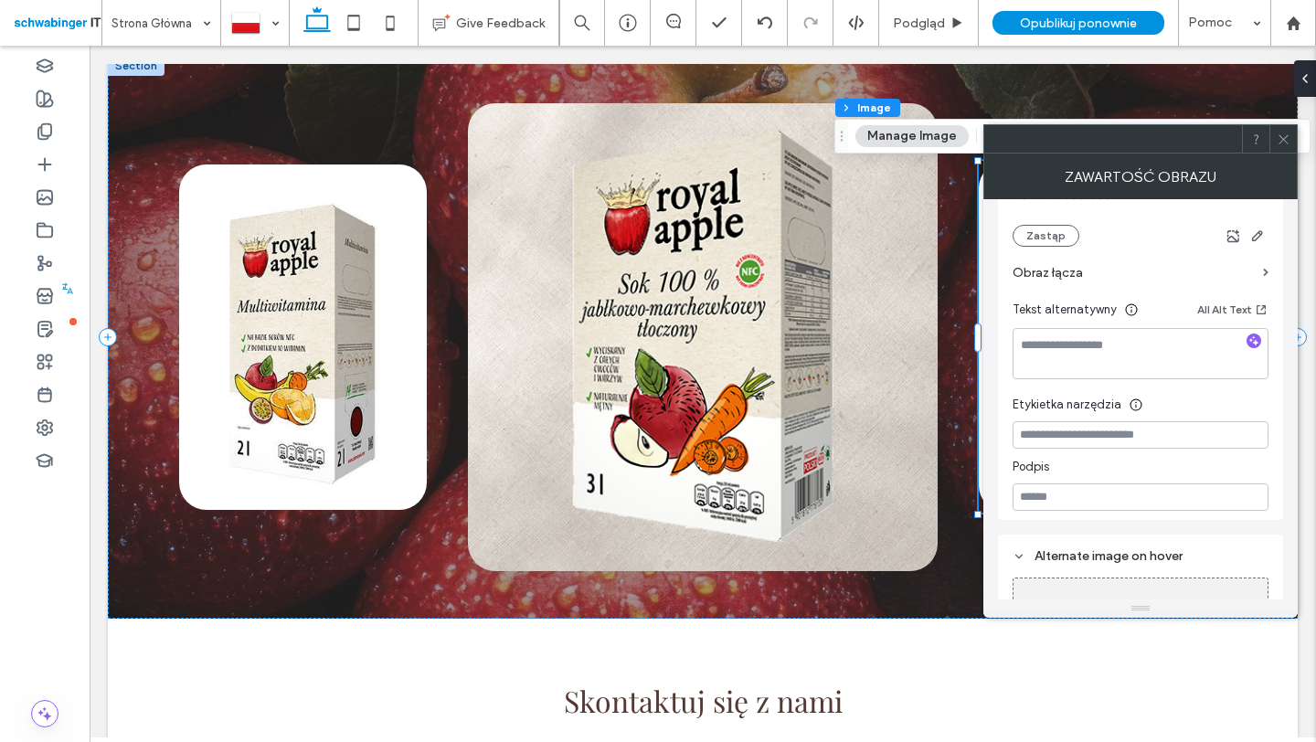
scroll to position [355, 0]
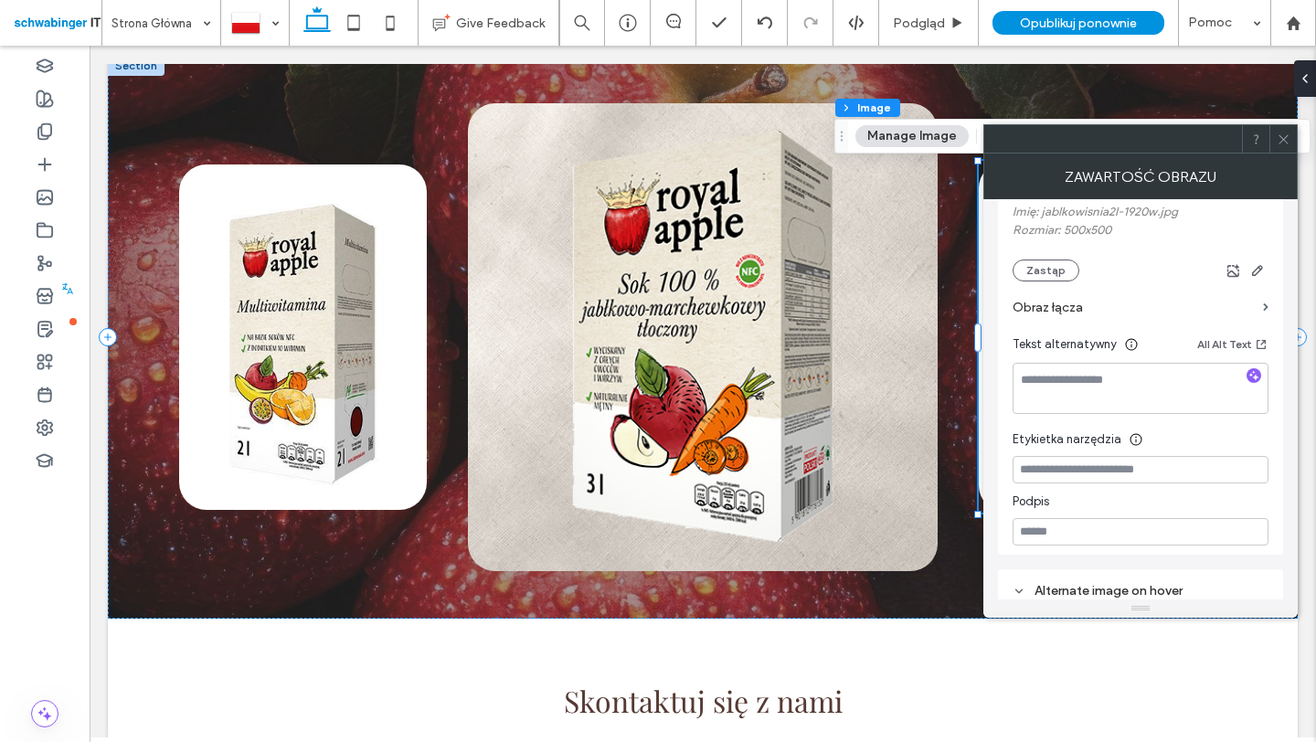
click at [1288, 140] on icon at bounding box center [1284, 140] width 14 height 14
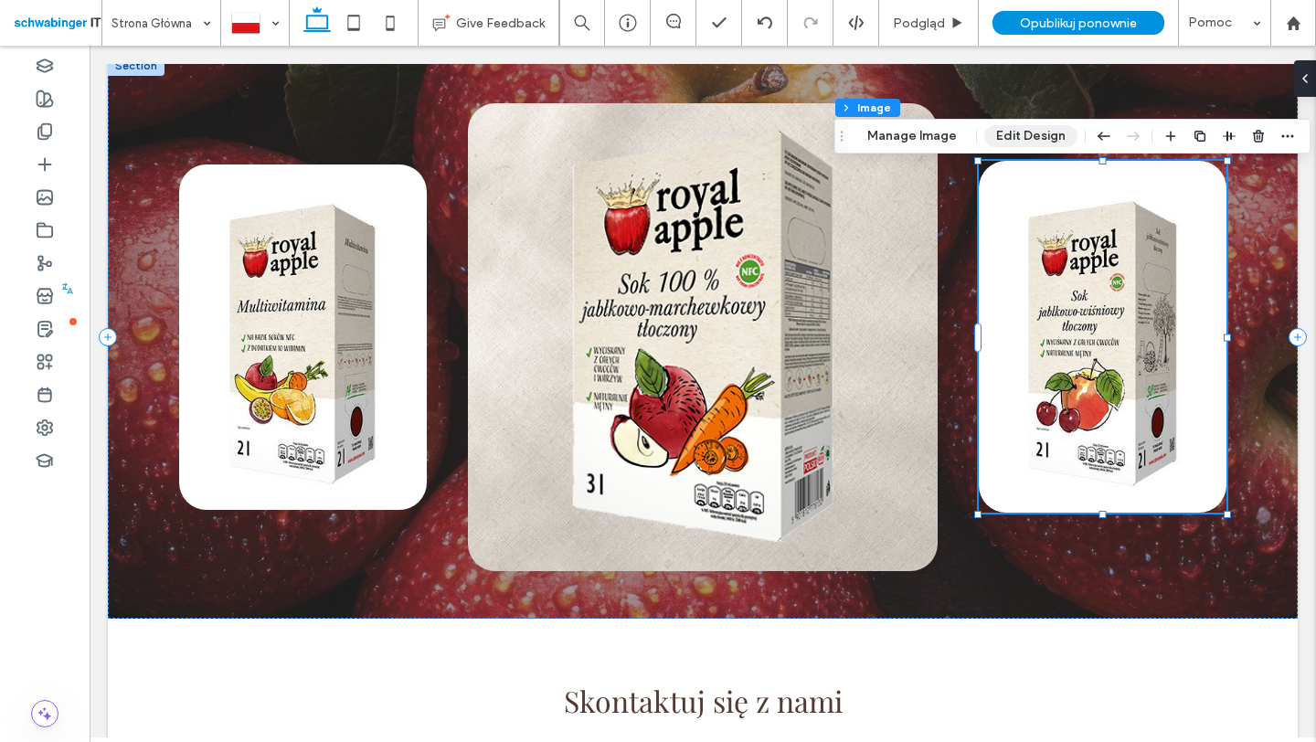
click at [1020, 139] on button "Edit Design" at bounding box center [1030, 136] width 93 height 22
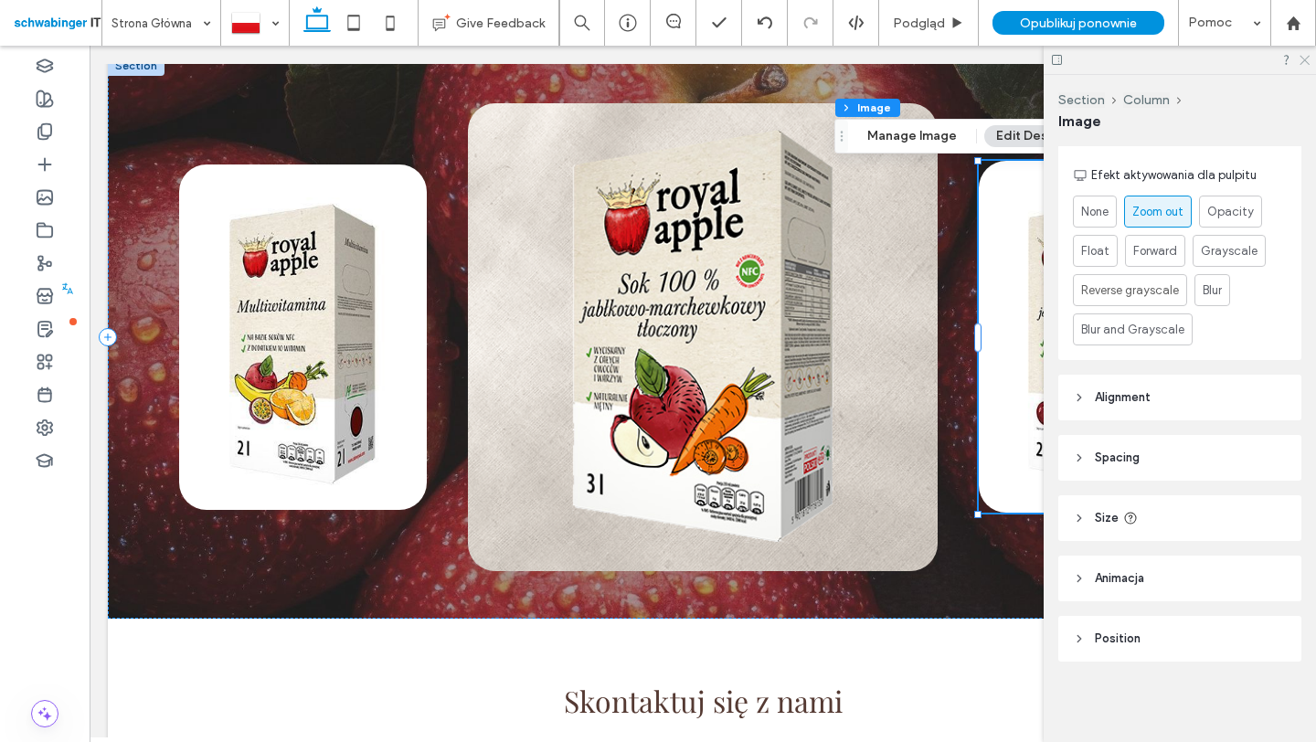
click at [1304, 54] on icon at bounding box center [1304, 59] width 12 height 12
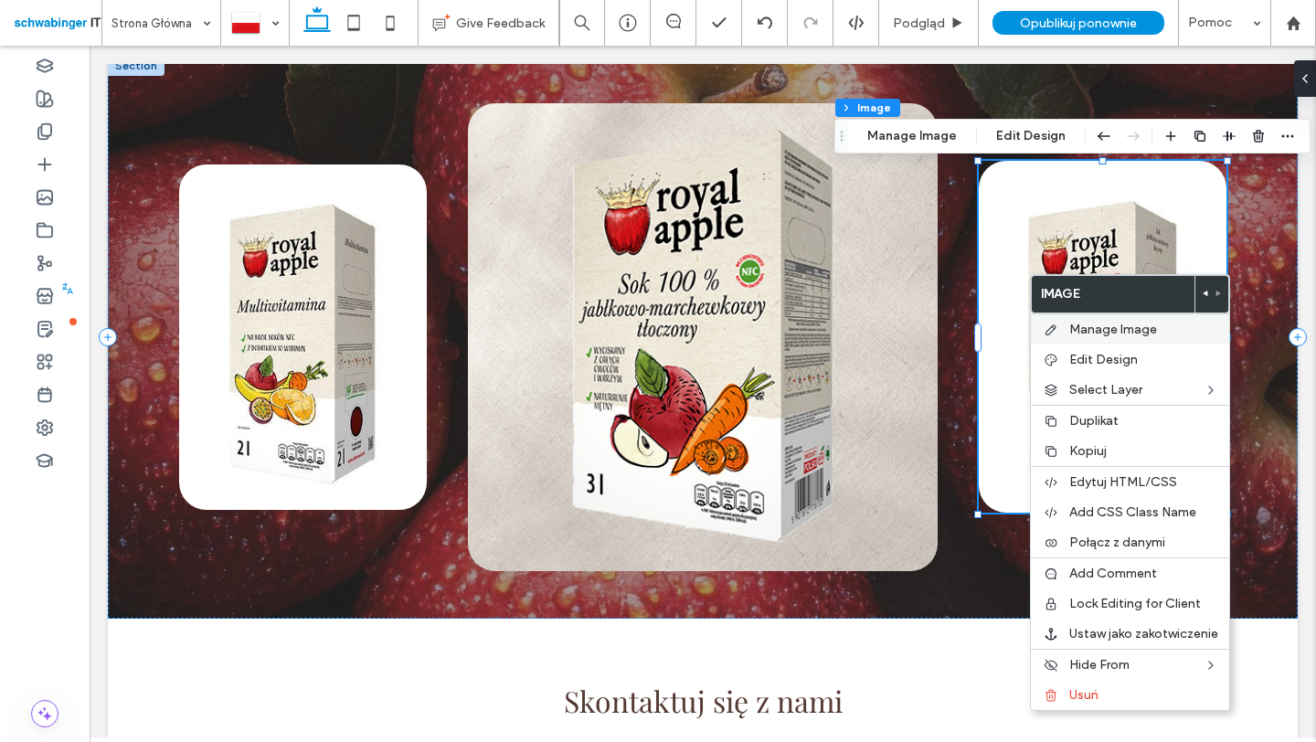
click at [1106, 334] on span "Manage Image" at bounding box center [1113, 330] width 88 height 16
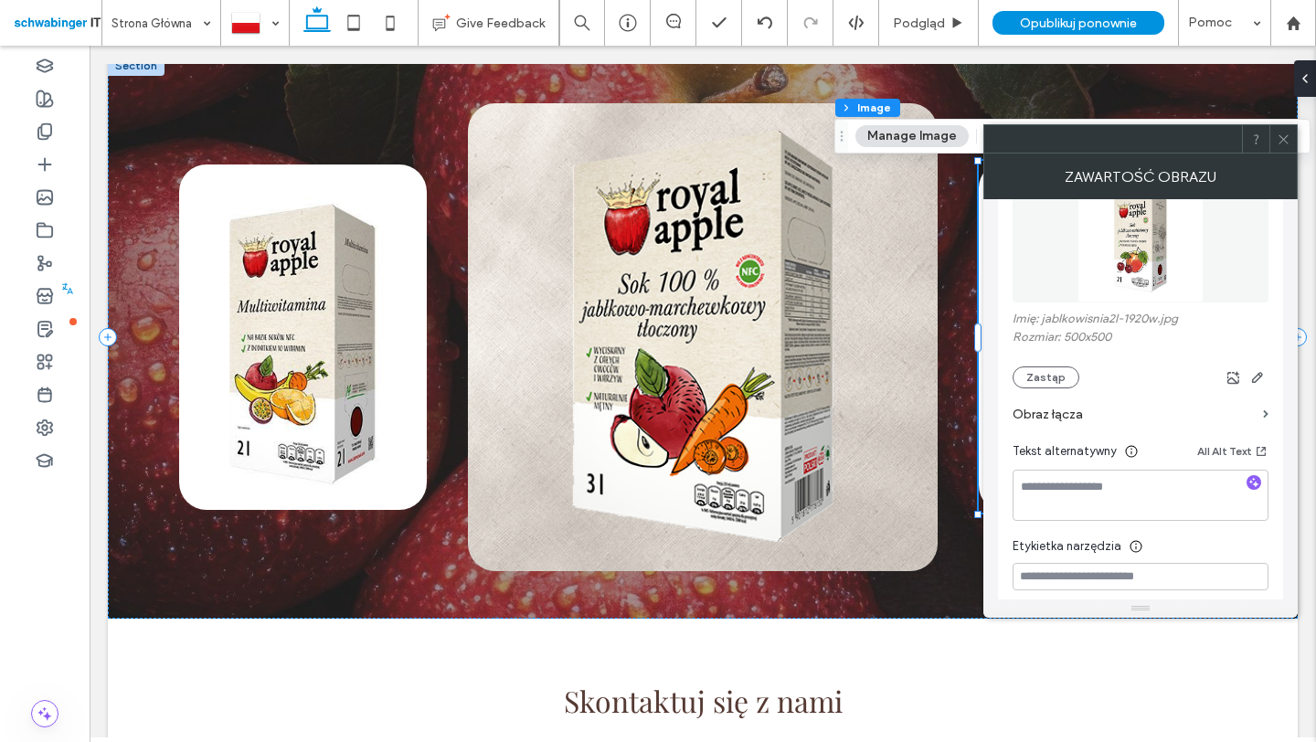
scroll to position [243, 0]
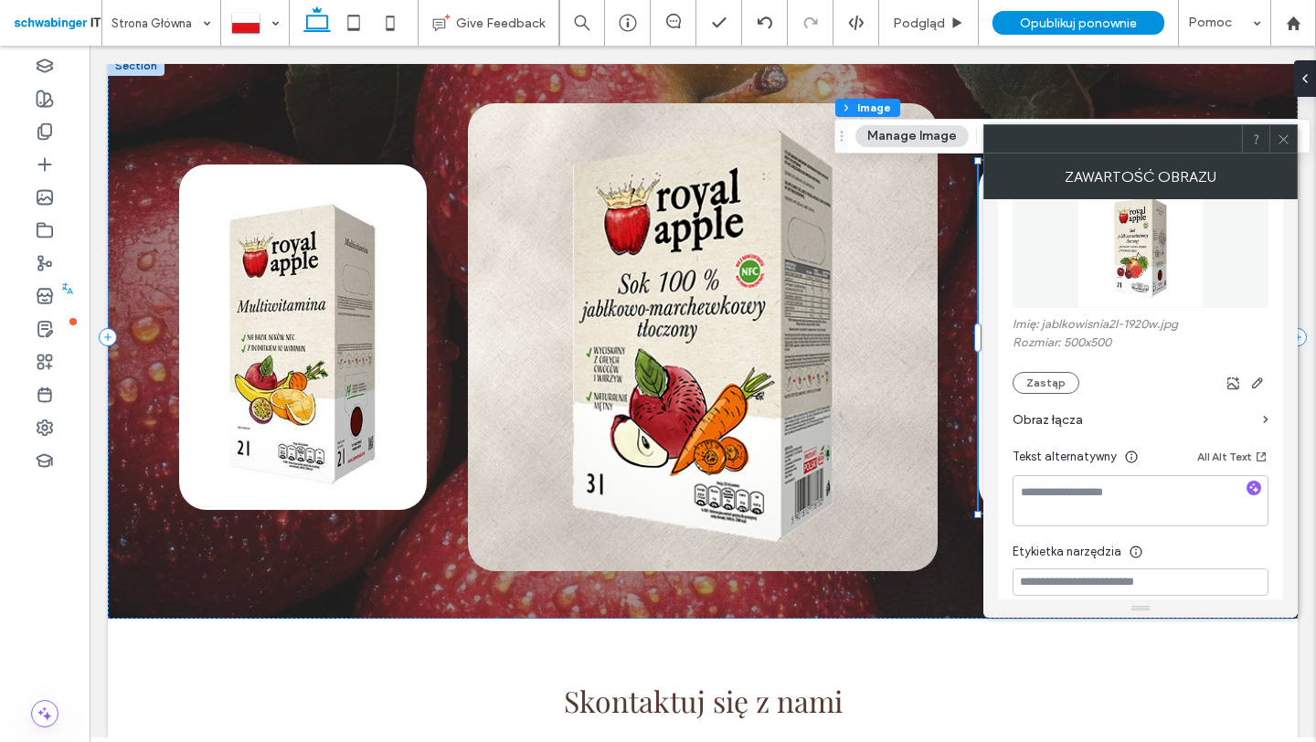
click at [1279, 136] on icon at bounding box center [1284, 140] width 14 height 14
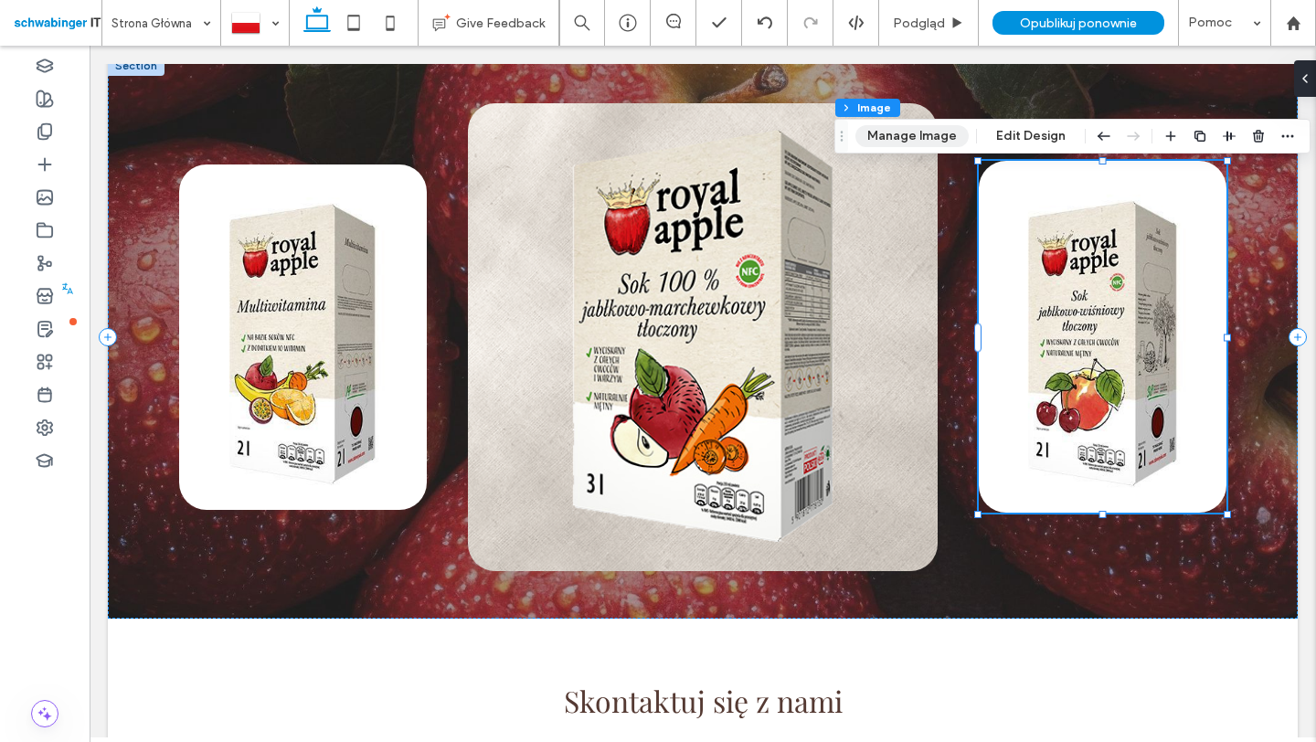
click at [917, 128] on button "Manage Image" at bounding box center [911, 136] width 113 height 22
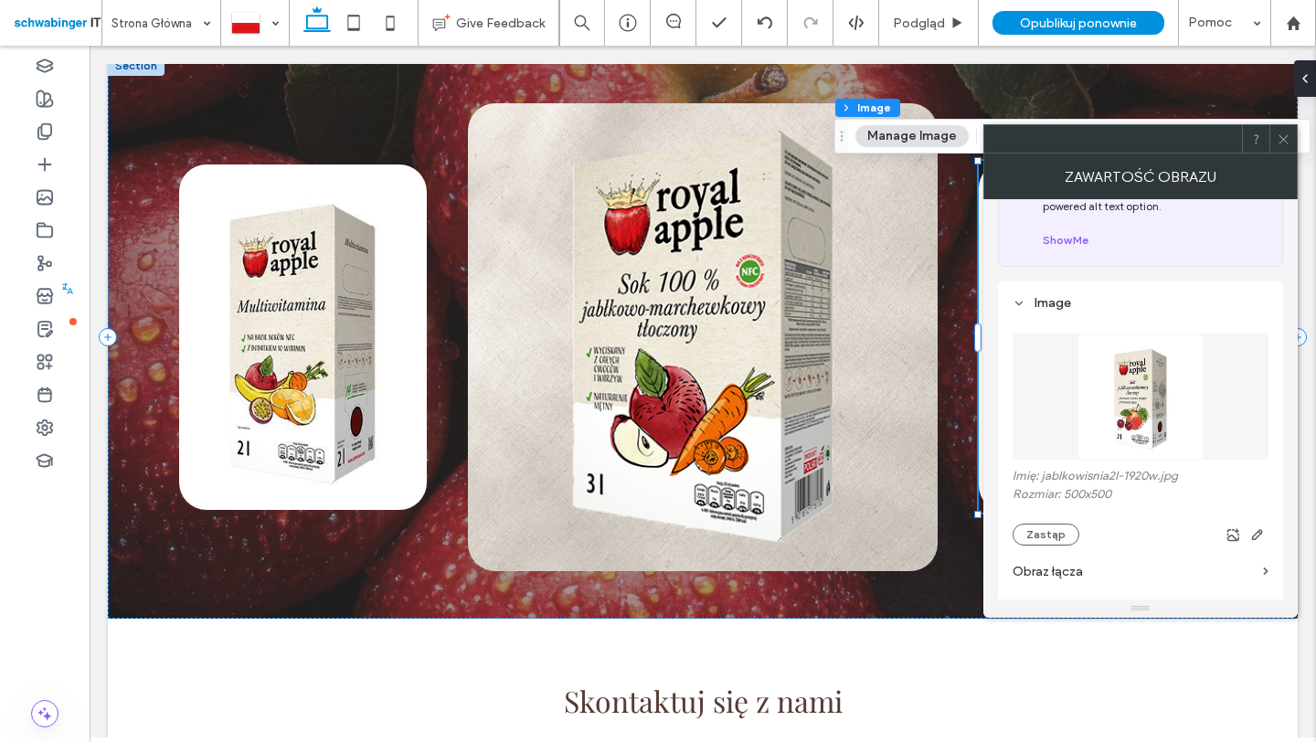
scroll to position [0, 0]
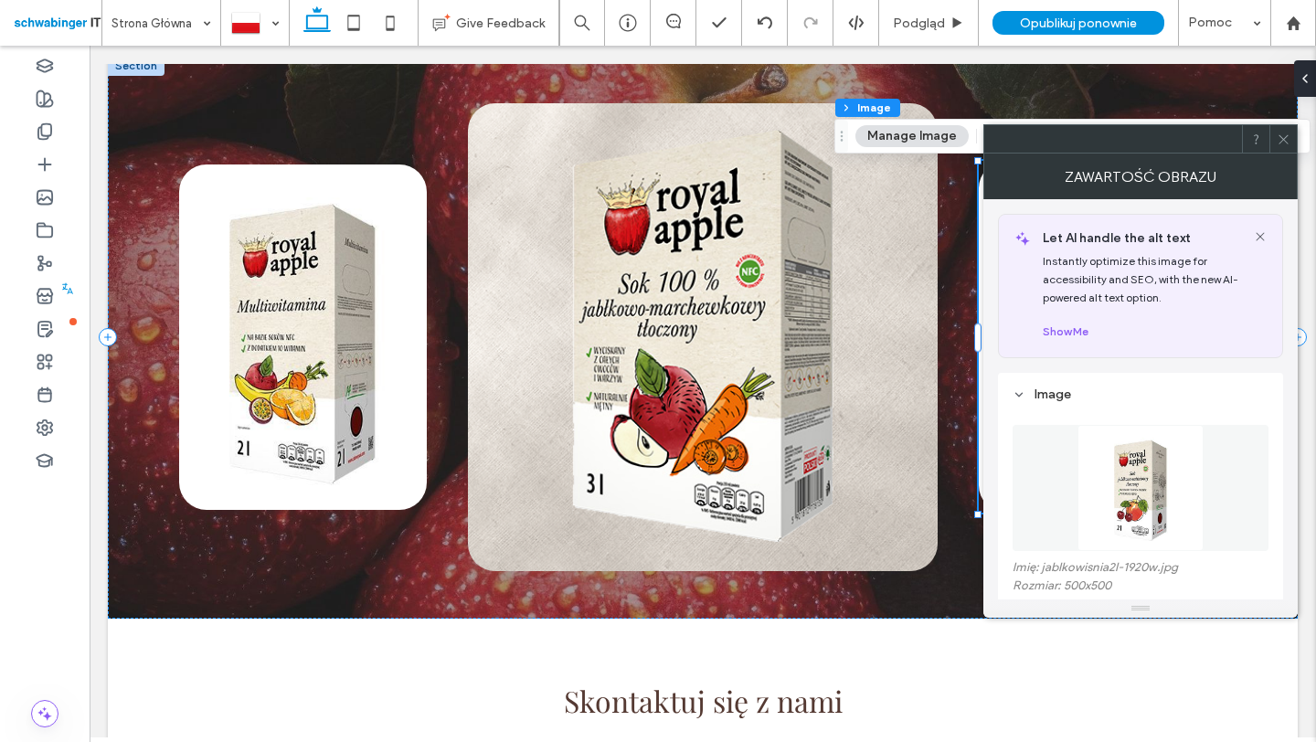
click at [1289, 139] on icon at bounding box center [1284, 140] width 14 height 14
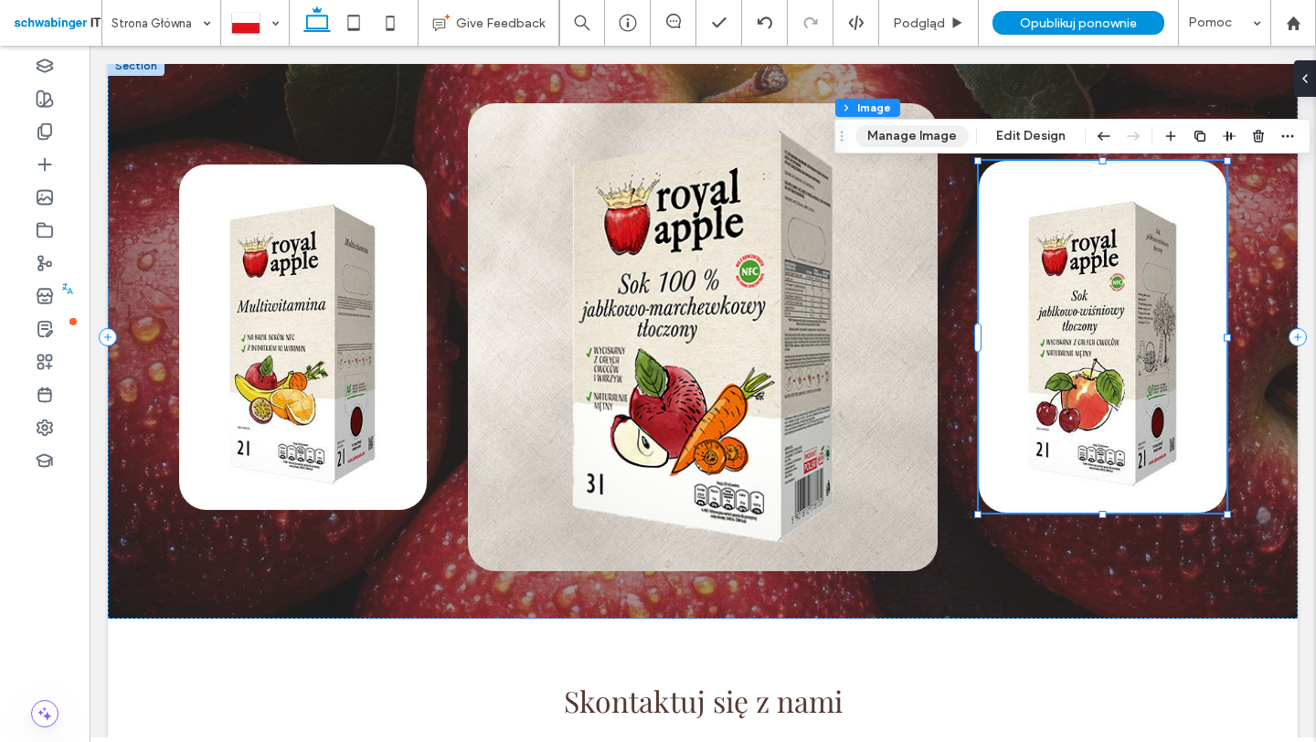
click at [939, 138] on button "Manage Image" at bounding box center [911, 136] width 113 height 22
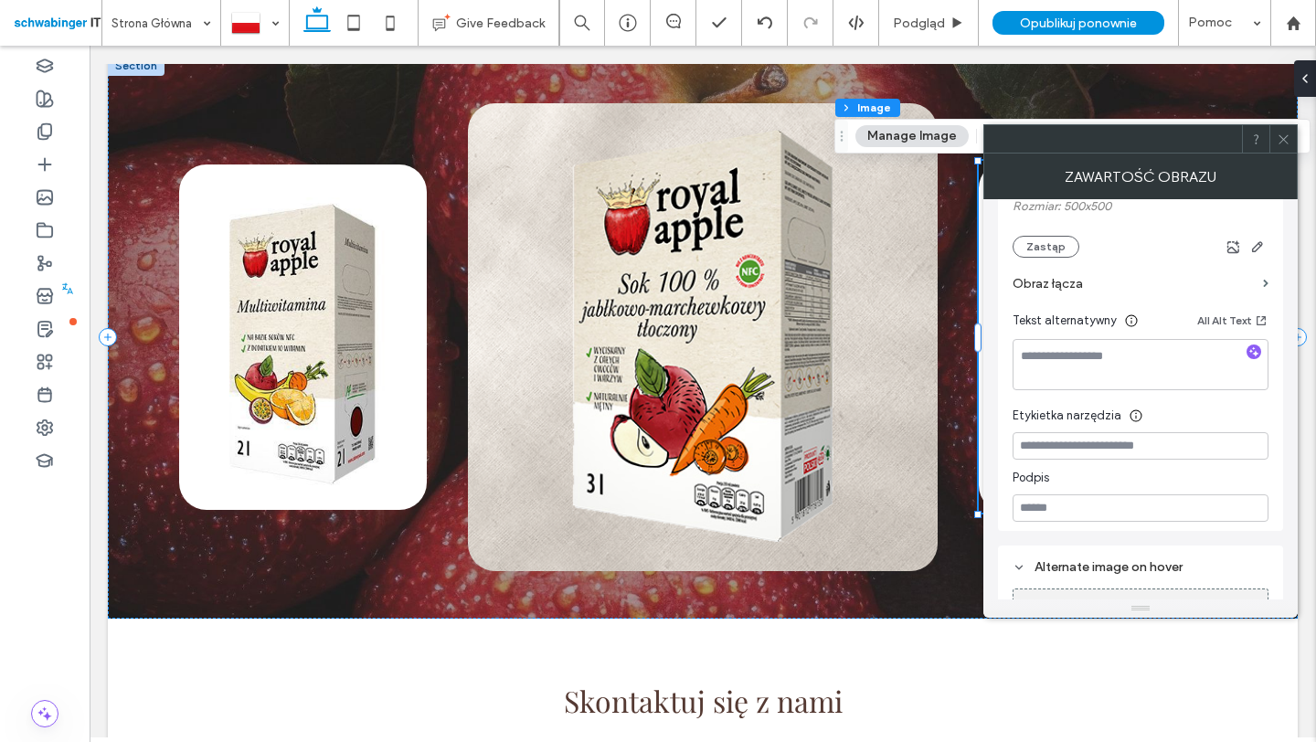
scroll to position [492, 0]
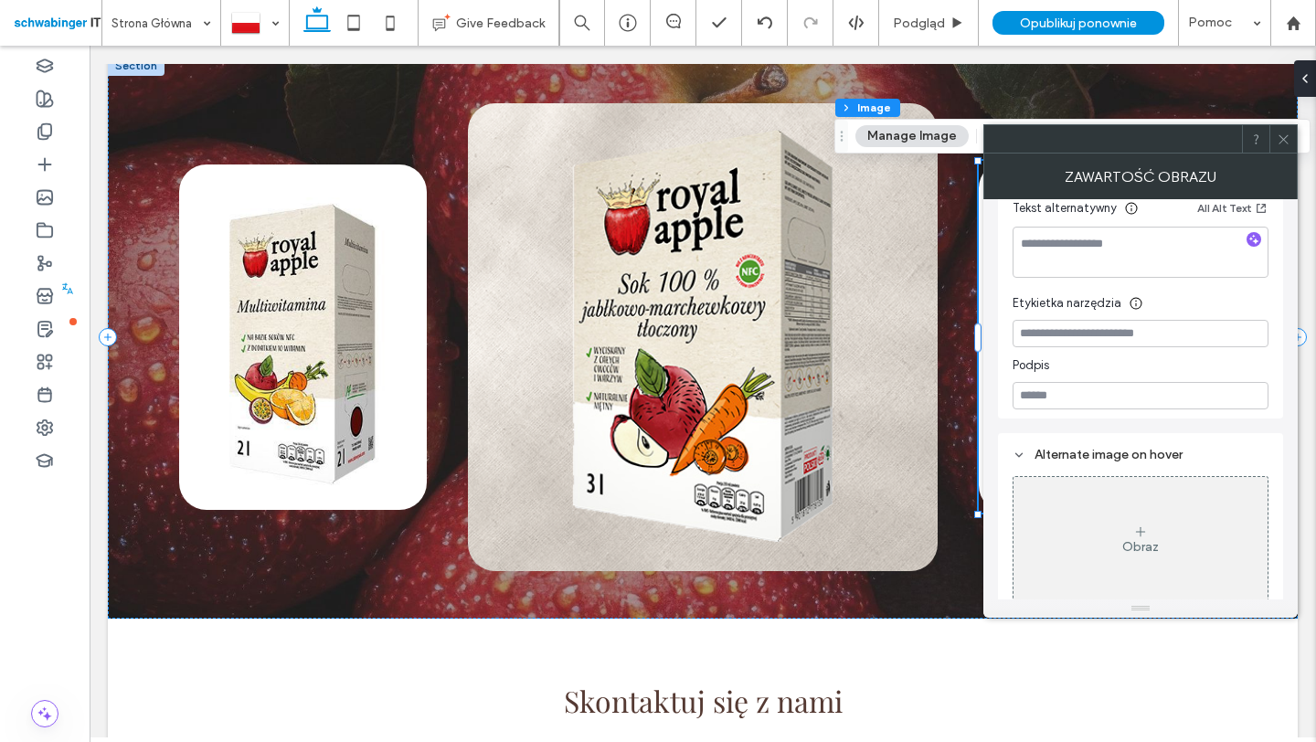
click at [1284, 141] on icon at bounding box center [1284, 140] width 14 height 14
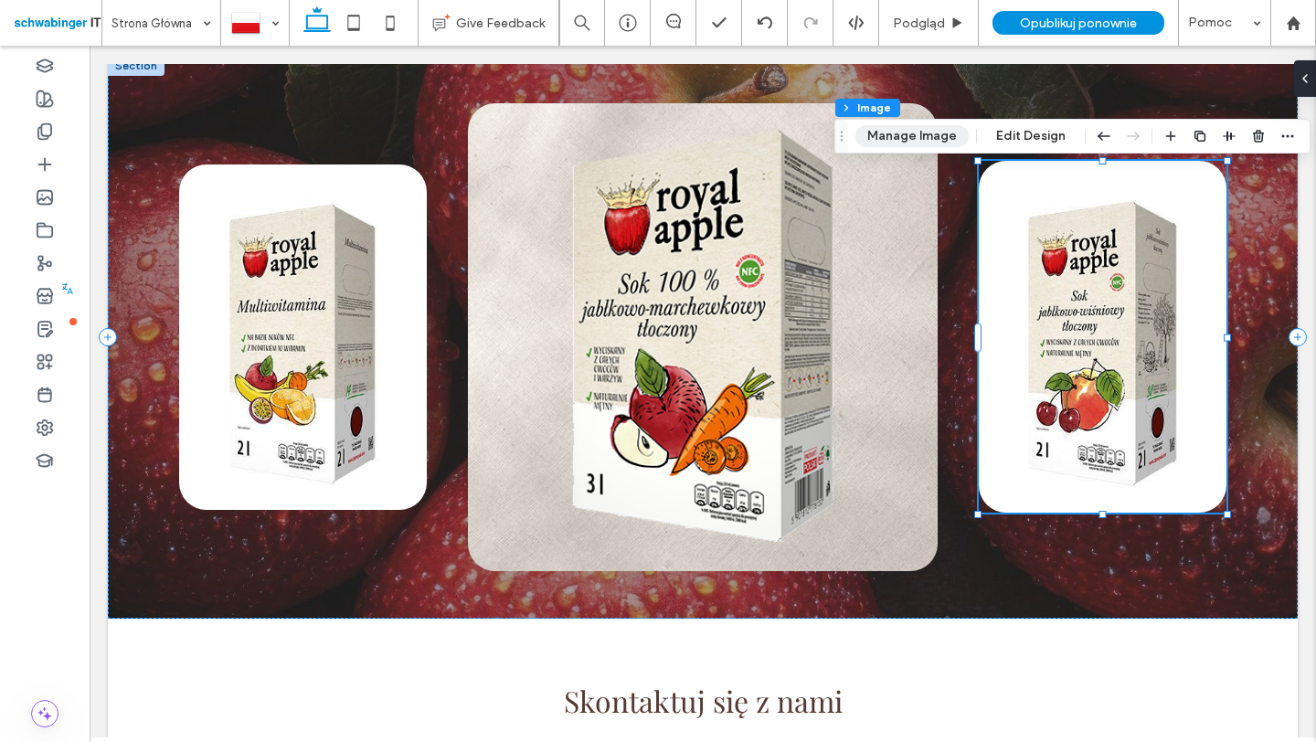
click at [950, 144] on button "Manage Image" at bounding box center [911, 136] width 113 height 22
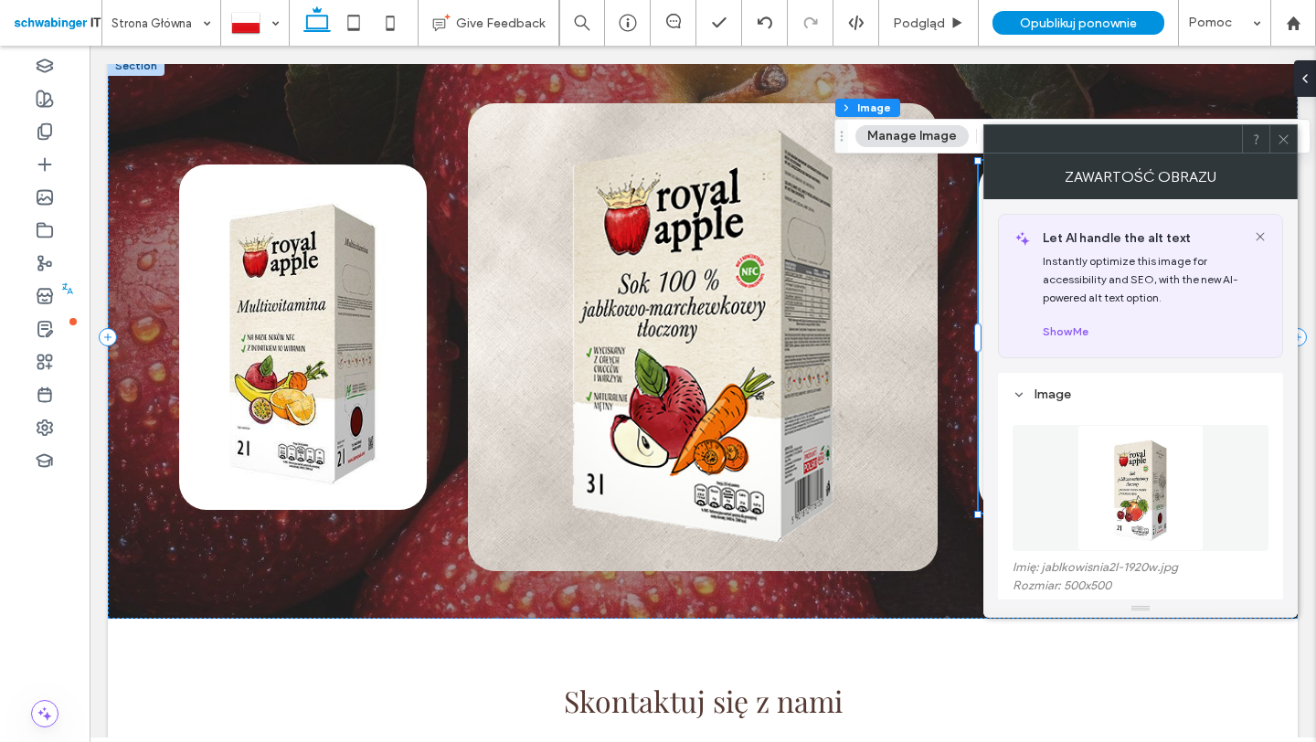
scroll to position [504, 0]
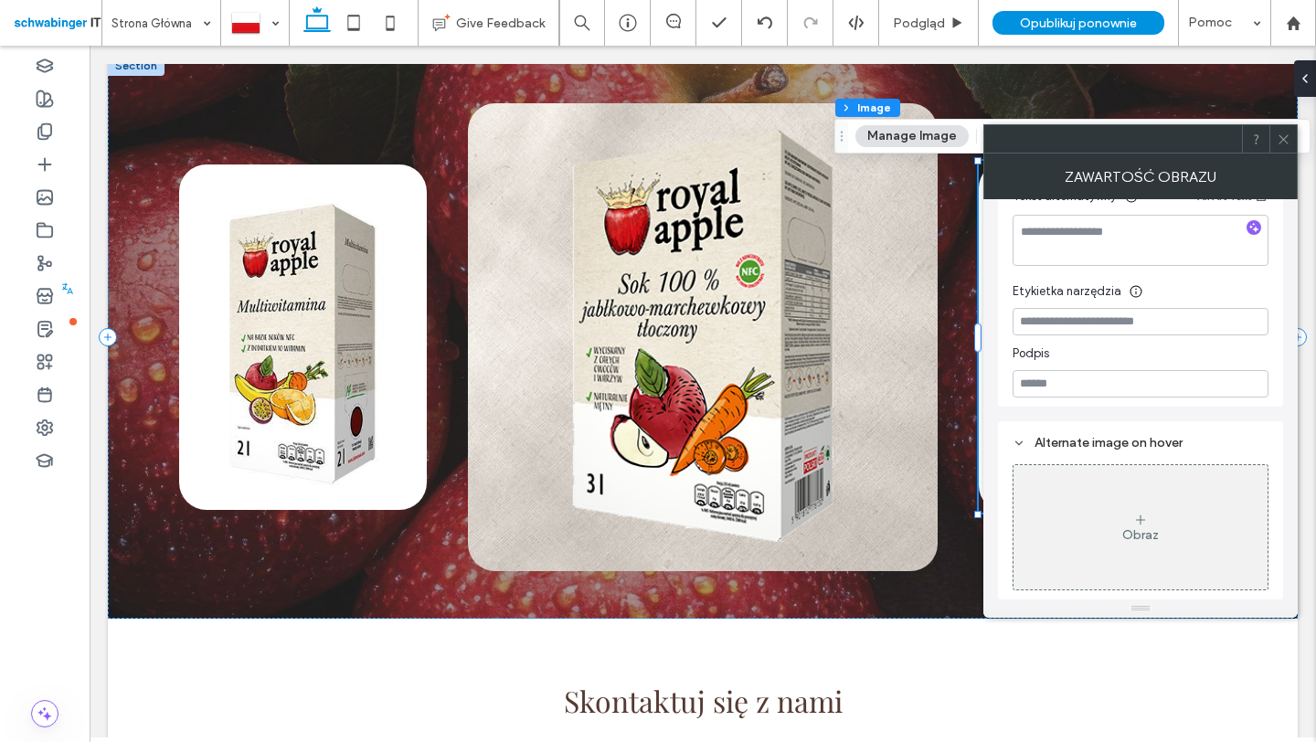
click at [1281, 147] on span at bounding box center [1284, 138] width 14 height 27
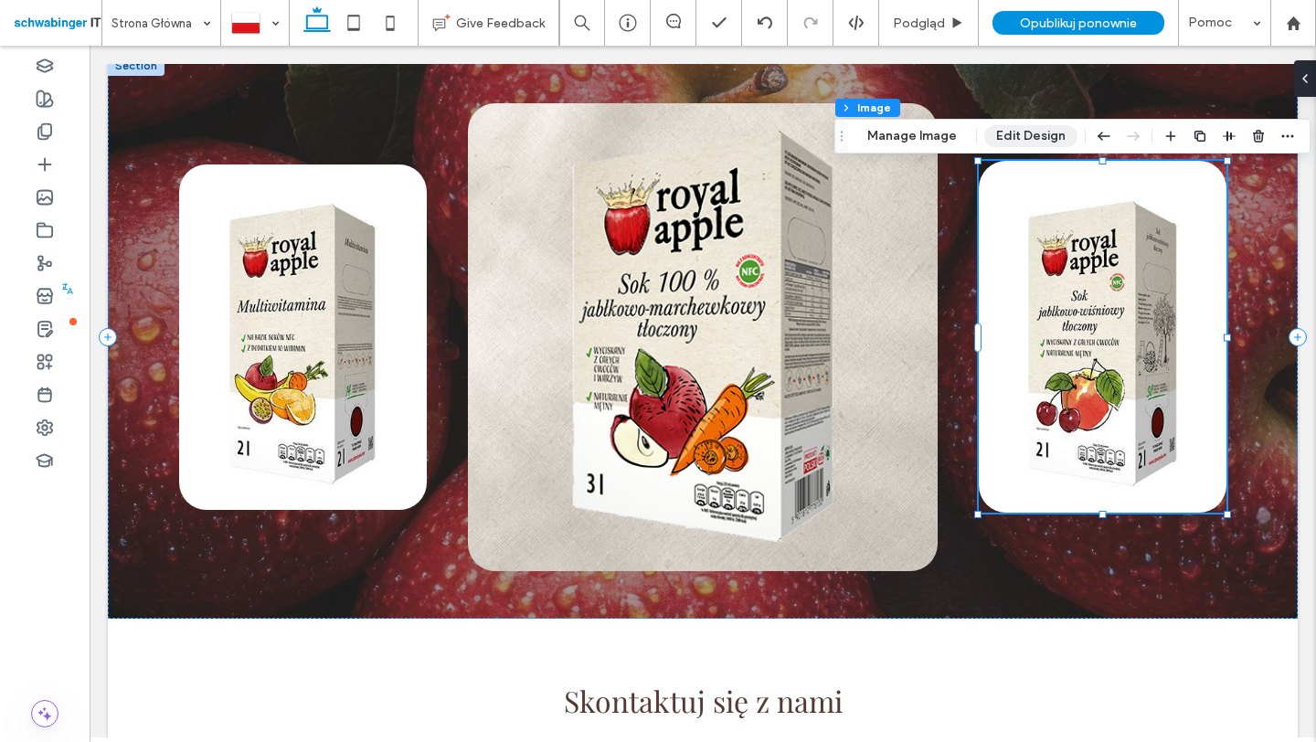
click at [1017, 143] on button "Edit Design" at bounding box center [1030, 136] width 93 height 22
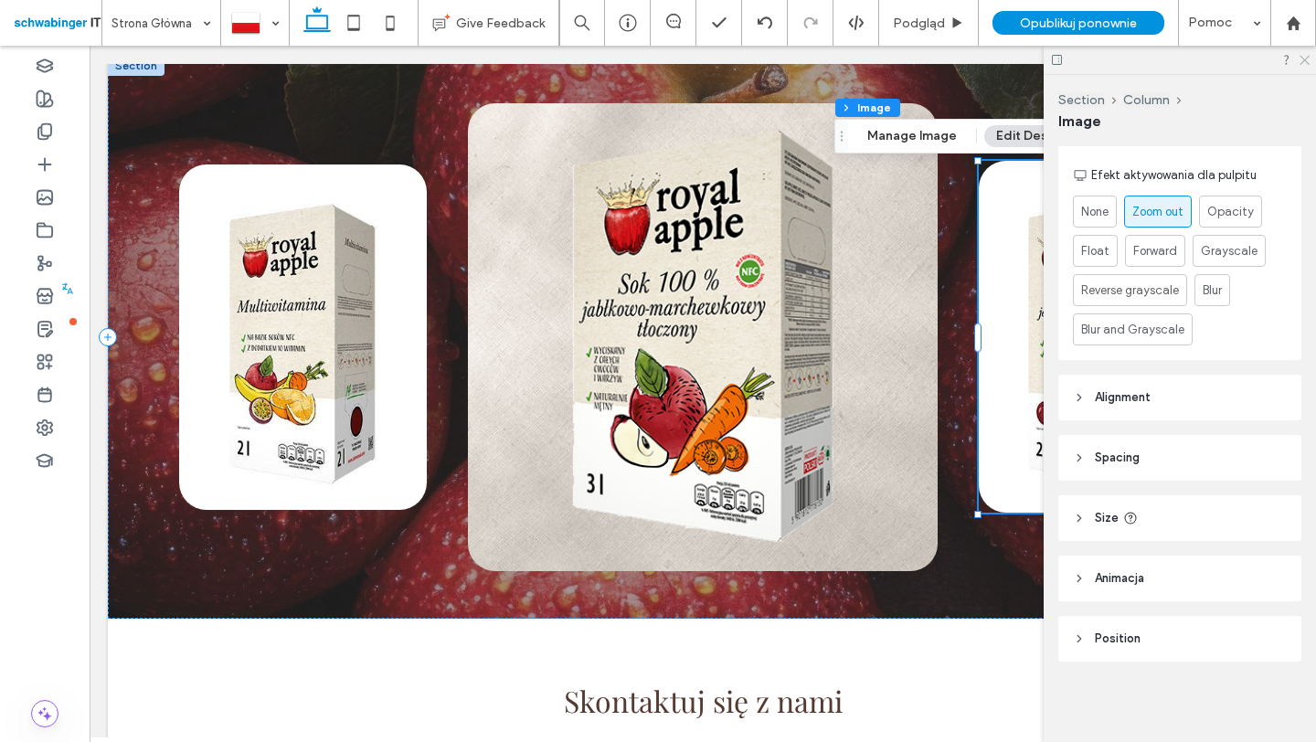
click at [1303, 60] on use at bounding box center [1304, 61] width 10 height 10
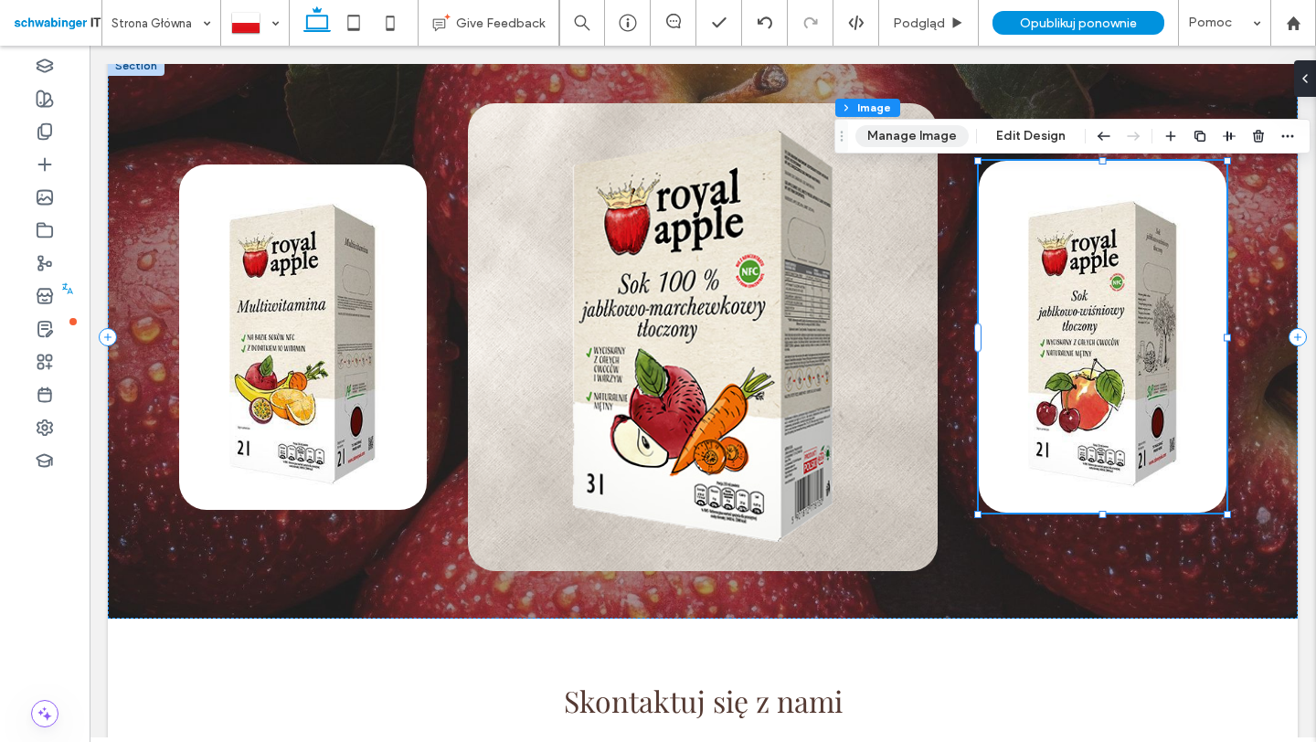
click at [926, 132] on button "Manage Image" at bounding box center [911, 136] width 113 height 22
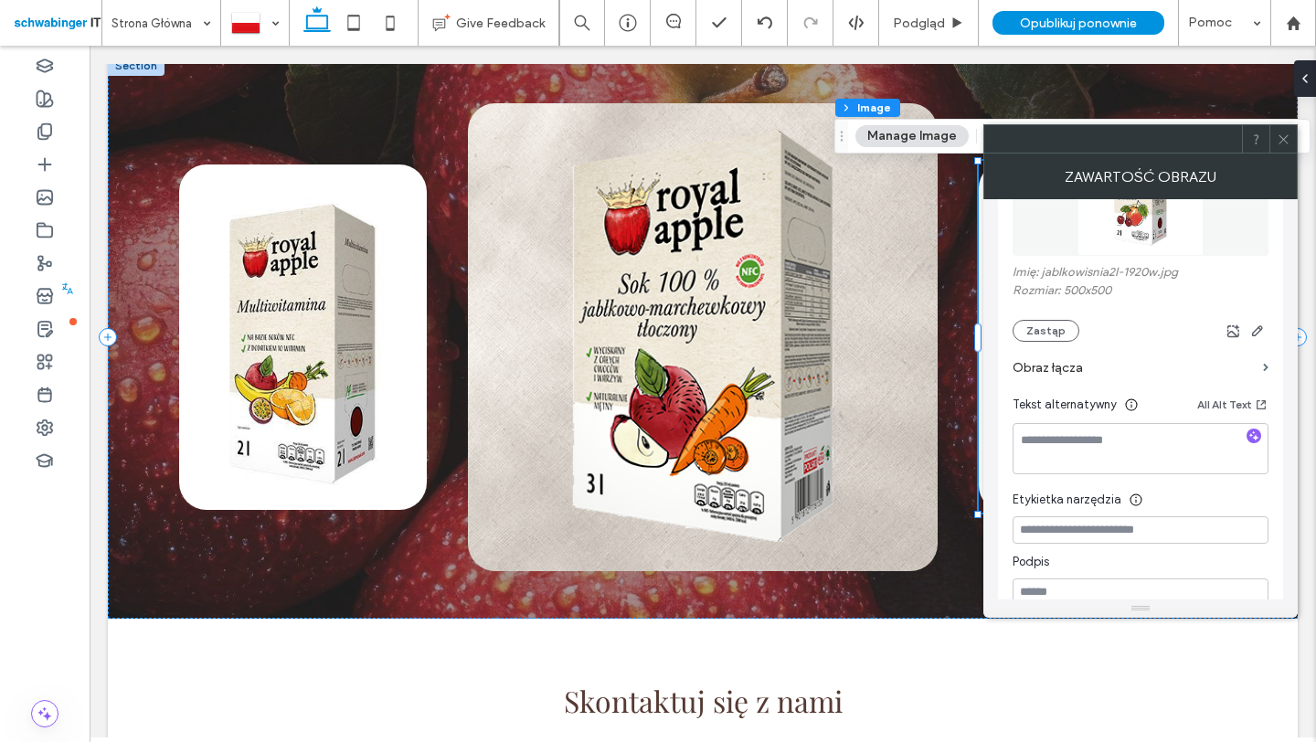
scroll to position [299, 0]
click at [1069, 357] on label "Obraz łącza" at bounding box center [1133, 364] width 243 height 34
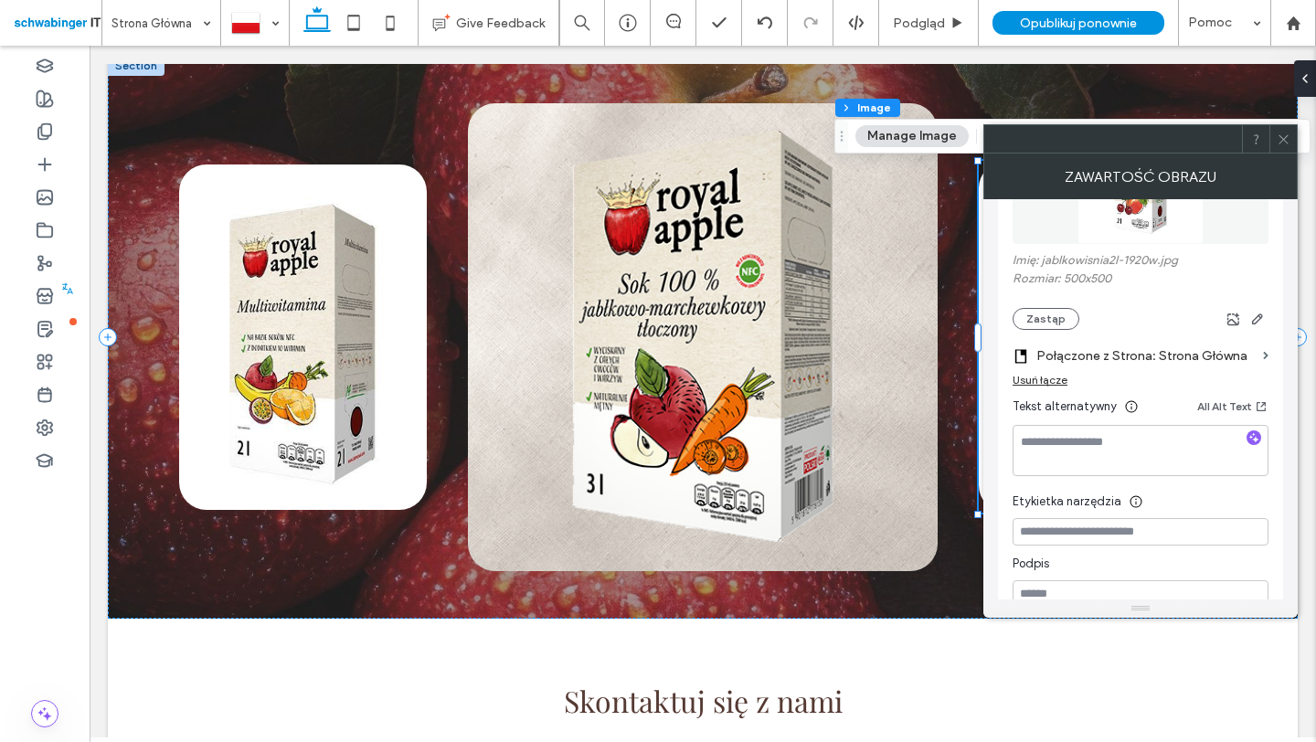
scroll to position [407, 0]
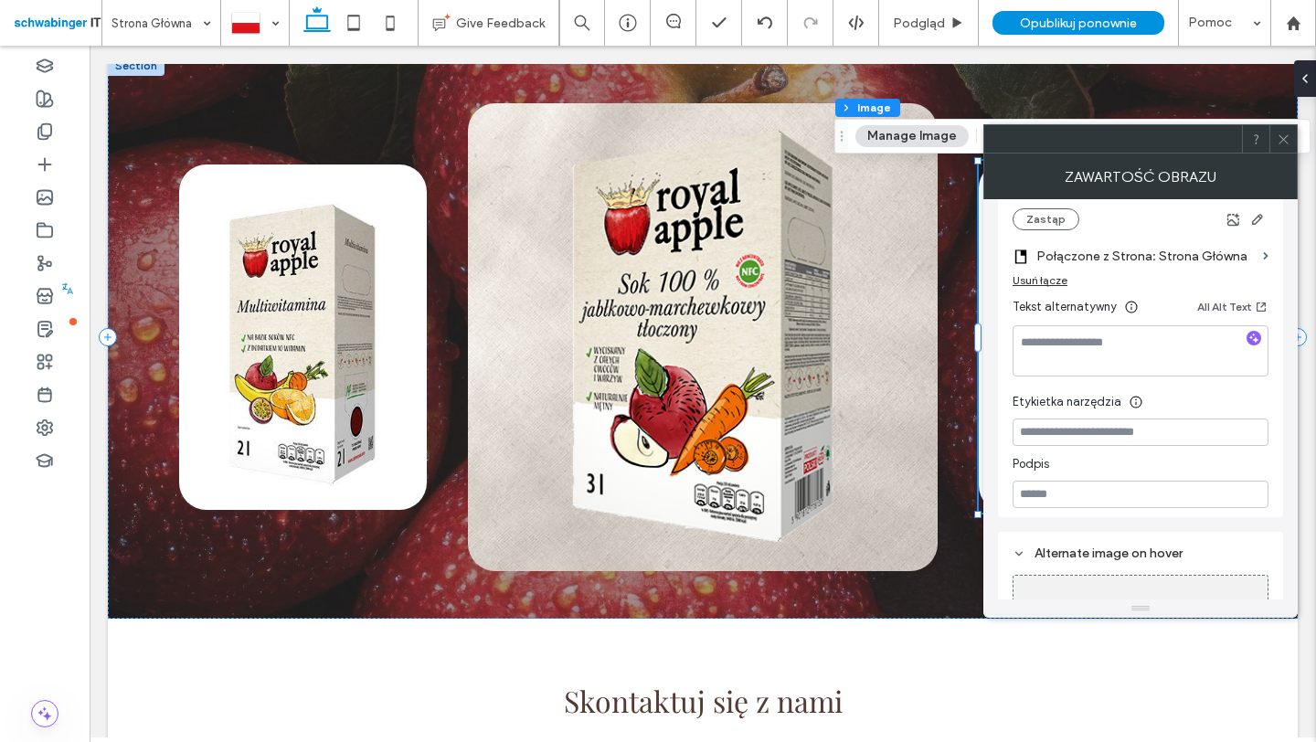
click at [1030, 280] on div "Usuń łącze" at bounding box center [1039, 280] width 55 height 14
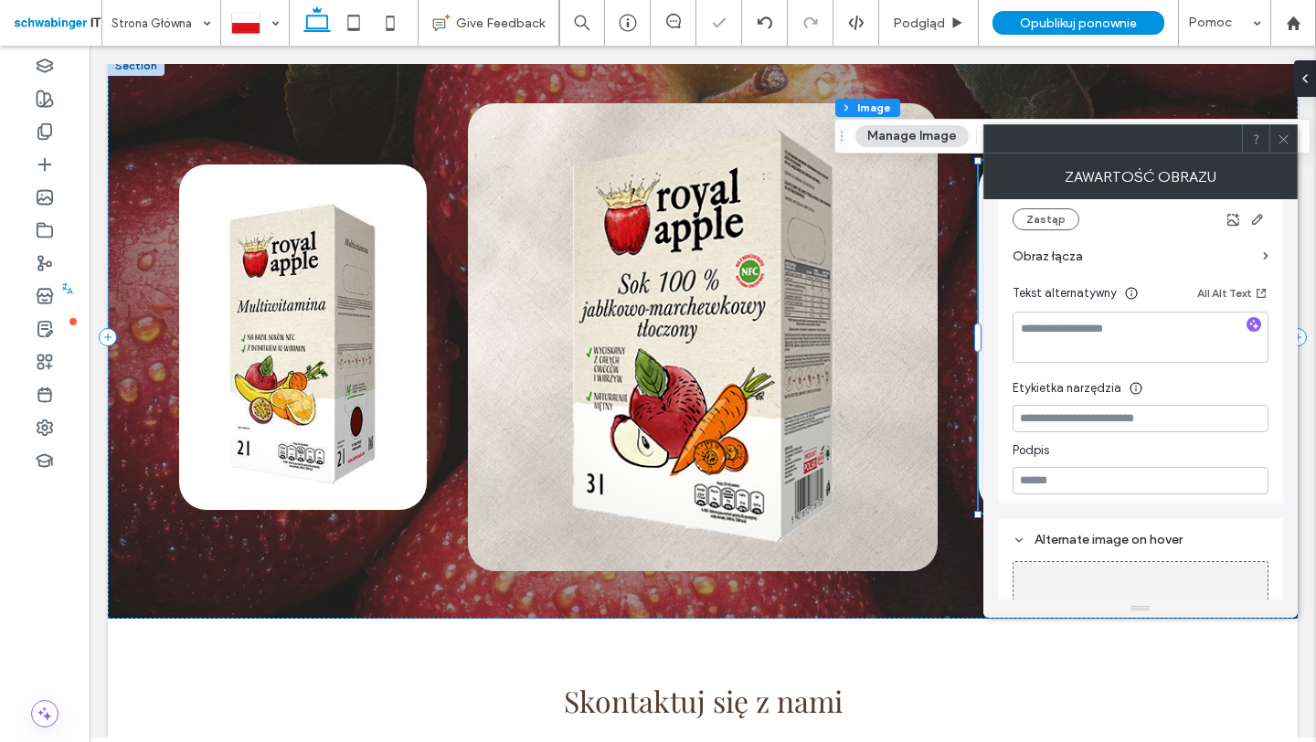
click at [1083, 261] on label "Obraz łącza" at bounding box center [1133, 256] width 243 height 34
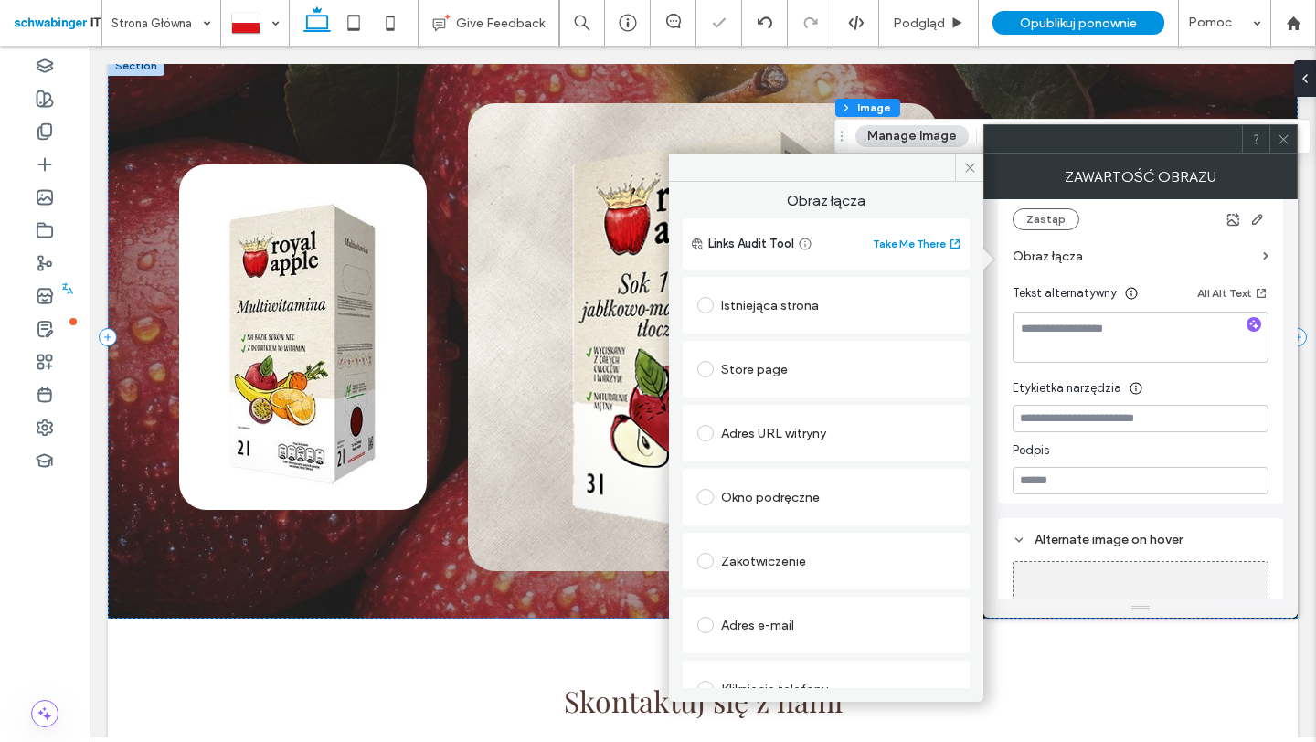
click at [765, 365] on div "Store page" at bounding box center [826, 369] width 258 height 29
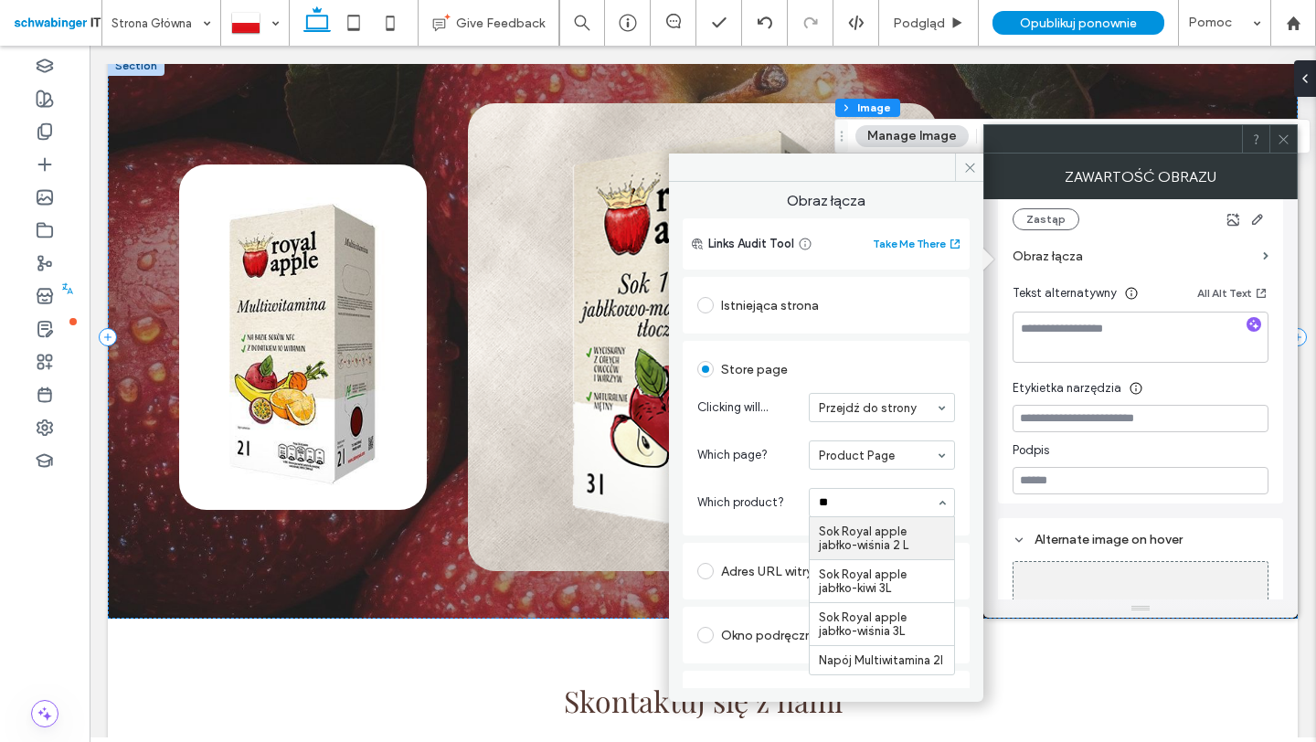
type input "***"
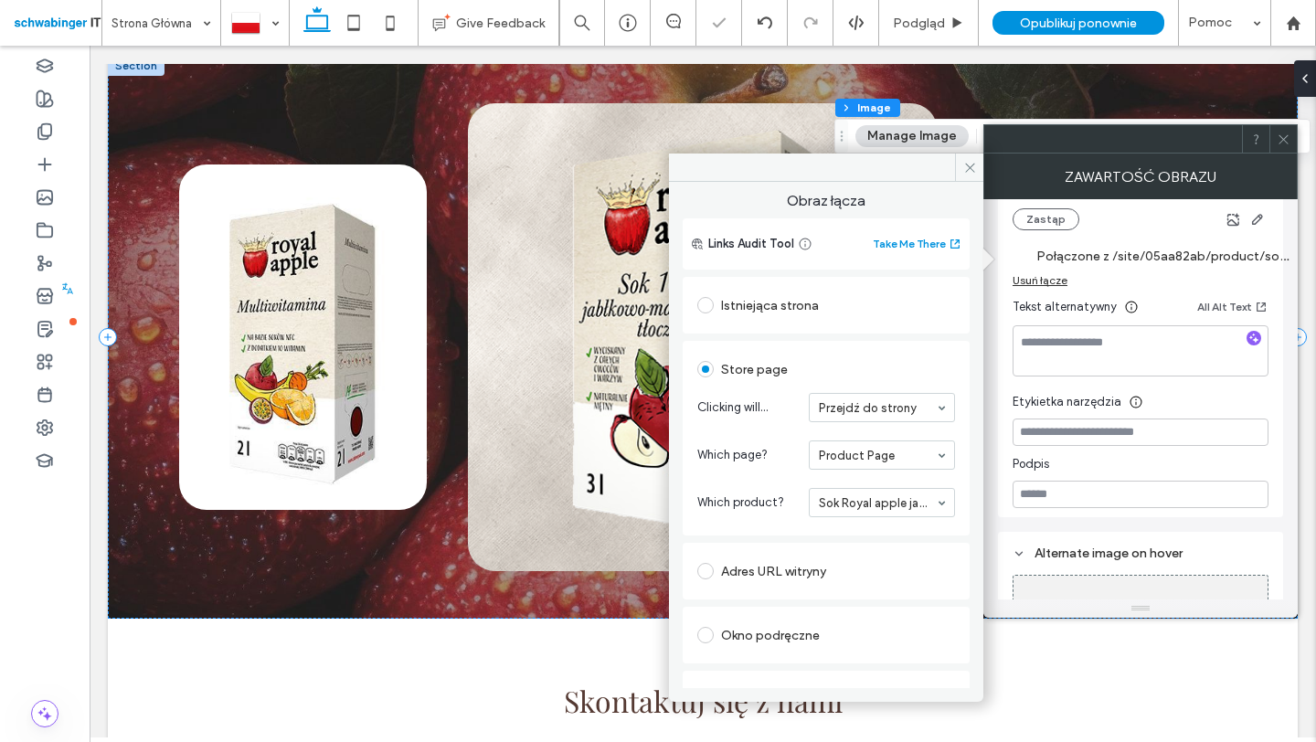
click at [1285, 137] on use at bounding box center [1282, 138] width 9 height 9
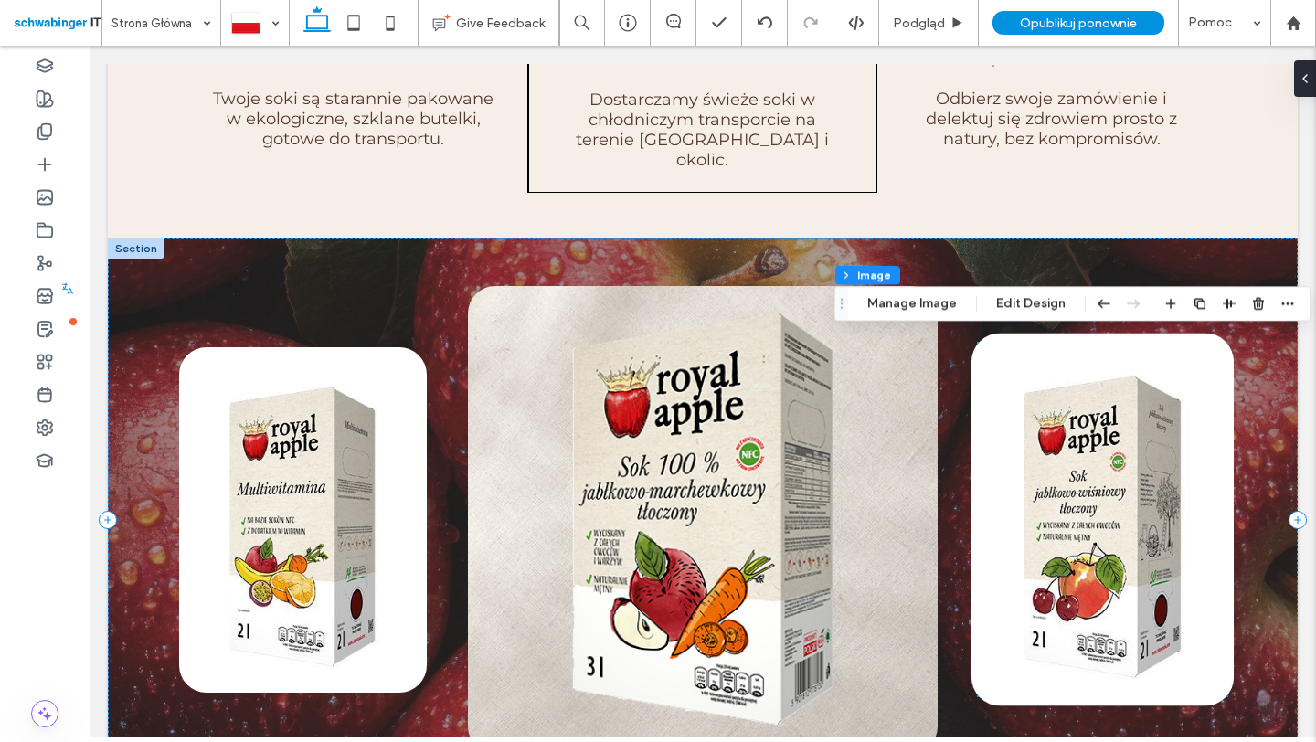
scroll to position [2390, 0]
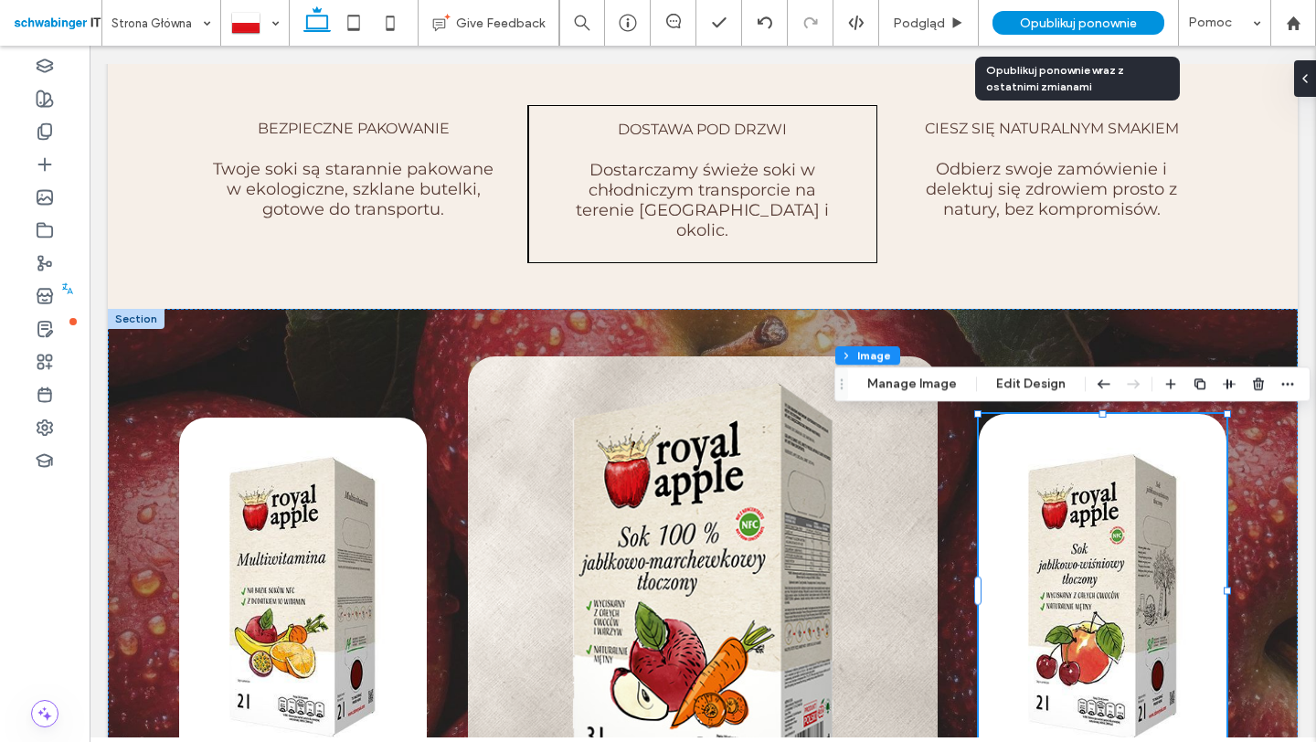
click at [1066, 16] on span "Opublikuj ponownie" at bounding box center [1078, 24] width 117 height 16
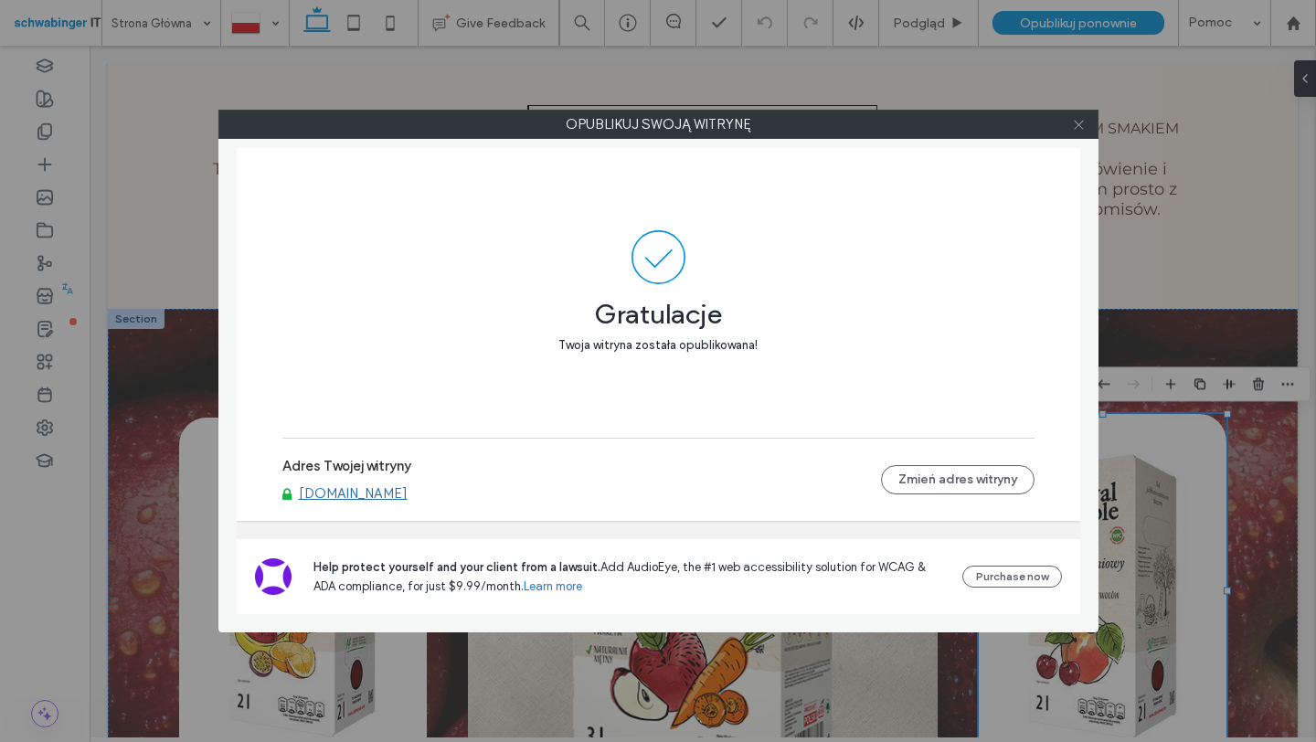
click at [1080, 122] on use at bounding box center [1078, 124] width 9 height 9
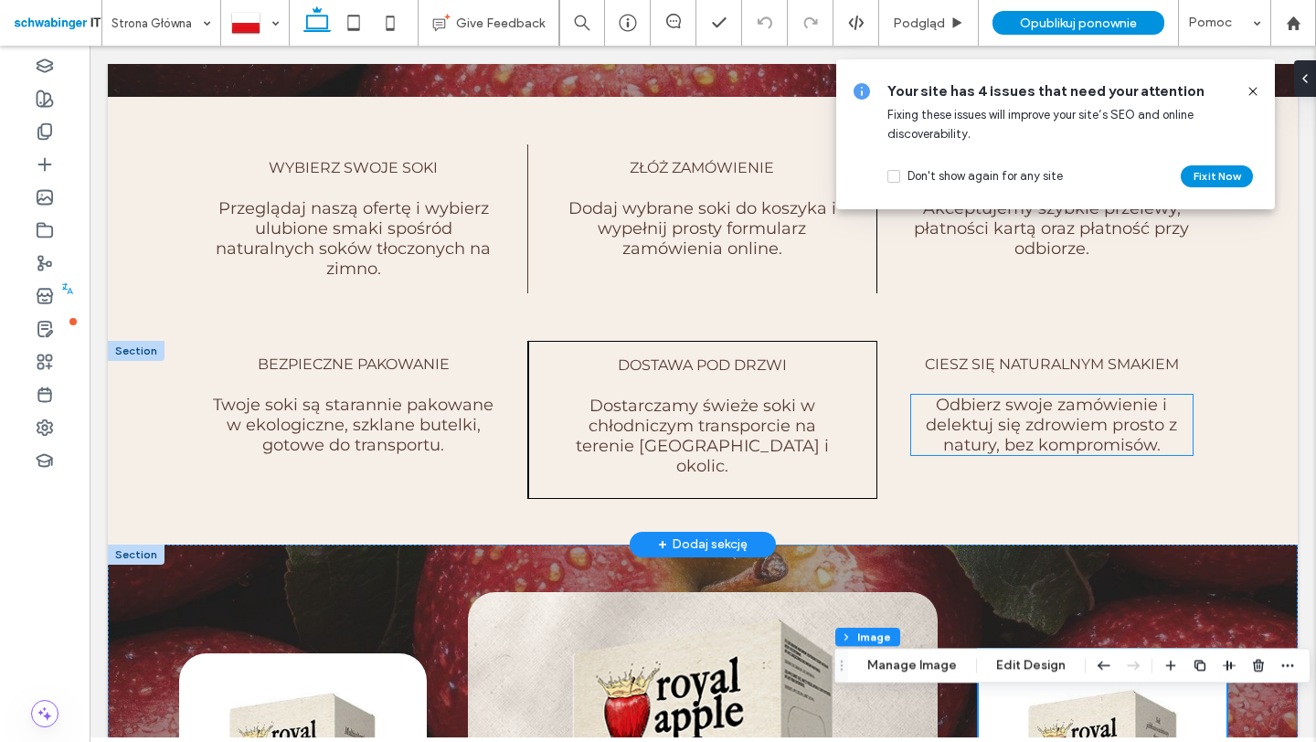
scroll to position [2051, 0]
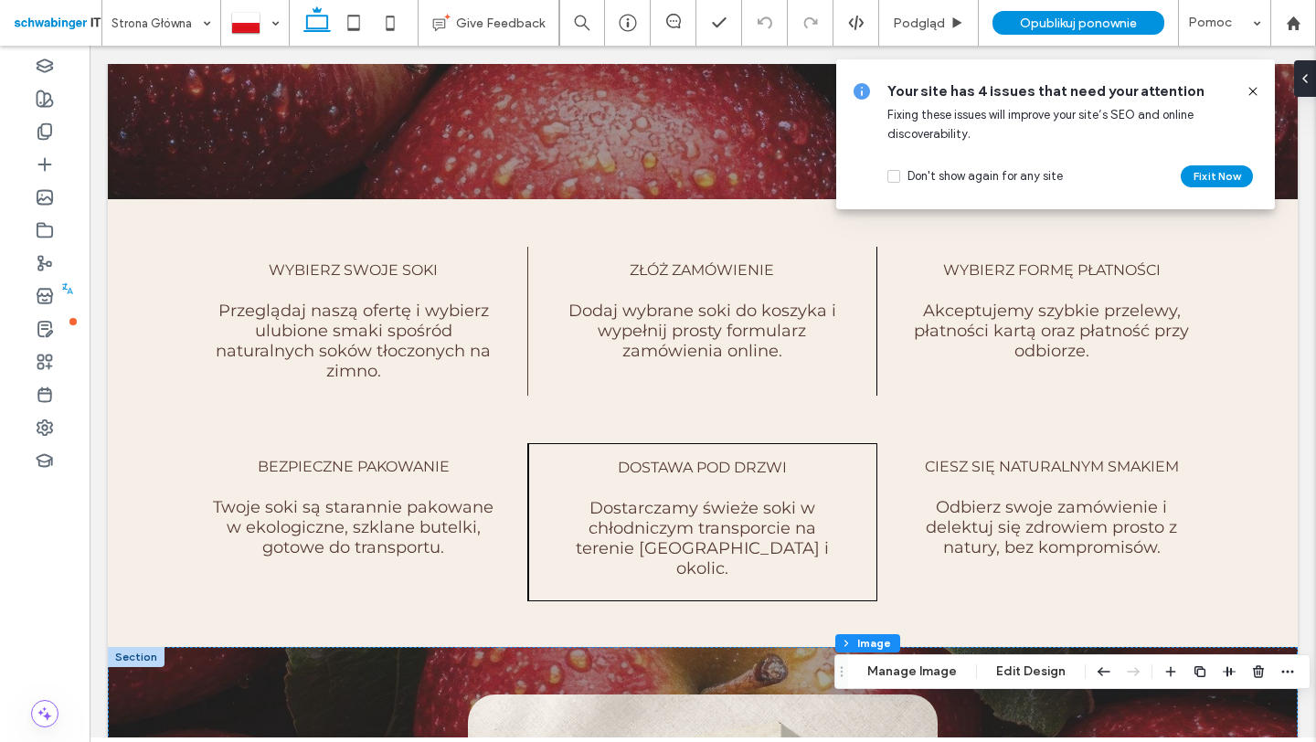
click at [1254, 97] on icon at bounding box center [1253, 91] width 15 height 15
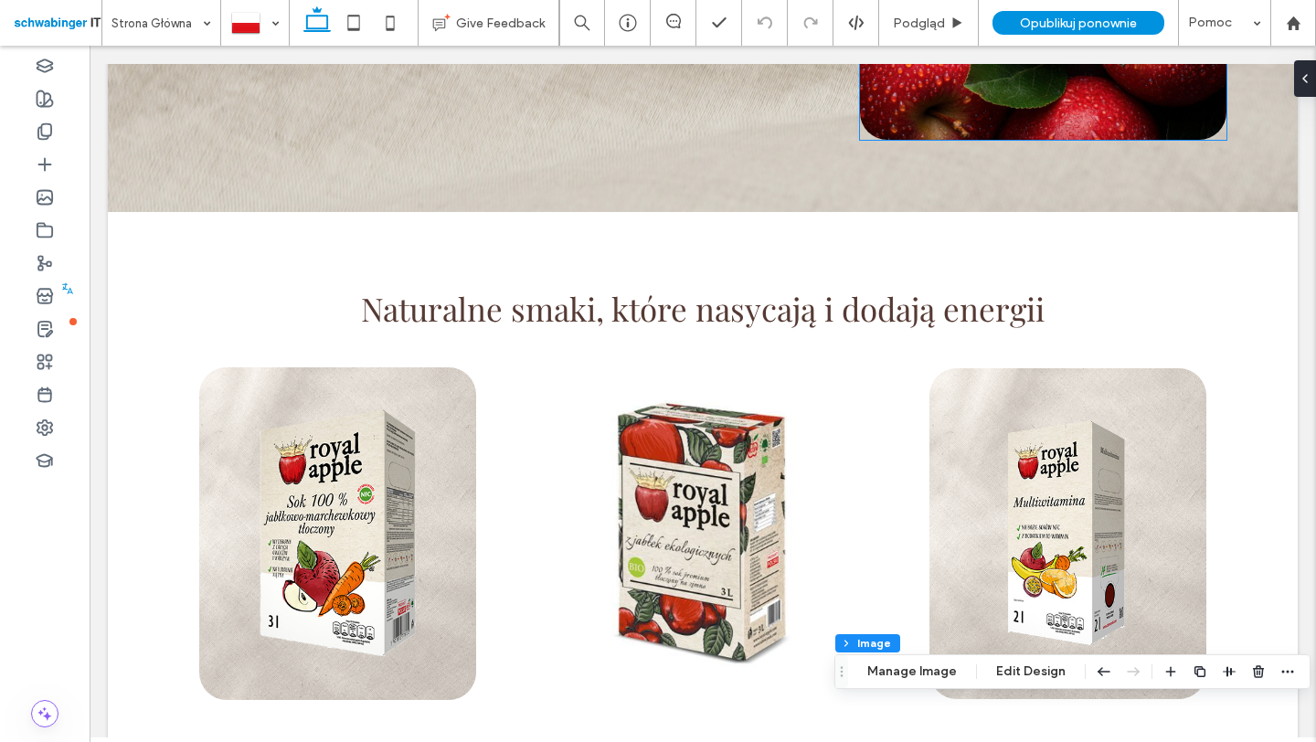
scroll to position [0, 0]
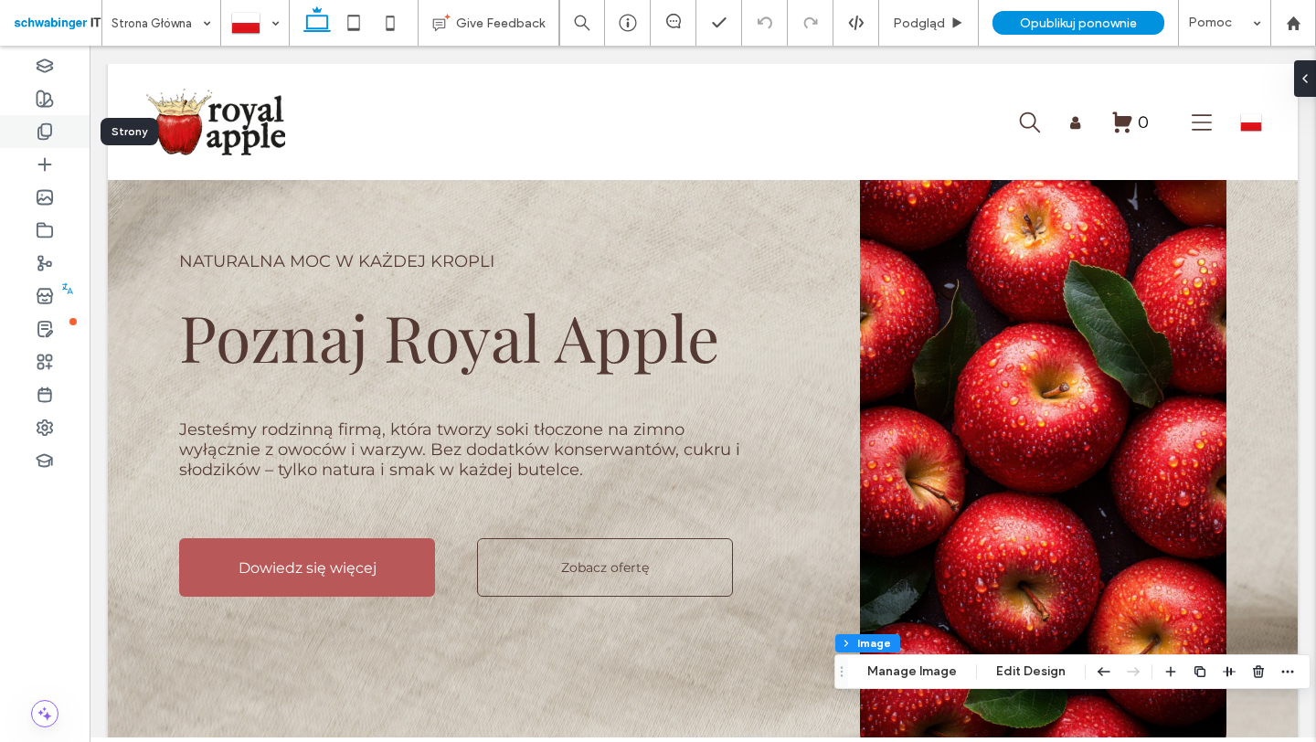
click at [47, 133] on icon at bounding box center [45, 131] width 18 height 18
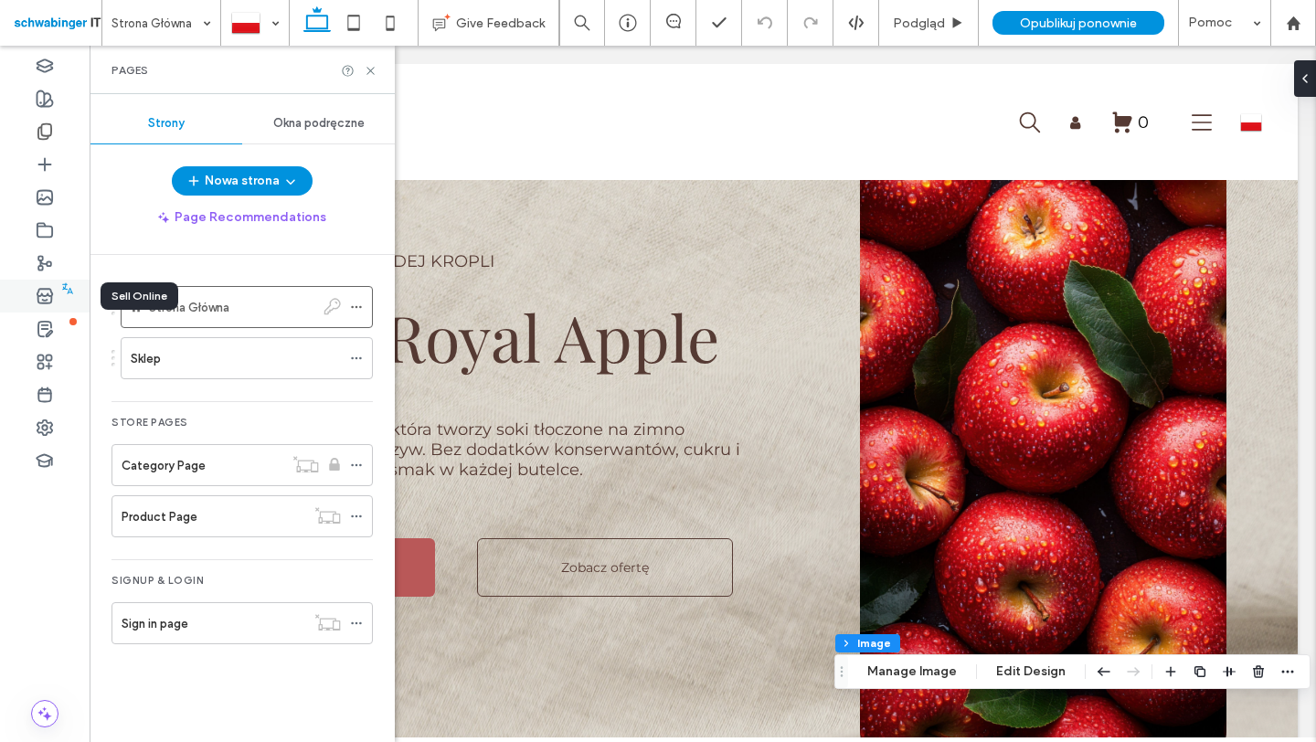
click at [49, 291] on use at bounding box center [44, 296] width 15 height 15
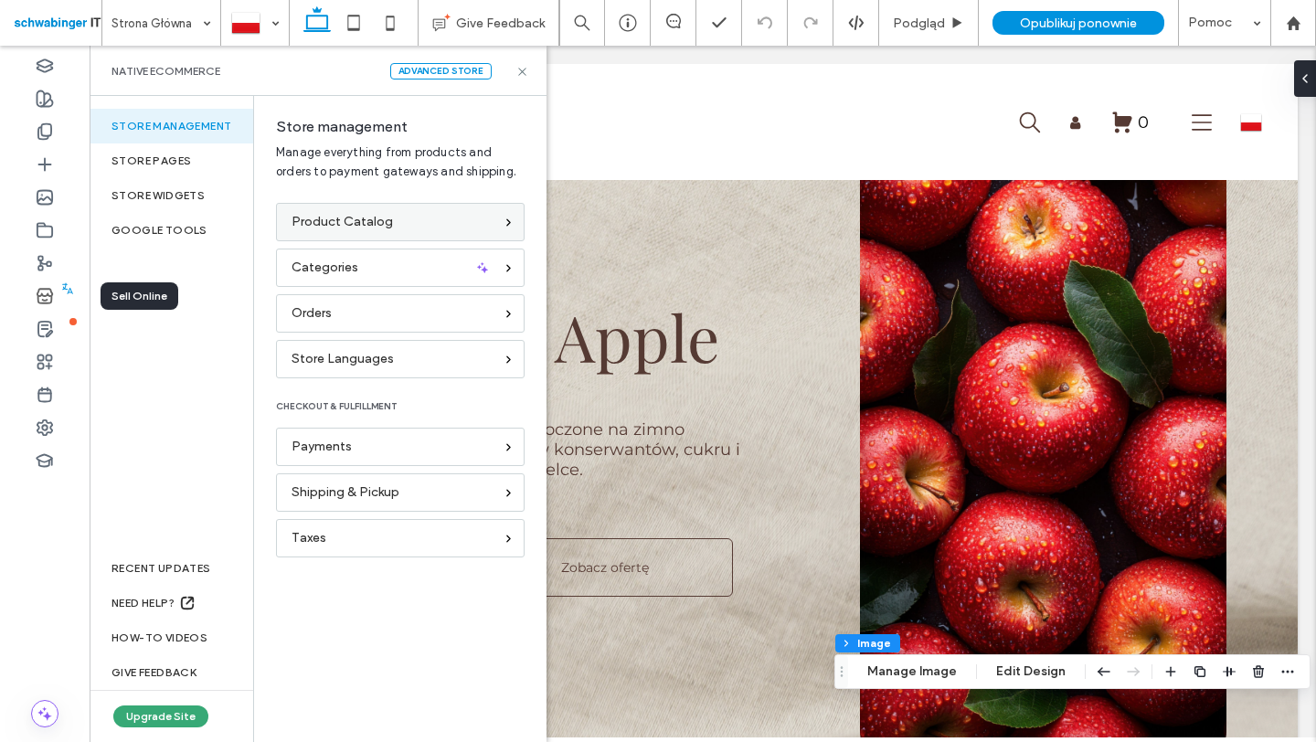
click at [350, 223] on span "Product Catalog" at bounding box center [342, 222] width 101 height 20
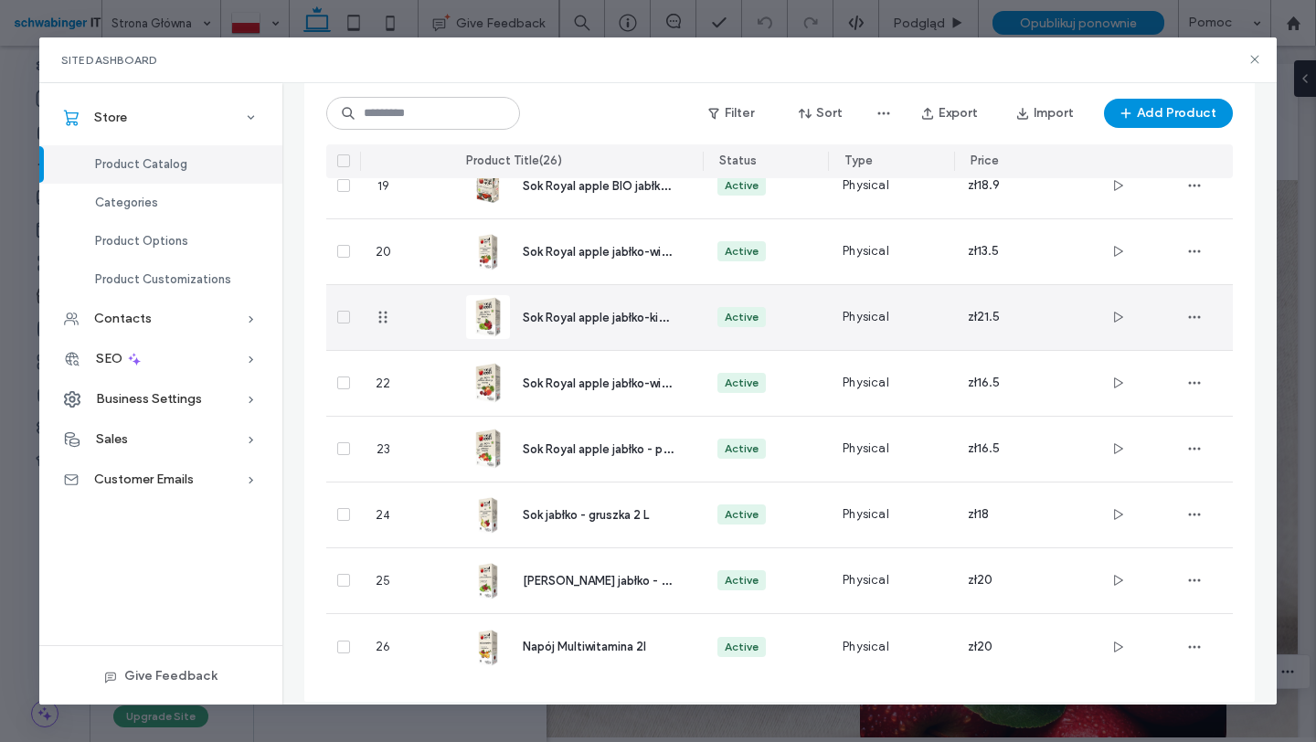
scroll to position [1339, 0]
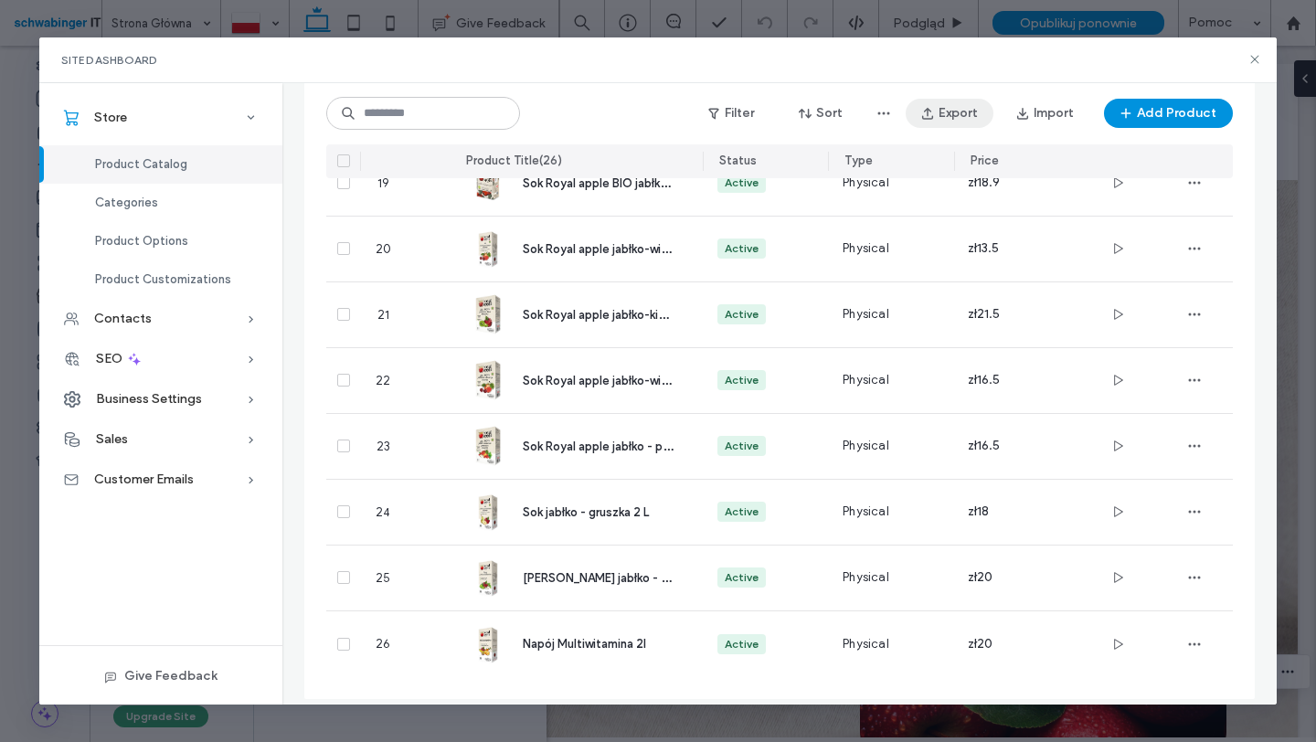
click at [927, 106] on icon "button" at bounding box center [927, 113] width 15 height 15
click at [1256, 60] on use at bounding box center [1254, 60] width 8 height 8
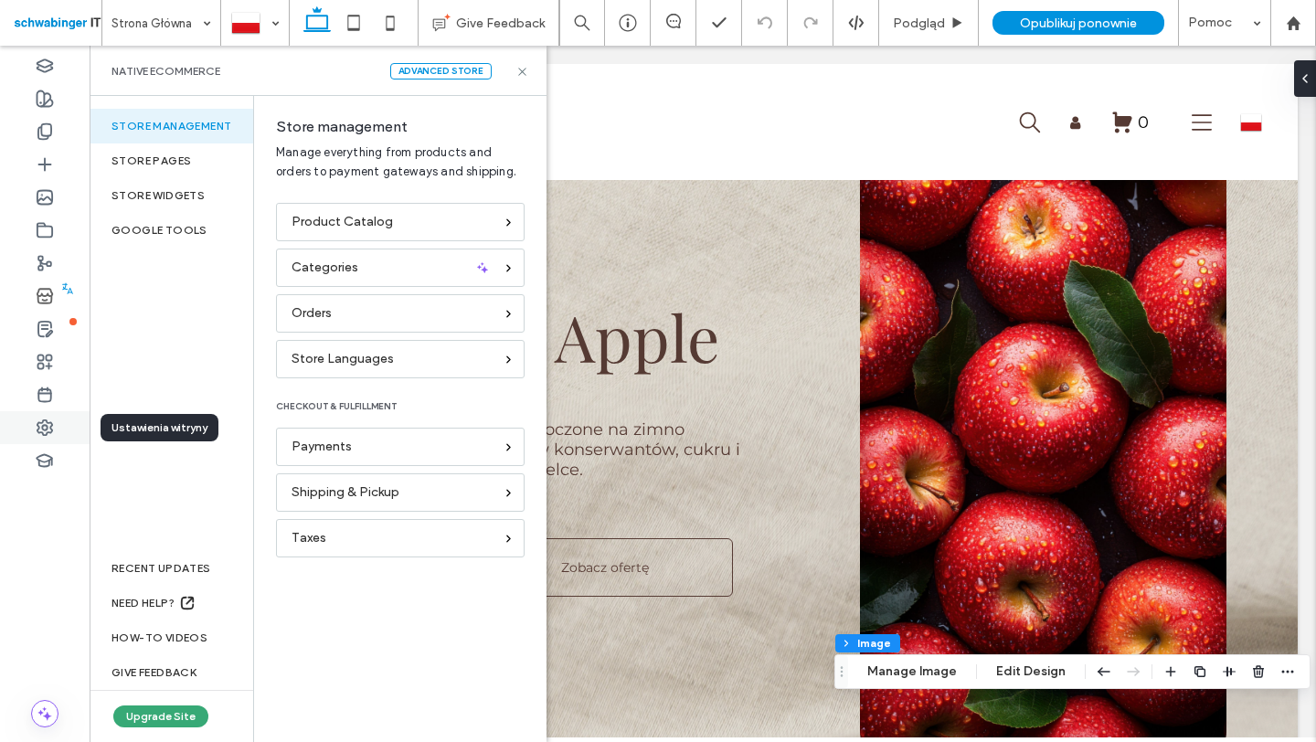
click at [42, 429] on use at bounding box center [44, 427] width 15 height 15
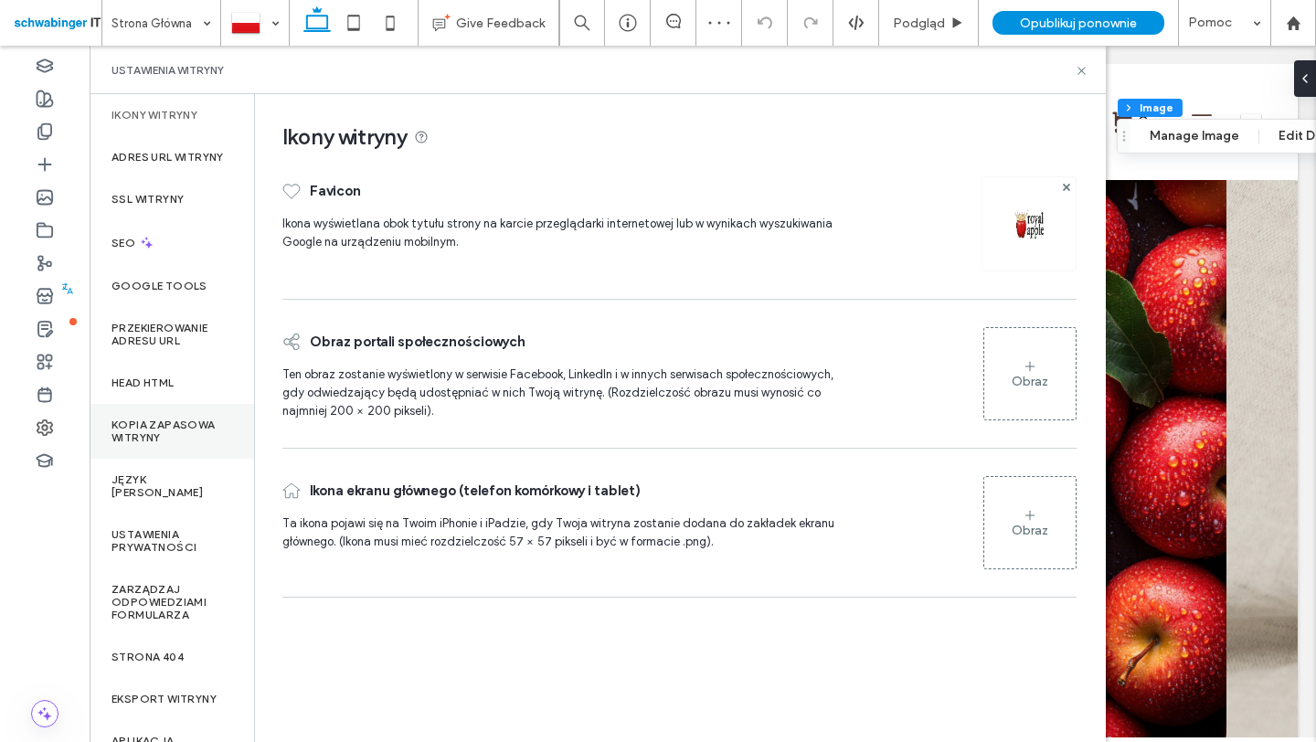
click at [169, 444] on label "Kopia zapasowa witryny" at bounding box center [171, 432] width 121 height 26
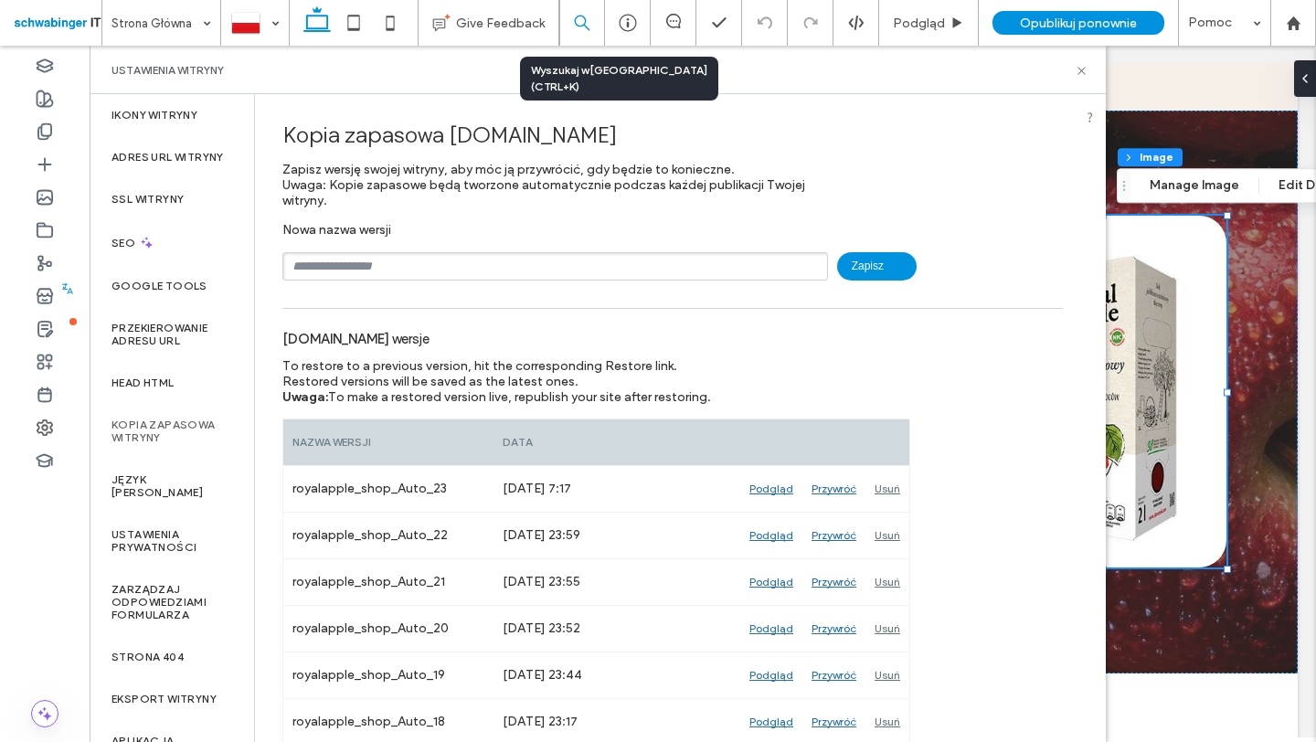
scroll to position [2588, 0]
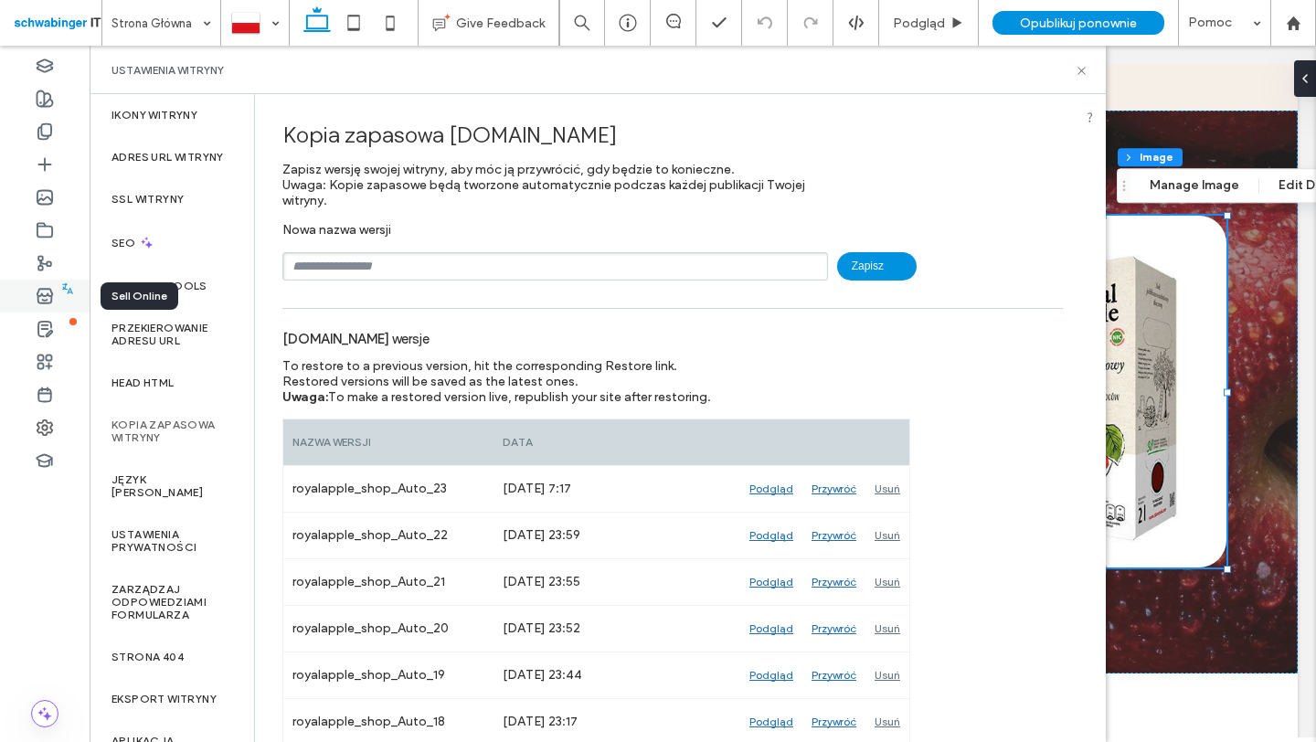
click at [50, 293] on icon at bounding box center [45, 296] width 18 height 18
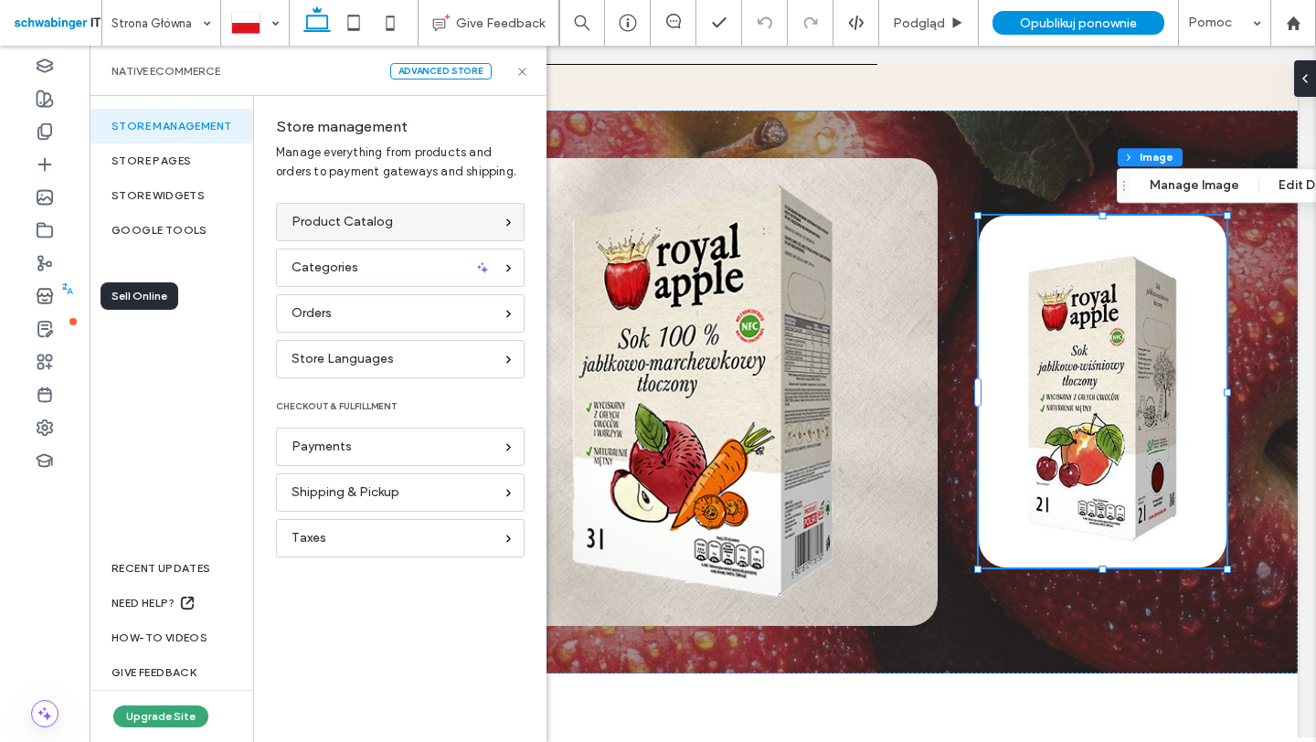
click at [359, 212] on span "Product Catalog" at bounding box center [342, 222] width 101 height 20
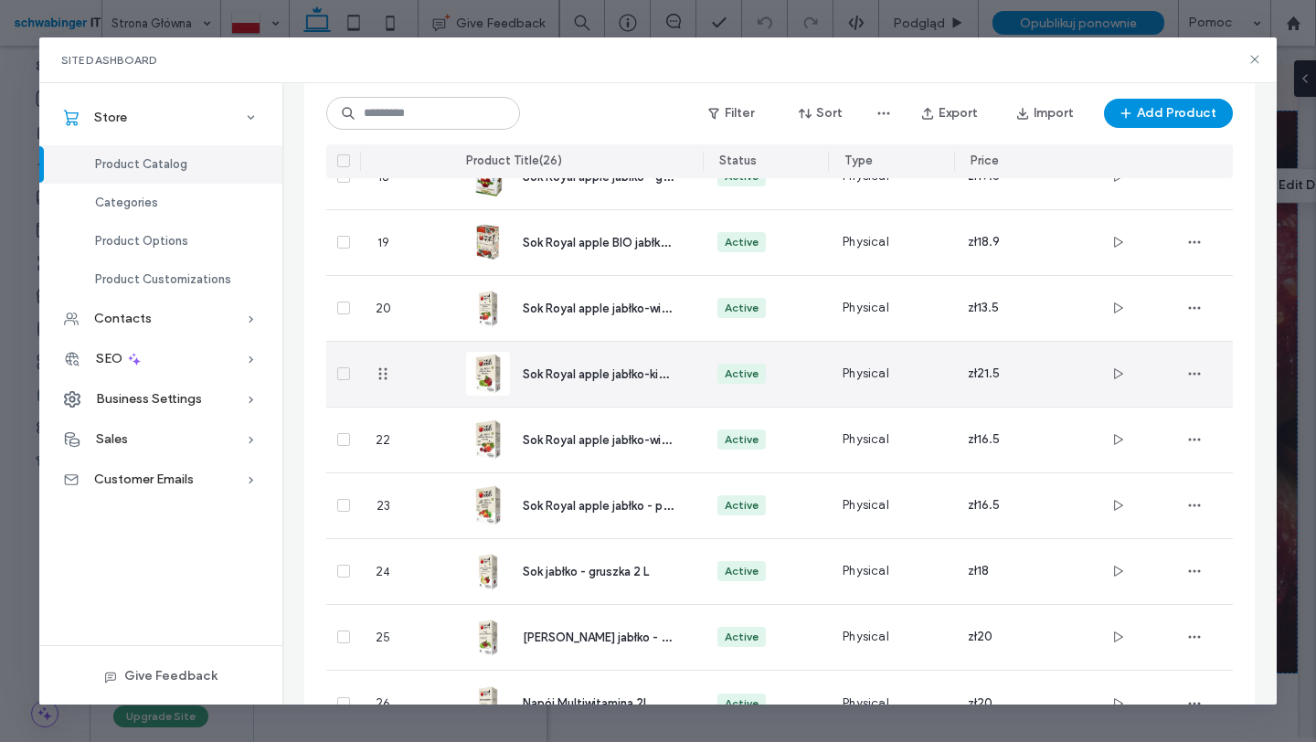
scroll to position [1311, 0]
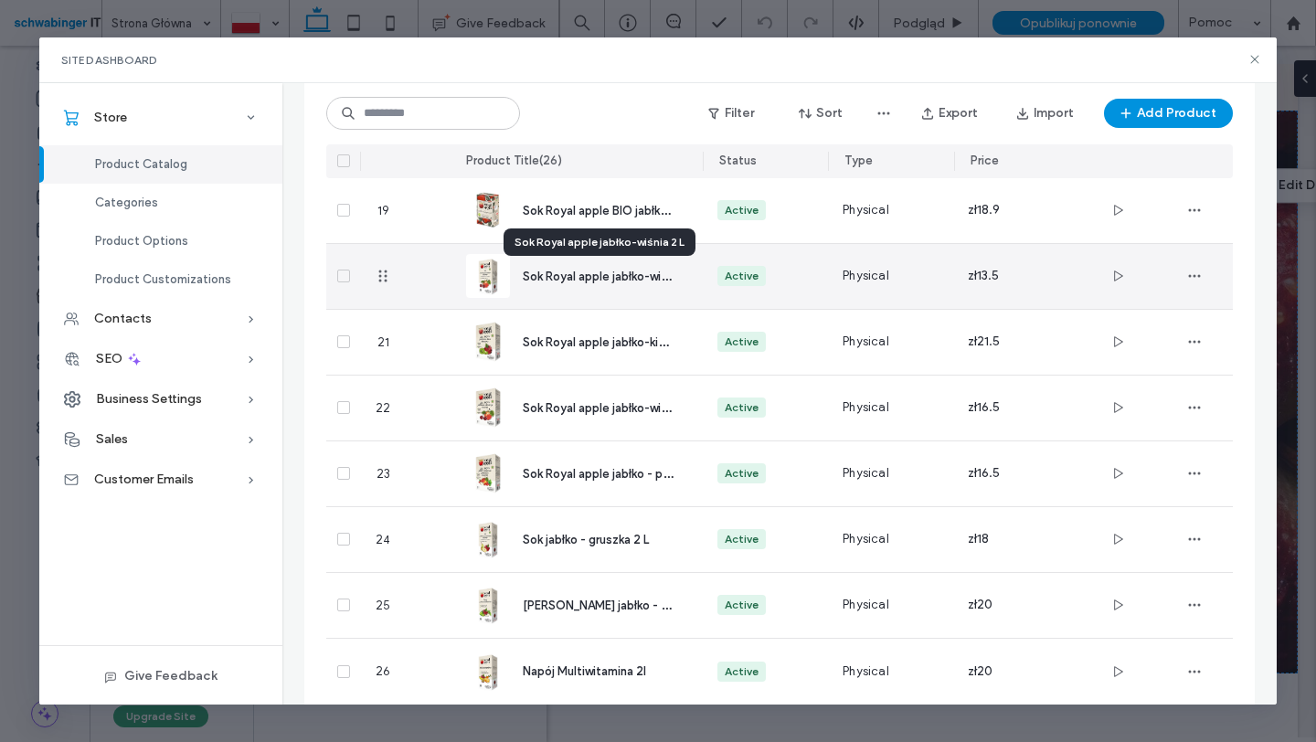
click at [664, 278] on span "Sok Royal apple jabłko-wiśnia 2 L" at bounding box center [612, 275] width 178 height 17
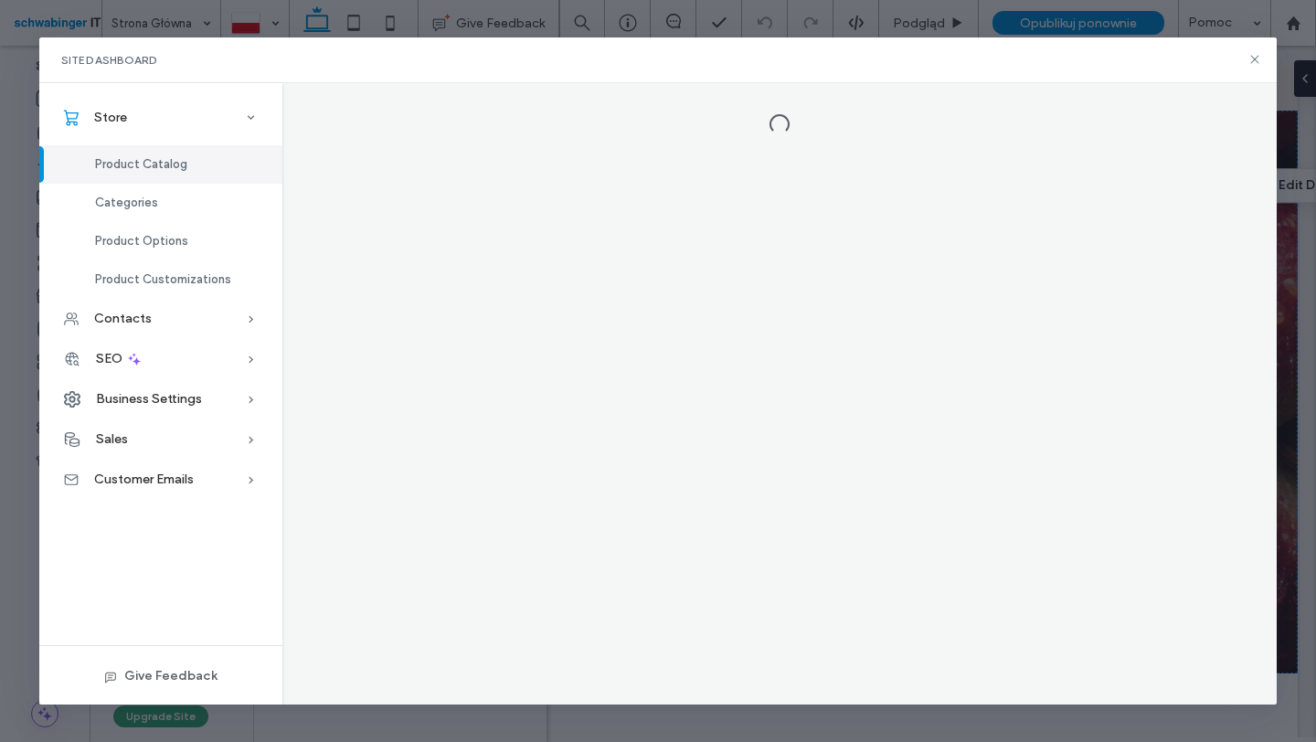
scroll to position [0, 0]
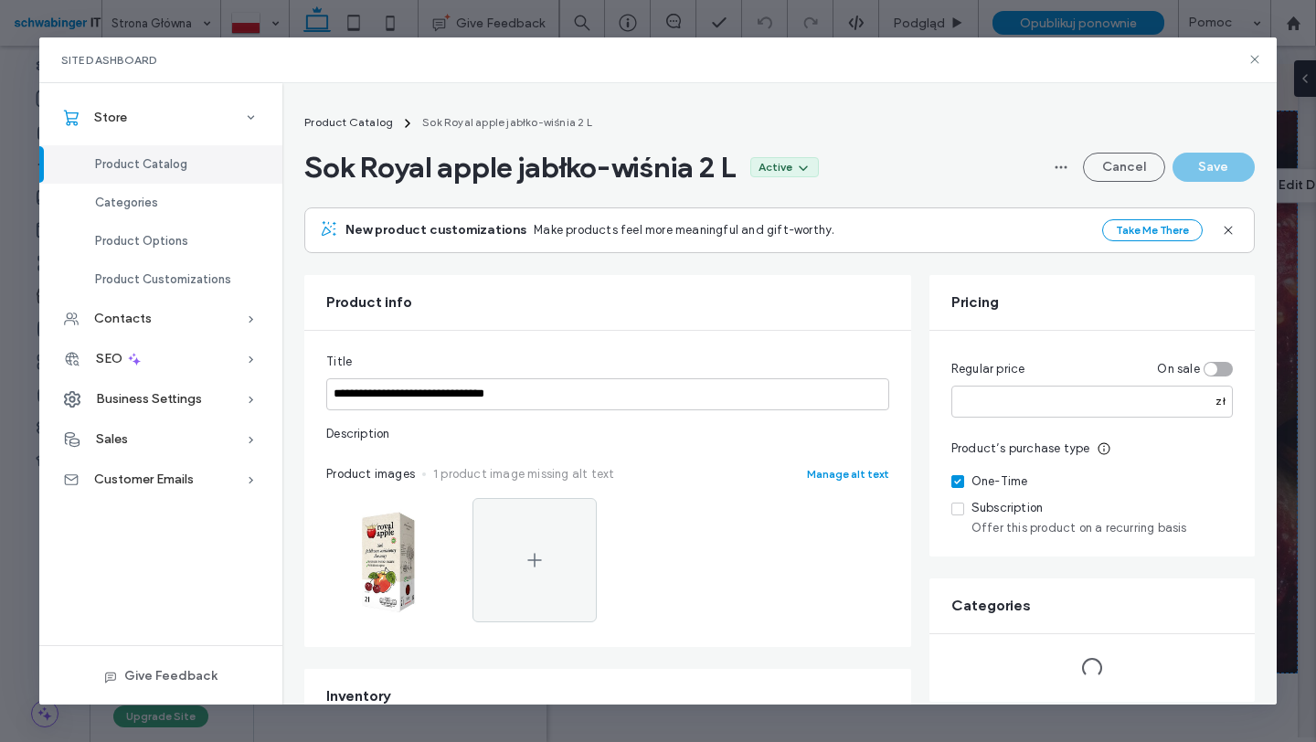
click at [180, 166] on span "Product Catalog" at bounding box center [141, 164] width 92 height 14
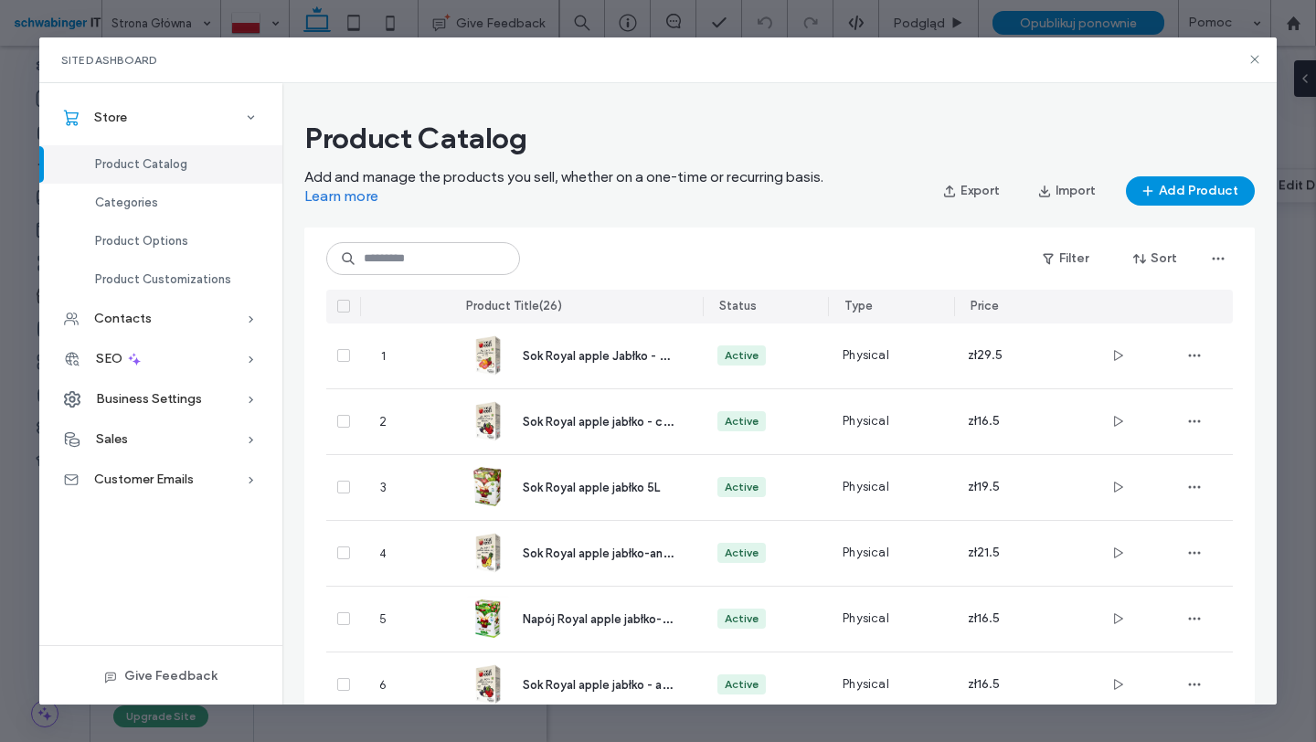
click at [622, 361] on span "Sok Royal apple Jabłko - grejpfrut 3l" at bounding box center [621, 354] width 197 height 17
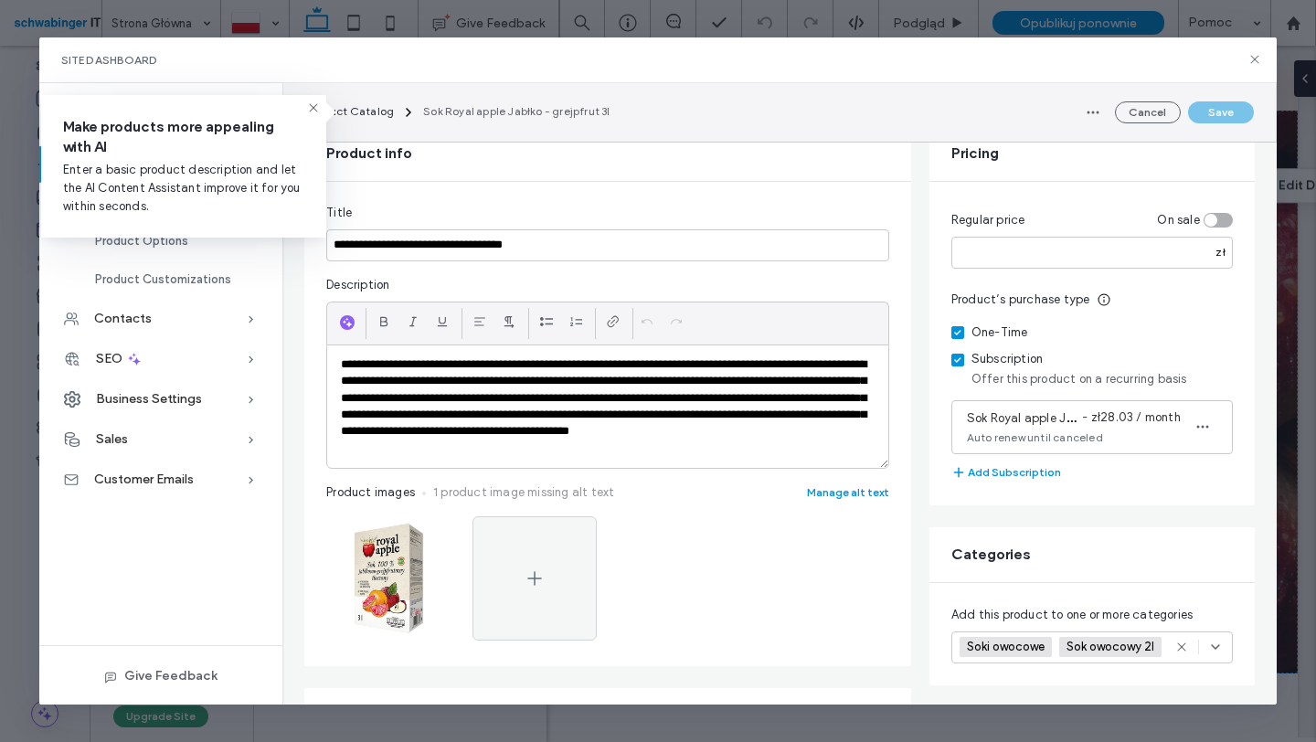
scroll to position [144, 0]
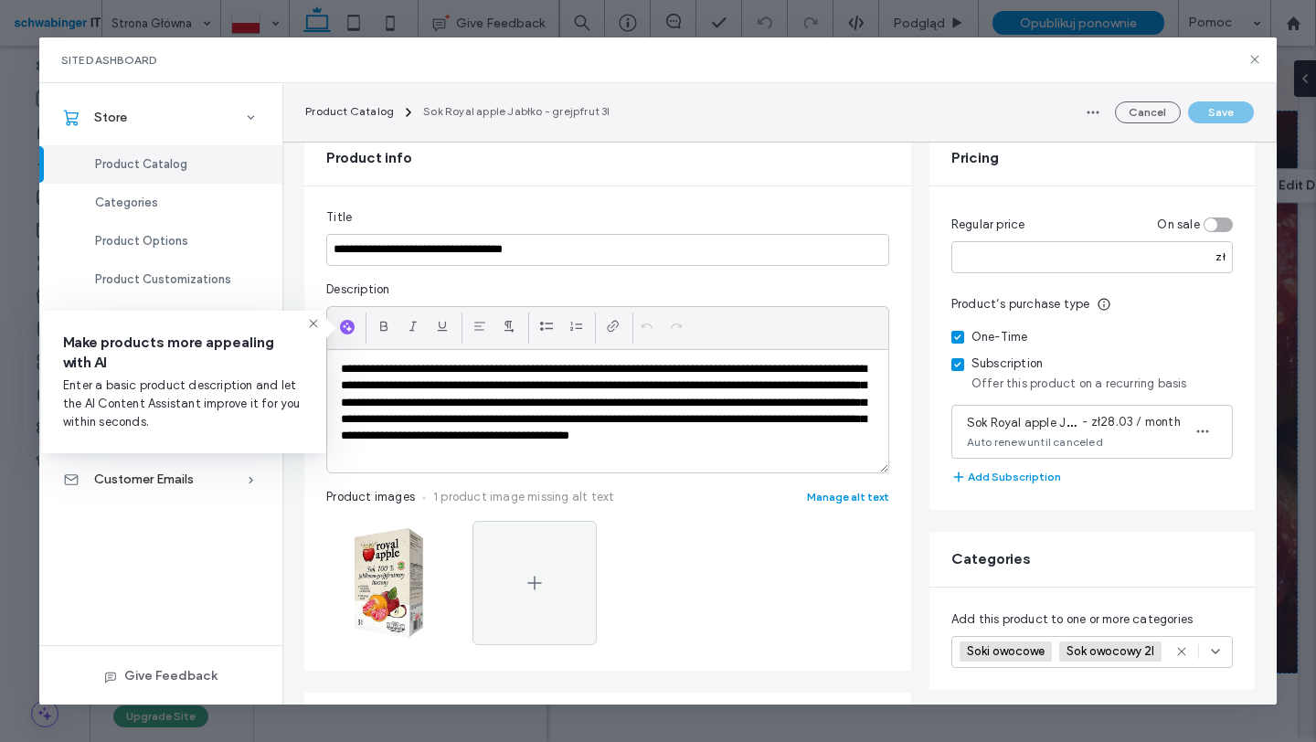
click at [311, 324] on icon at bounding box center [313, 323] width 15 height 15
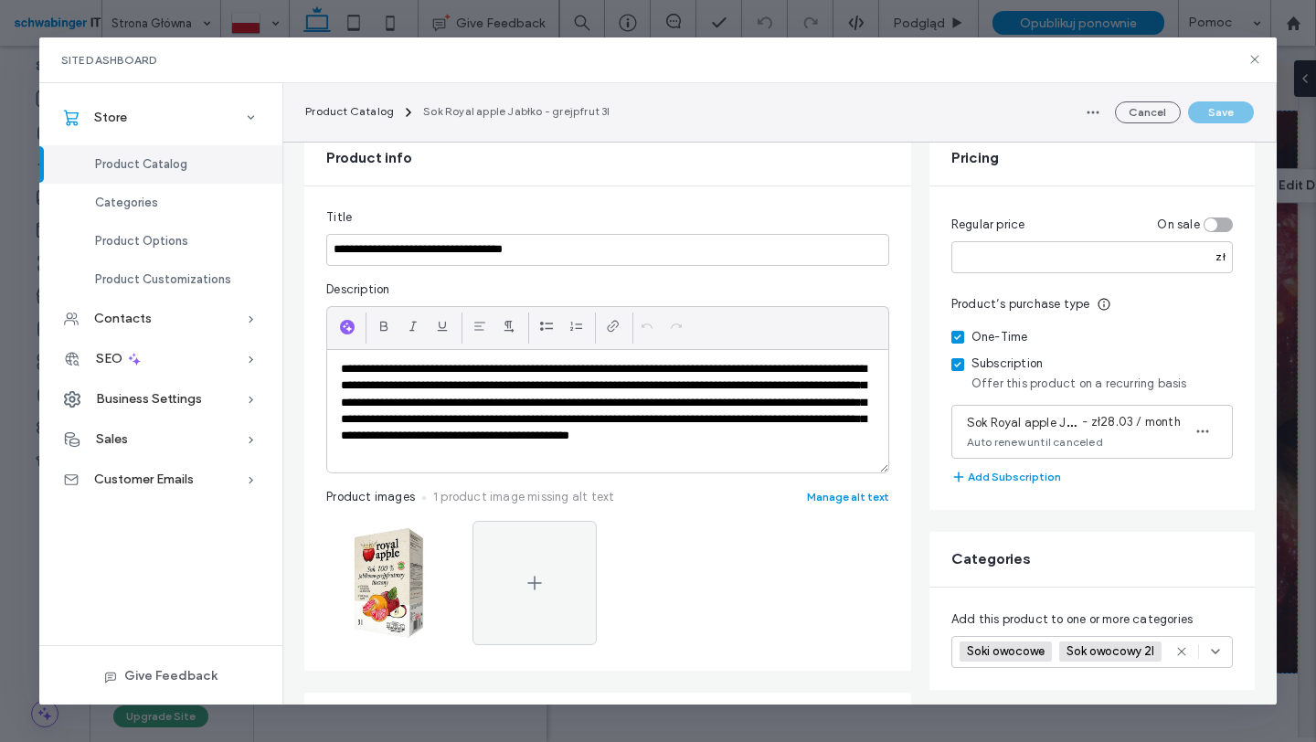
click at [177, 158] on span "Product Catalog" at bounding box center [141, 164] width 92 height 14
